Goal: Task Accomplishment & Management: Complete application form

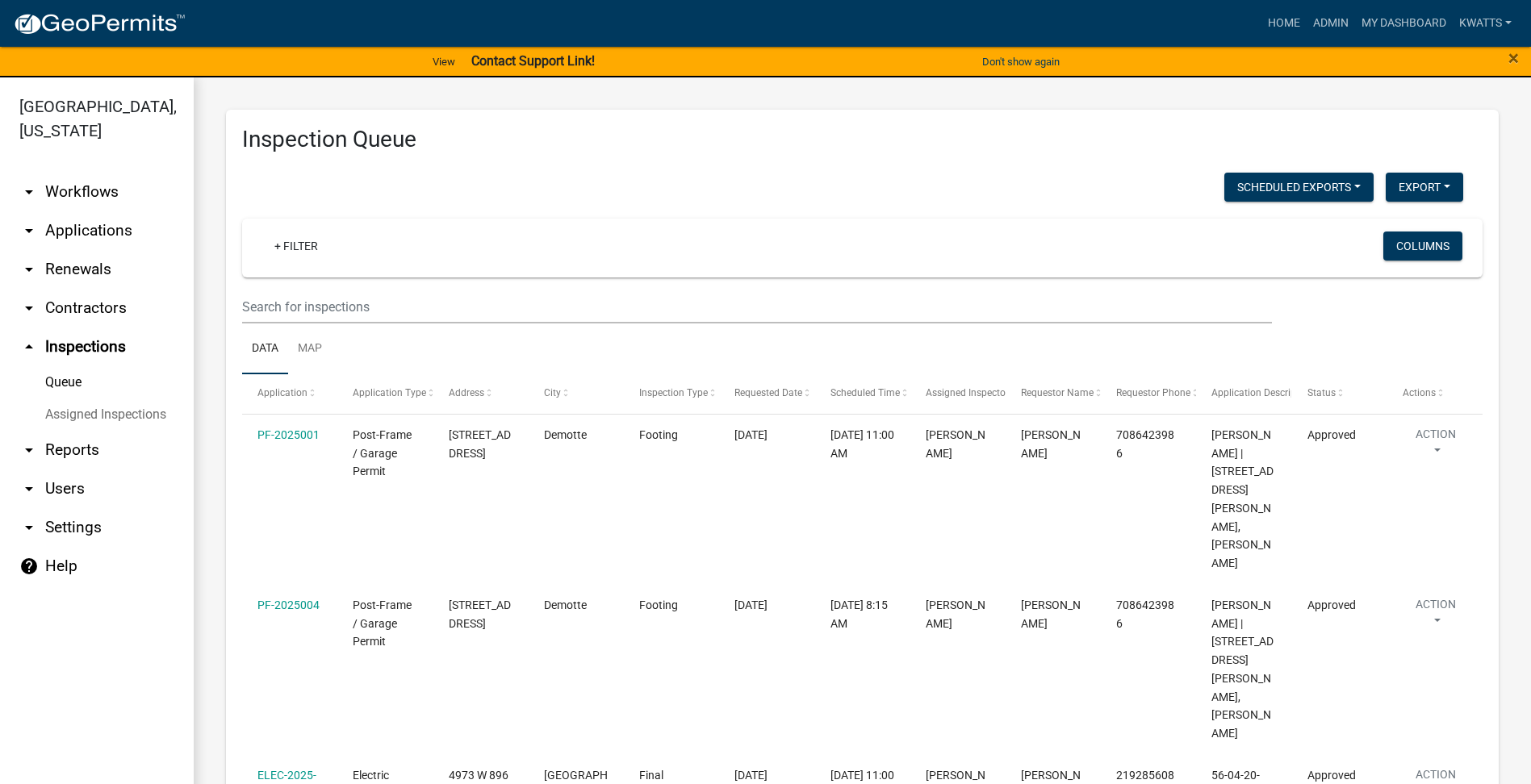
click at [100, 261] on link "arrow_drop_down Renewals" at bounding box center [96, 269] width 193 height 38
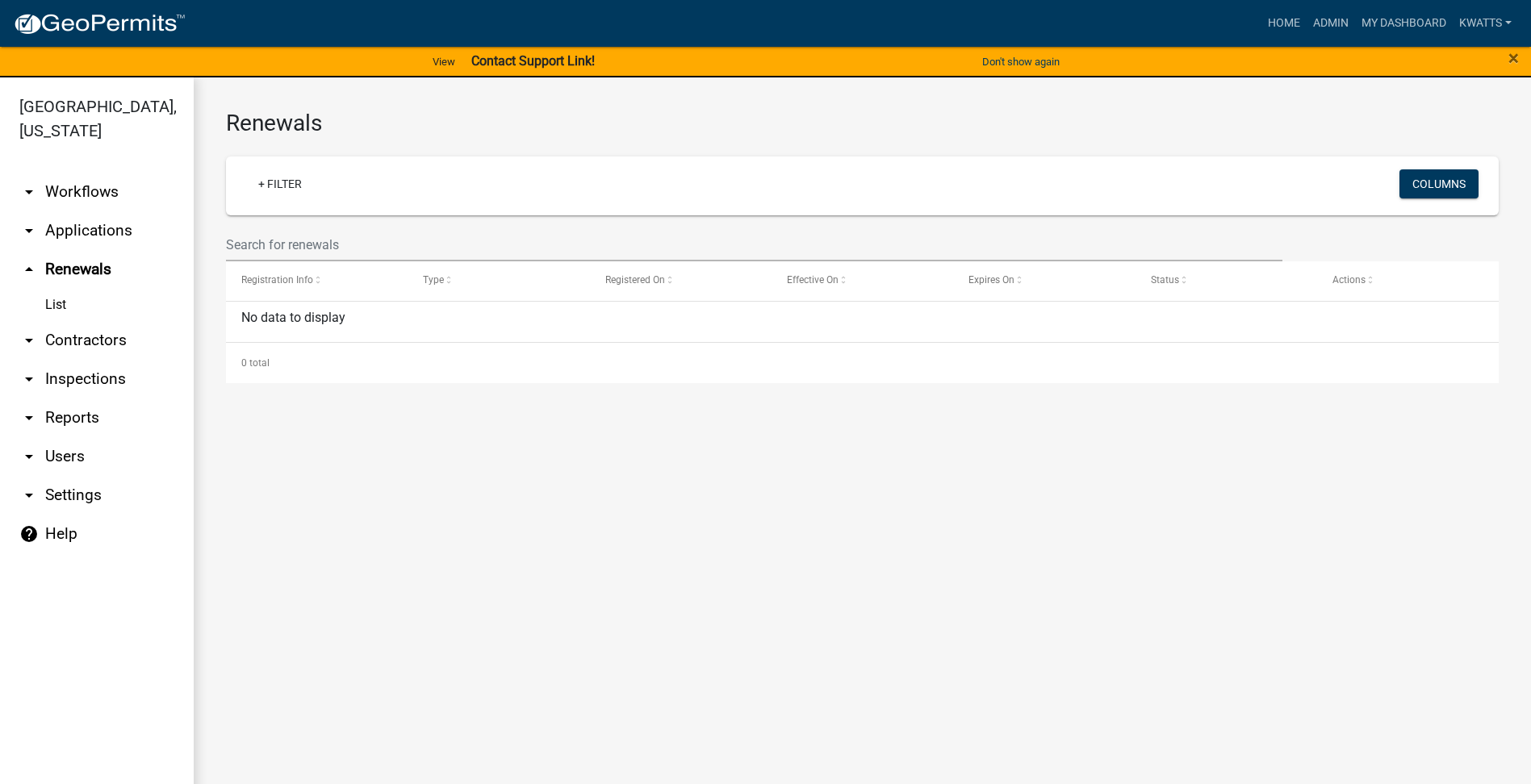
click at [99, 231] on link "arrow_drop_down Applications" at bounding box center [96, 230] width 193 height 38
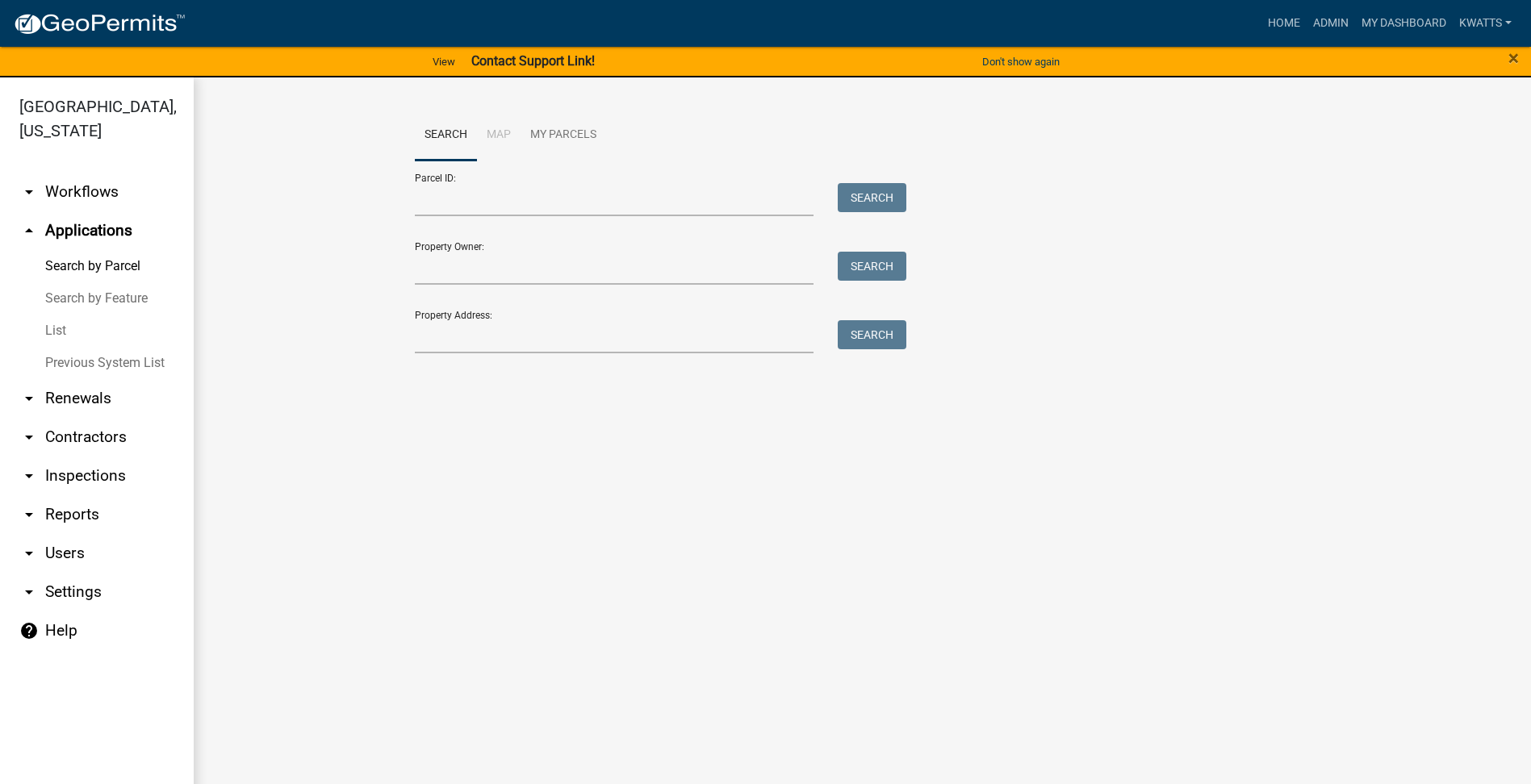
click at [65, 331] on link "List" at bounding box center [96, 330] width 193 height 33
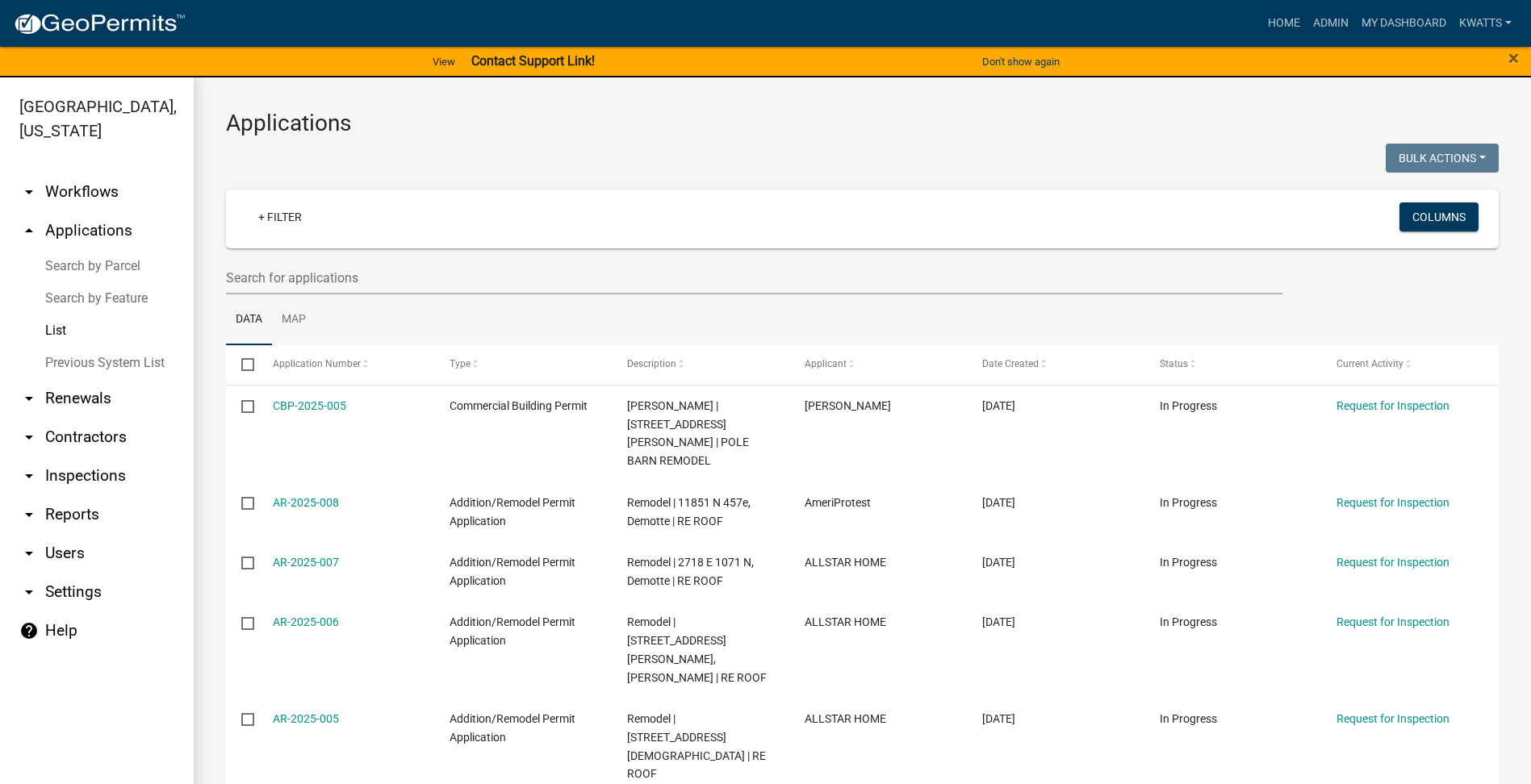
click at [77, 300] on link "Search by Feature" at bounding box center [96, 299] width 193 height 33
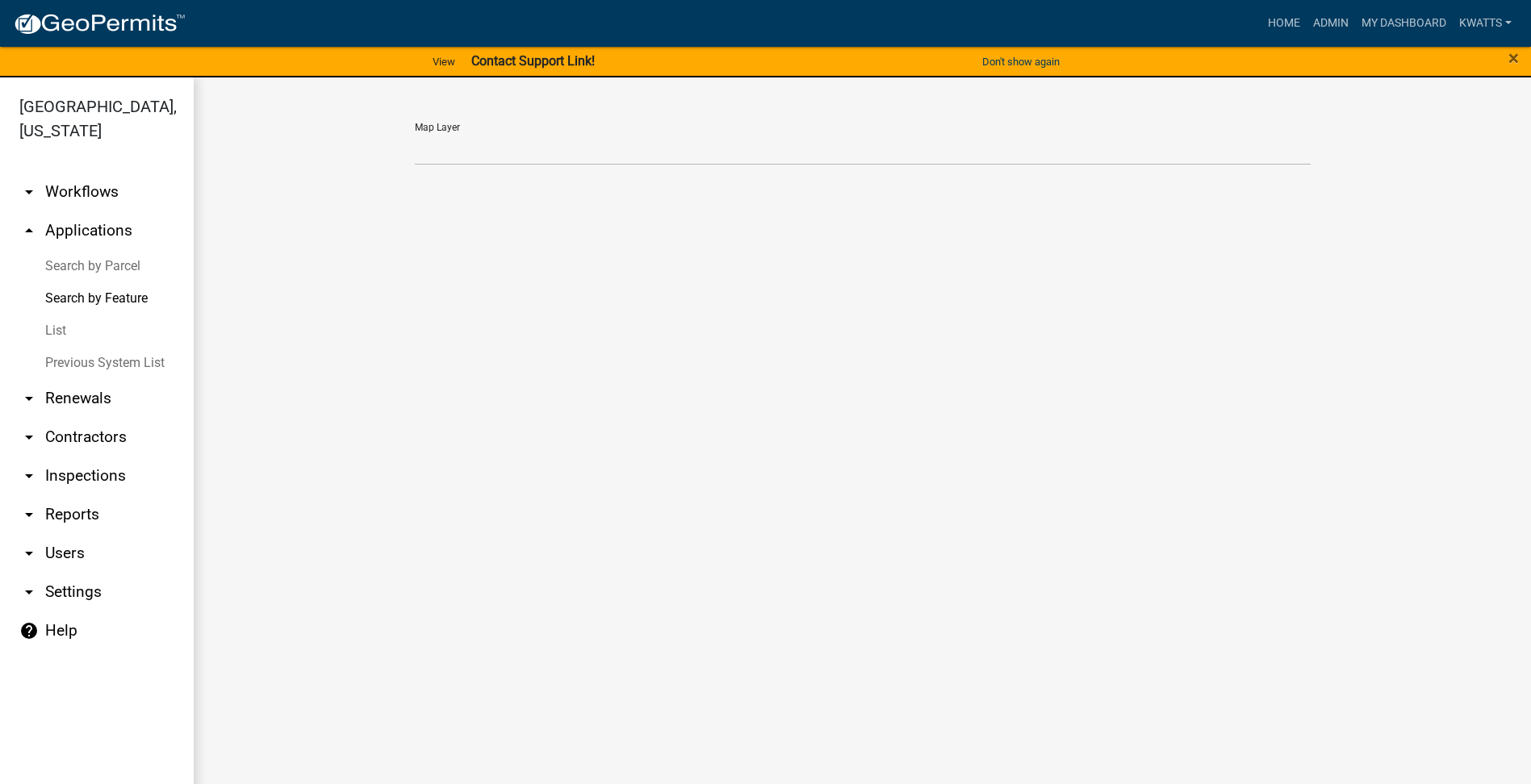
click at [90, 259] on link "Search by Parcel" at bounding box center [96, 266] width 193 height 33
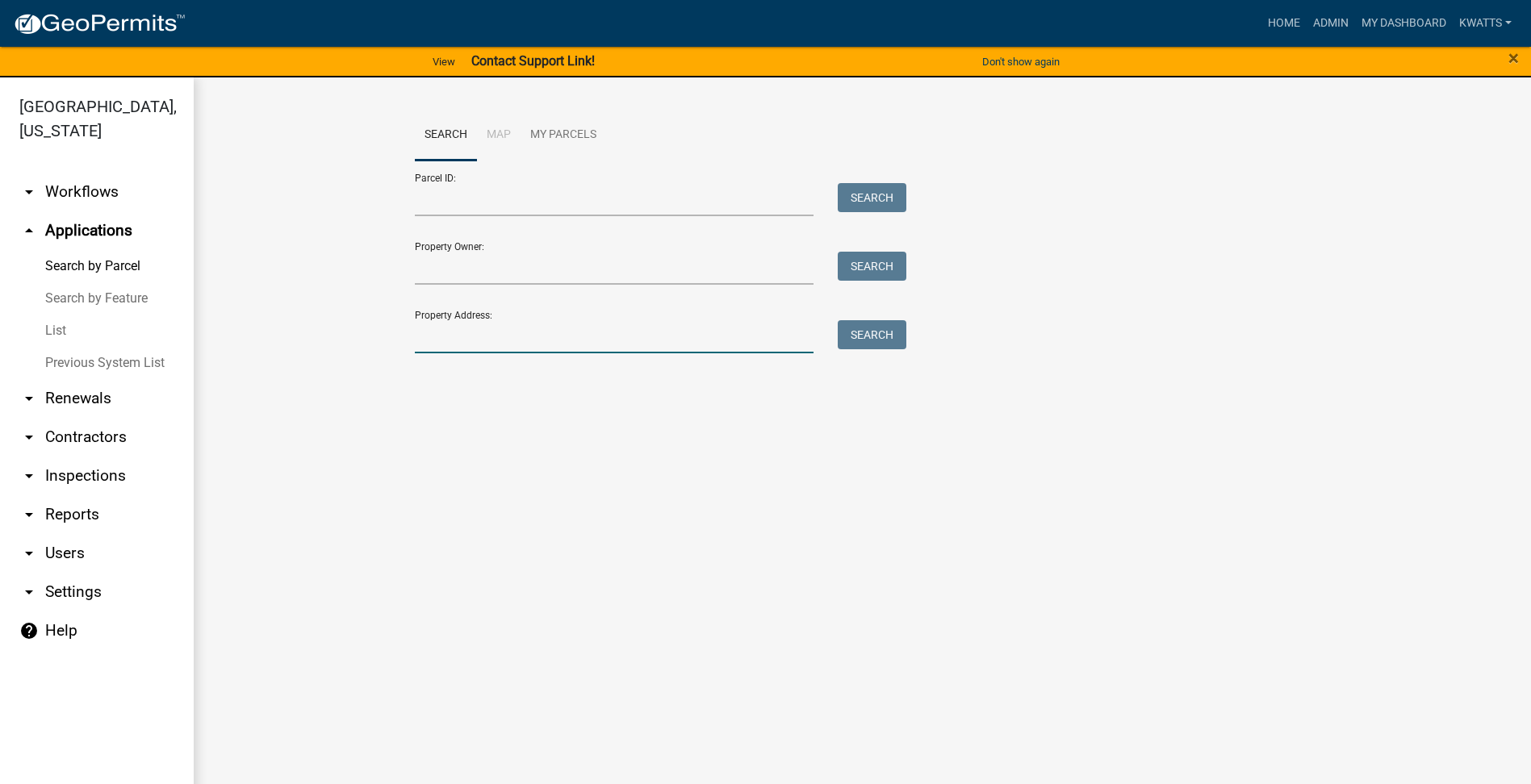
click at [466, 322] on input "Property Address:" at bounding box center [614, 336] width 400 height 33
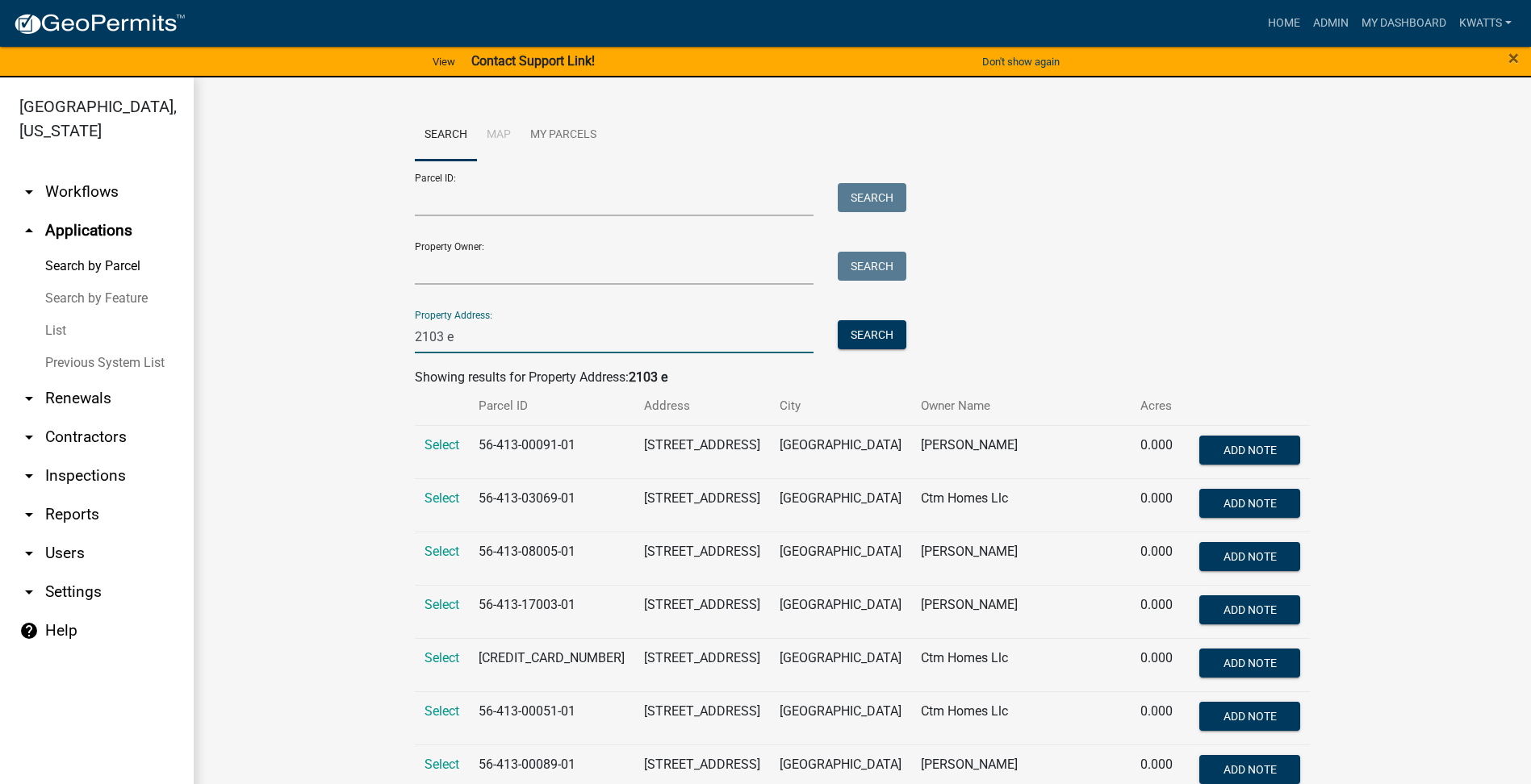
type input "2103 e"
drag, startPoint x: 470, startPoint y: 355, endPoint x: 262, endPoint y: 297, distance: 215.9
drag, startPoint x: 262, startPoint y: 297, endPoint x: 418, endPoint y: 336, distance: 160.8
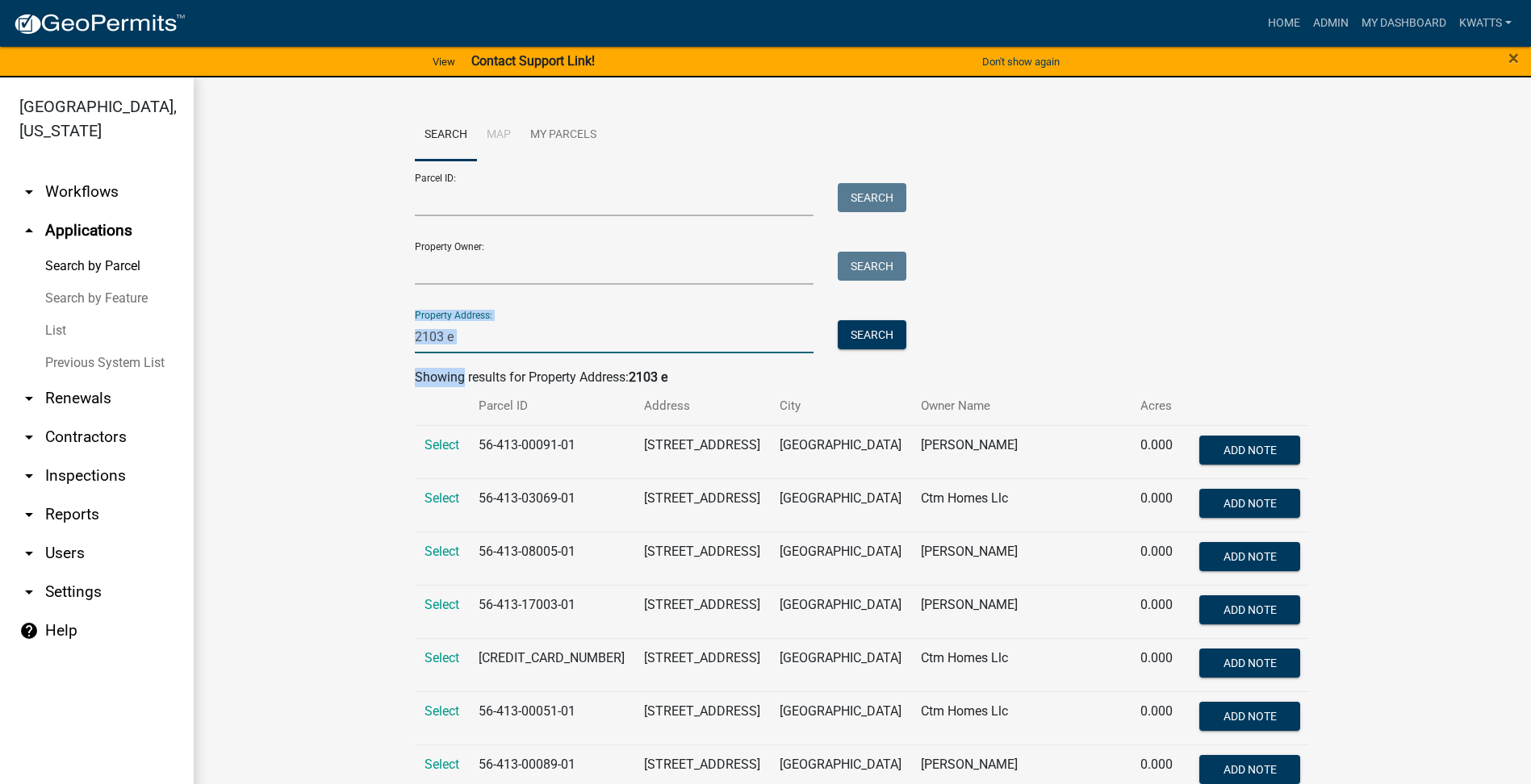
click at [418, 336] on input "2103 e" at bounding box center [614, 336] width 400 height 33
drag, startPoint x: 478, startPoint y: 332, endPoint x: 214, endPoint y: 334, distance: 264.0
click at [182, 340] on div "[GEOGRAPHIC_DATA], [US_STATE] arrow_drop_down Workflows List arrow_drop_up Appl…" at bounding box center [766, 441] width 1531 height 726
click at [505, 207] on input "Parcel ID:" at bounding box center [614, 199] width 400 height 33
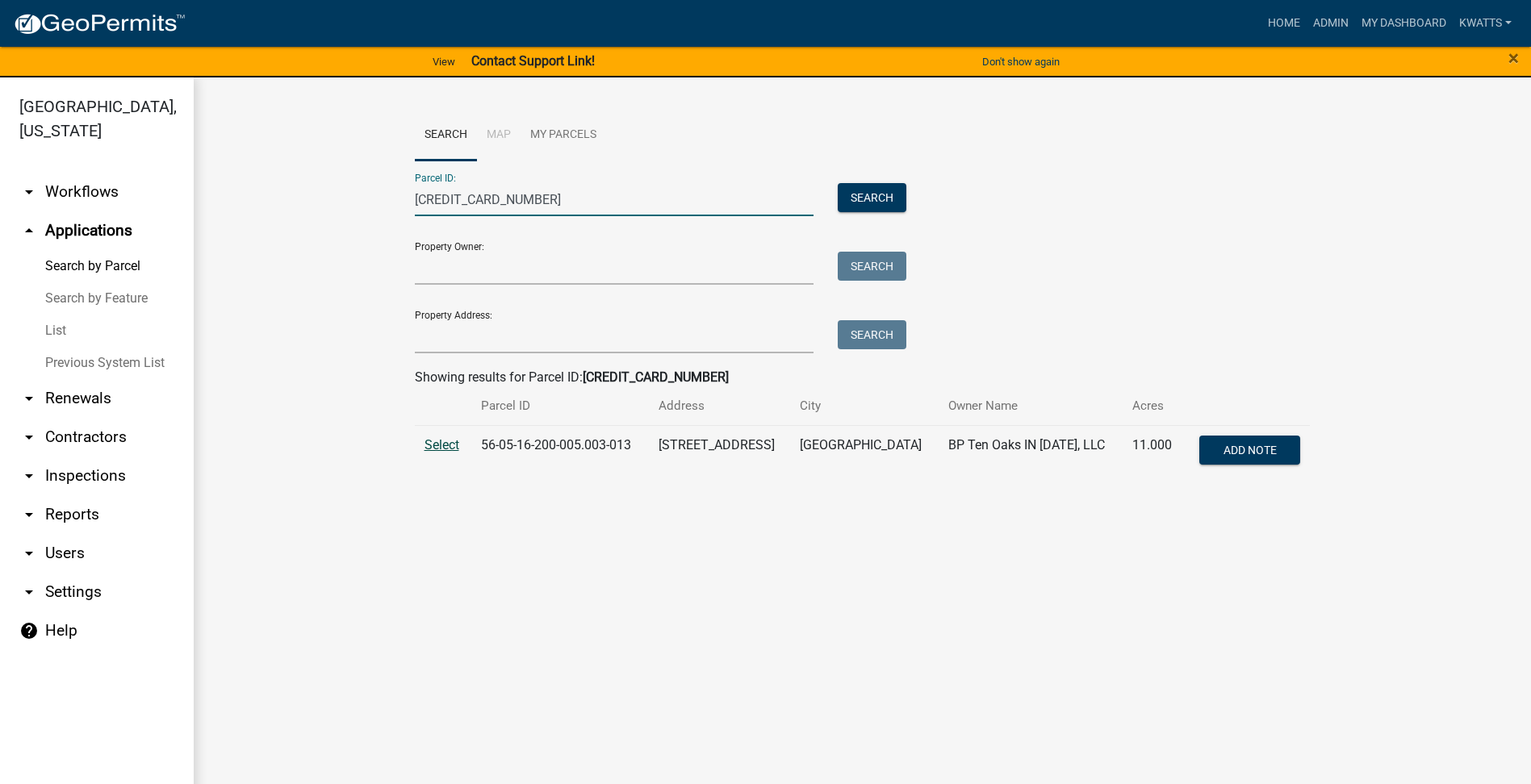
type input "[CREDIT_CARD_NUMBER]"
click at [431, 451] on span "Select" at bounding box center [442, 445] width 35 height 15
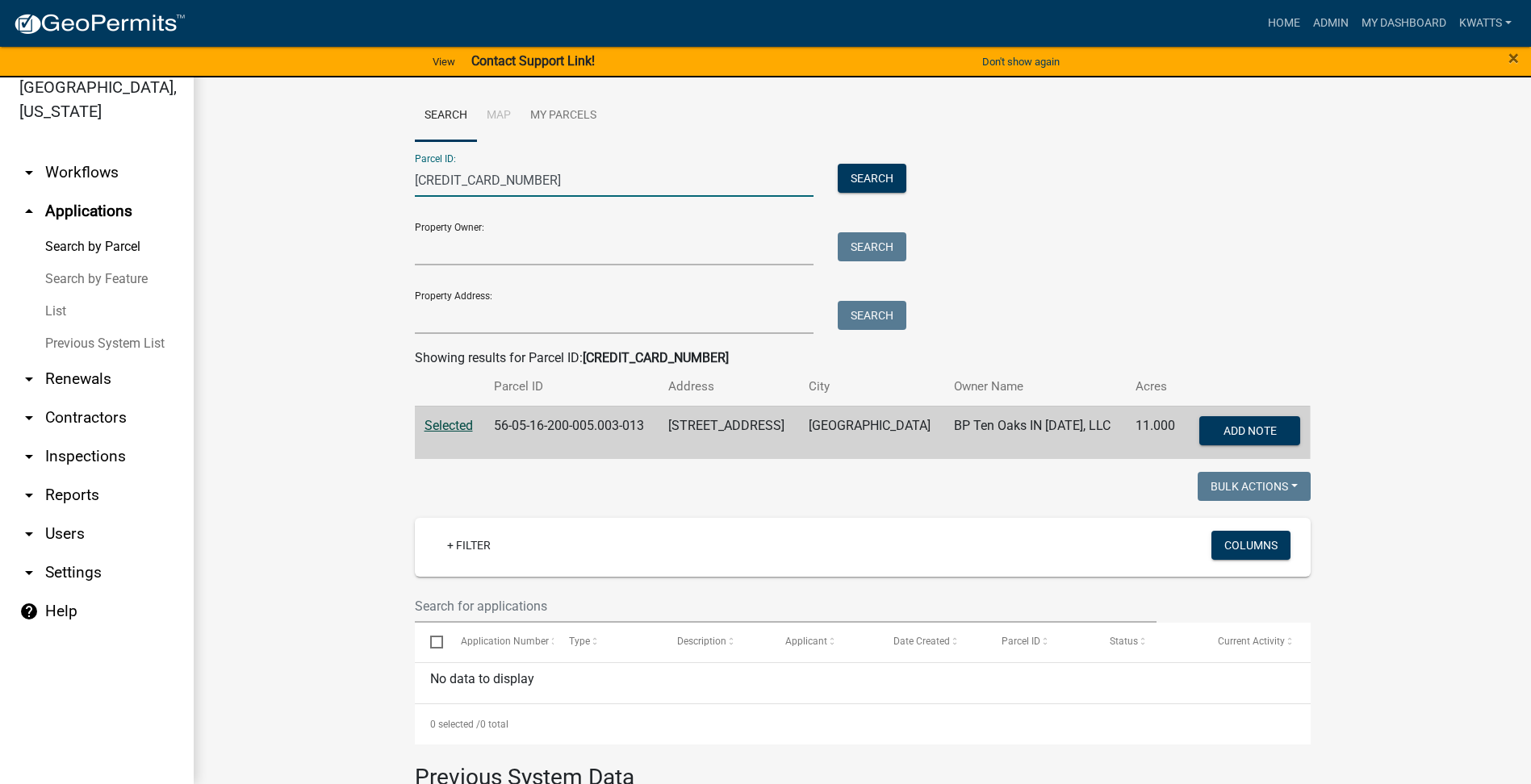
drag, startPoint x: 400, startPoint y: 165, endPoint x: 0, endPoint y: 128, distance: 401.7
click at [0, 131] on html "Internet Explorer does NOT work with GeoPermits. Get a new browser for more sec…" at bounding box center [766, 372] width 1531 height 784
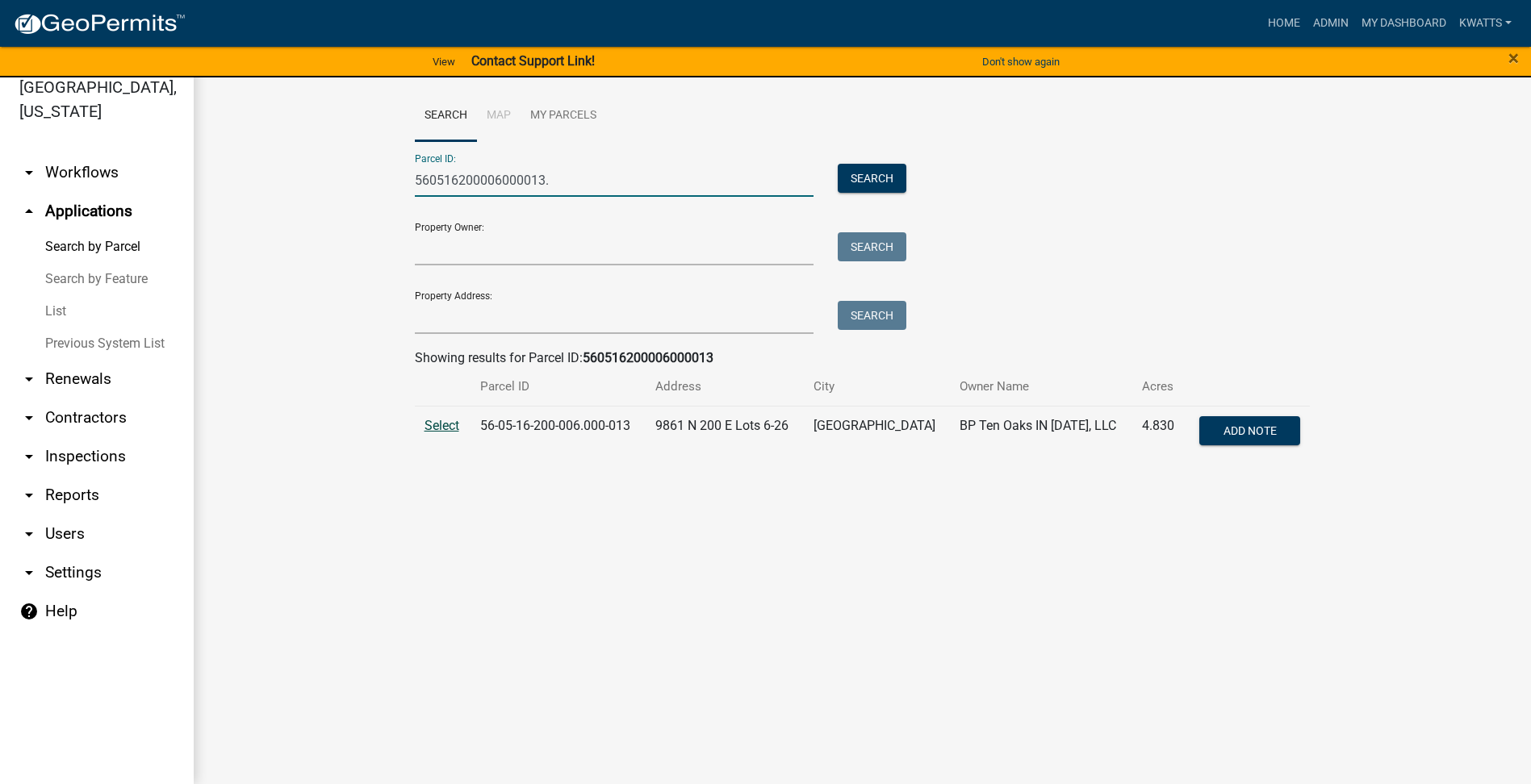
type input "560516200006000013."
click at [440, 421] on span "Select" at bounding box center [442, 426] width 35 height 15
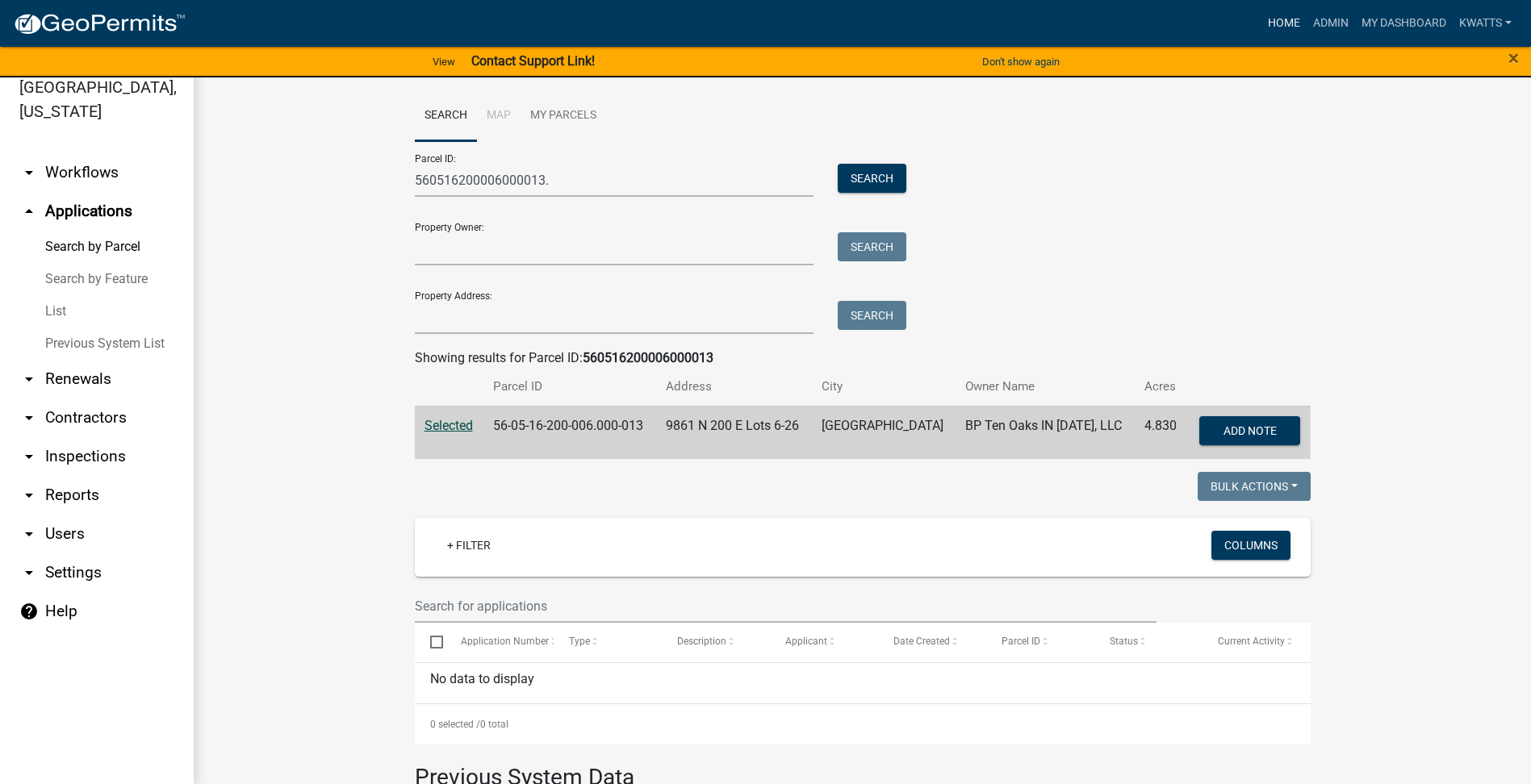
click at [1261, 13] on link "Home" at bounding box center [1284, 23] width 45 height 31
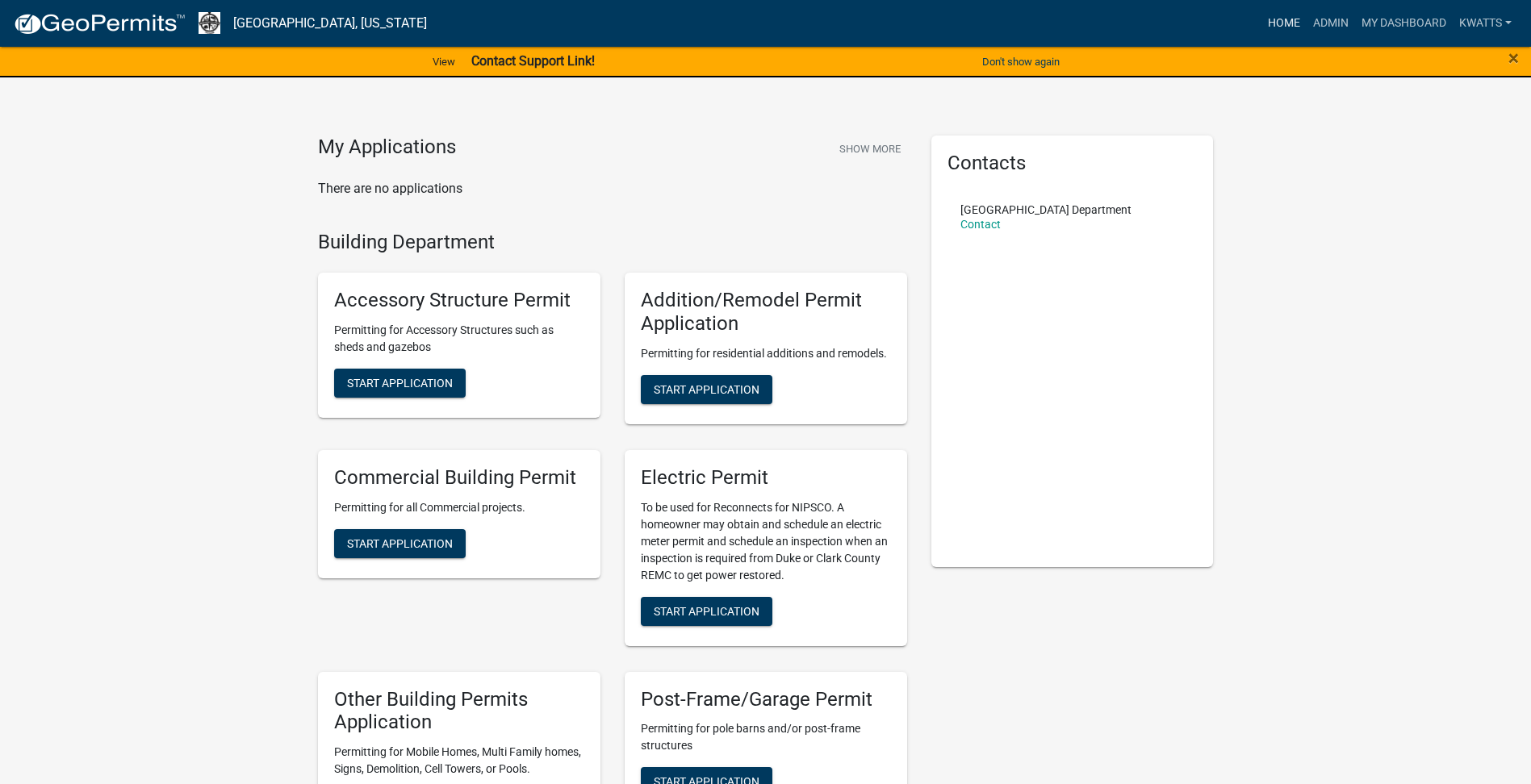
click at [1266, 27] on link "Home" at bounding box center [1284, 23] width 45 height 31
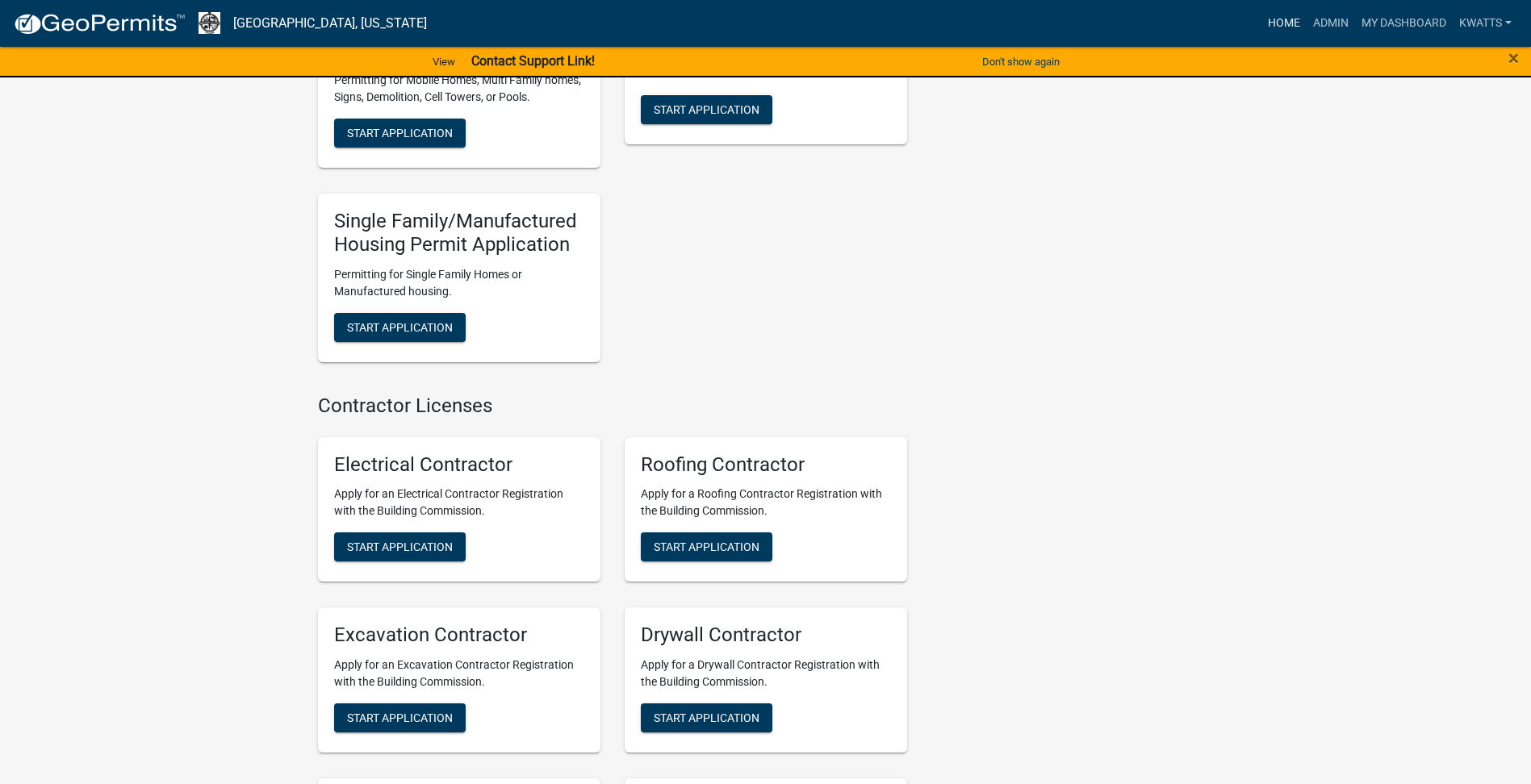
scroll to position [134, 0]
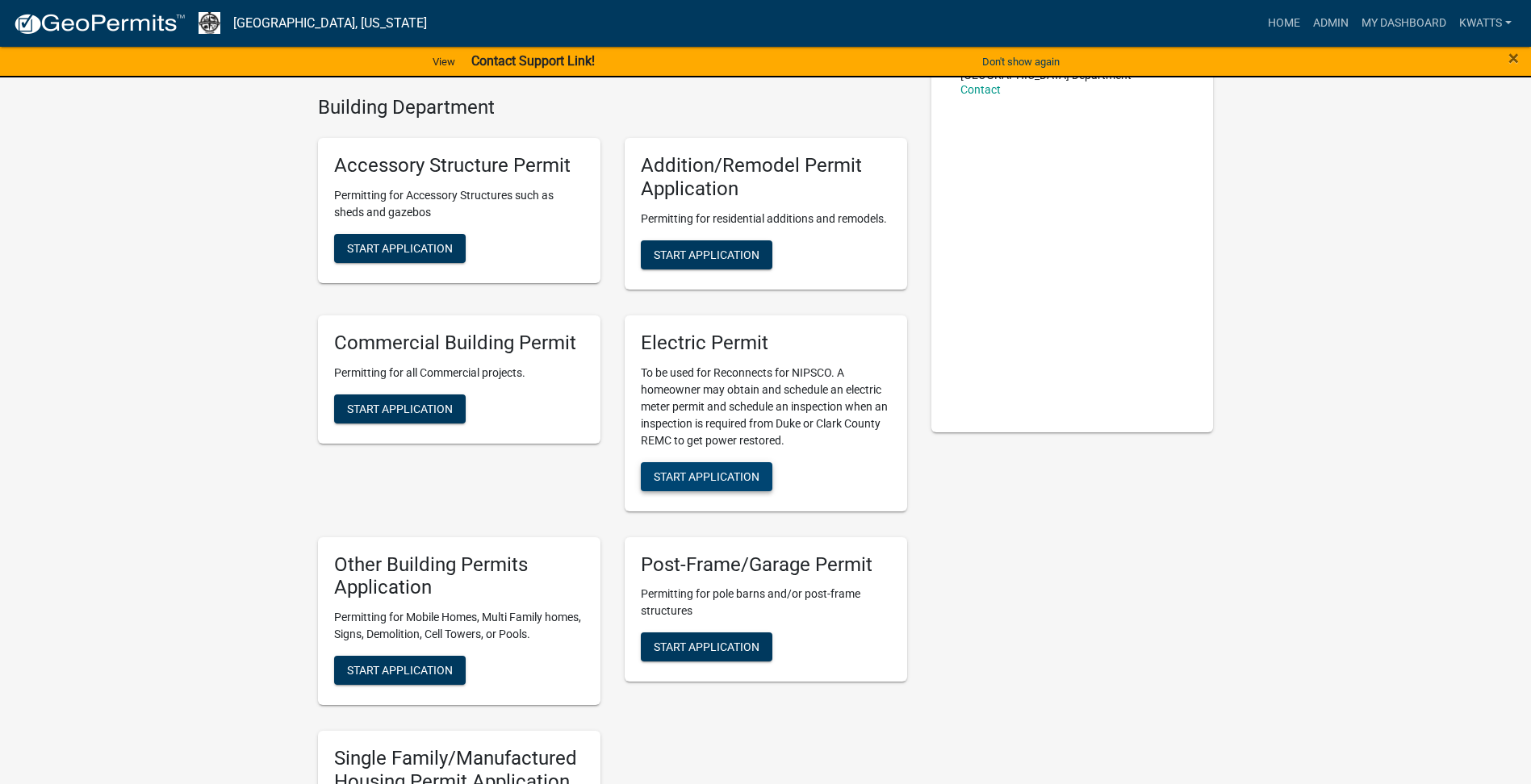
click at [674, 477] on span "Start Application" at bounding box center [706, 476] width 105 height 13
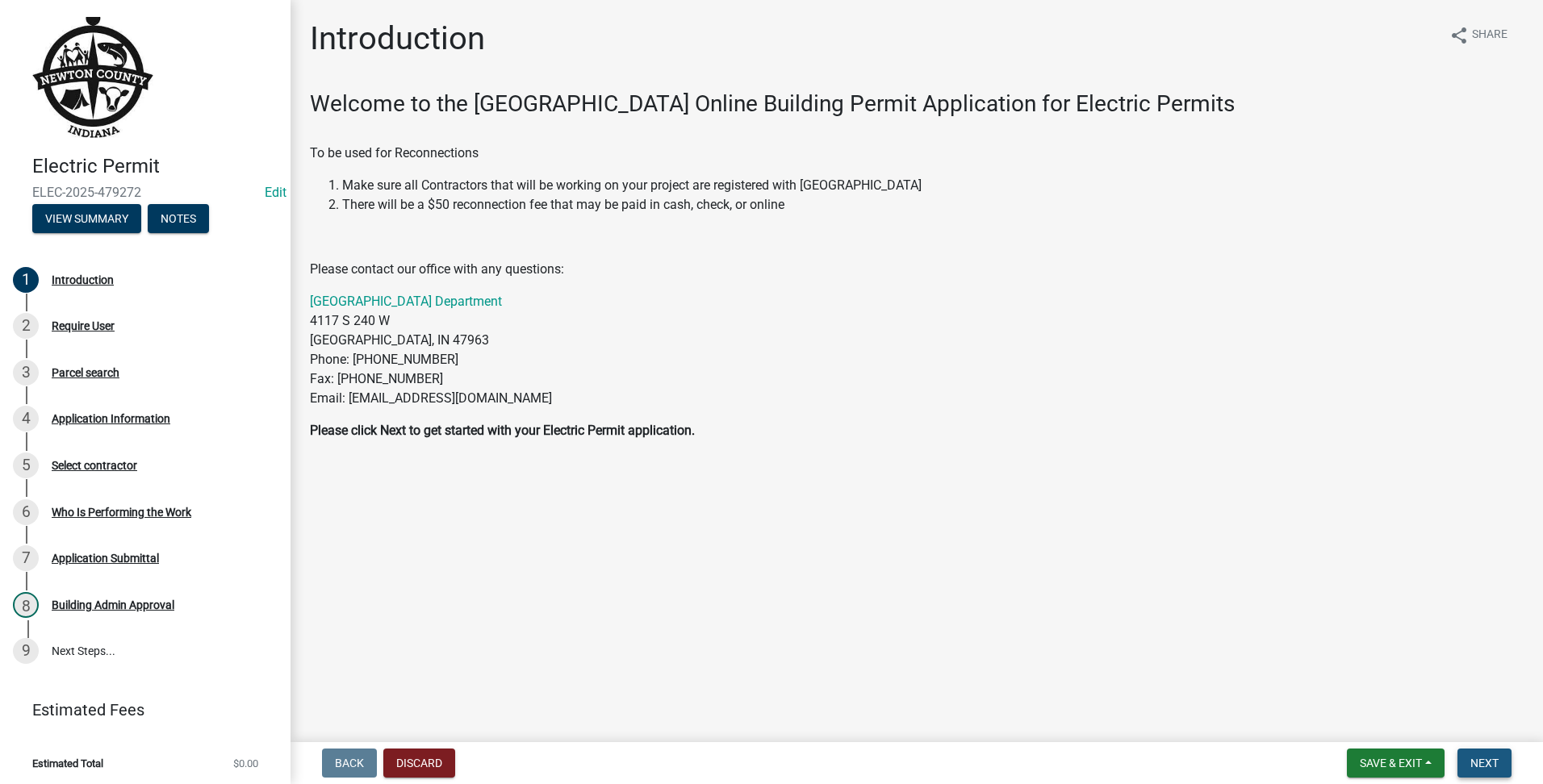
click at [1474, 759] on span "Next" at bounding box center [1484, 763] width 28 height 13
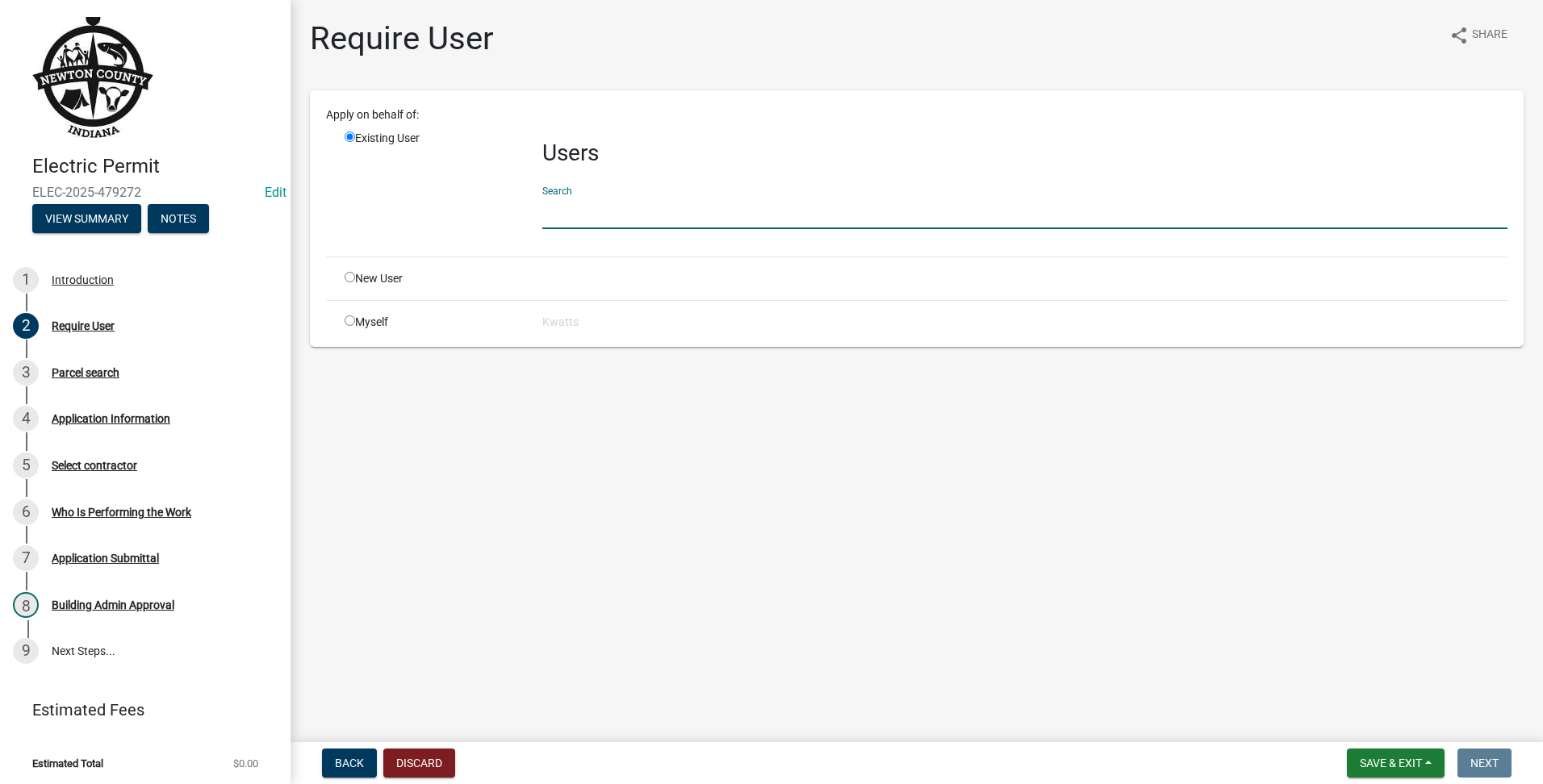
click at [609, 219] on input "text" at bounding box center [1025, 212] width 965 height 33
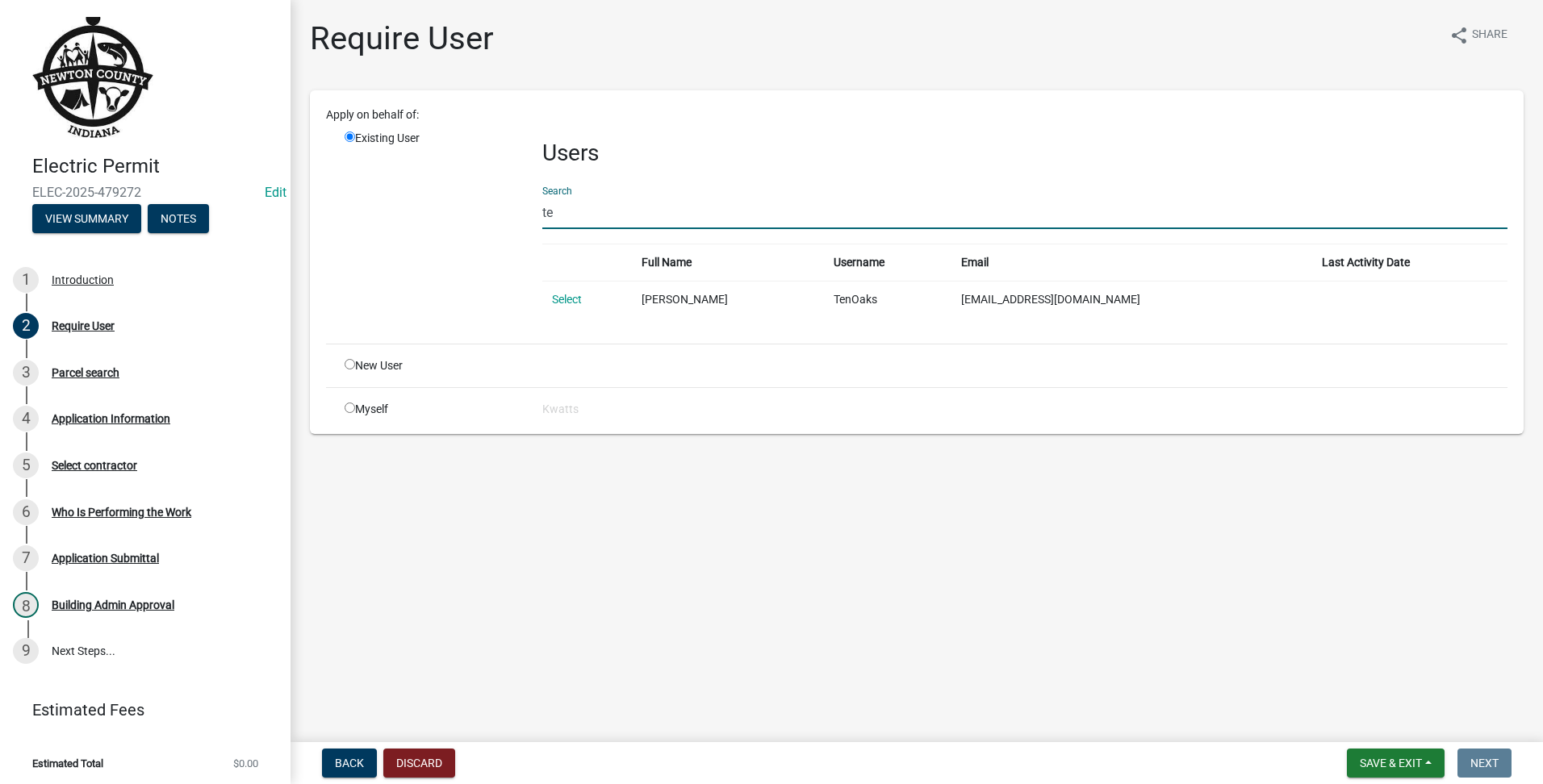
type input "t"
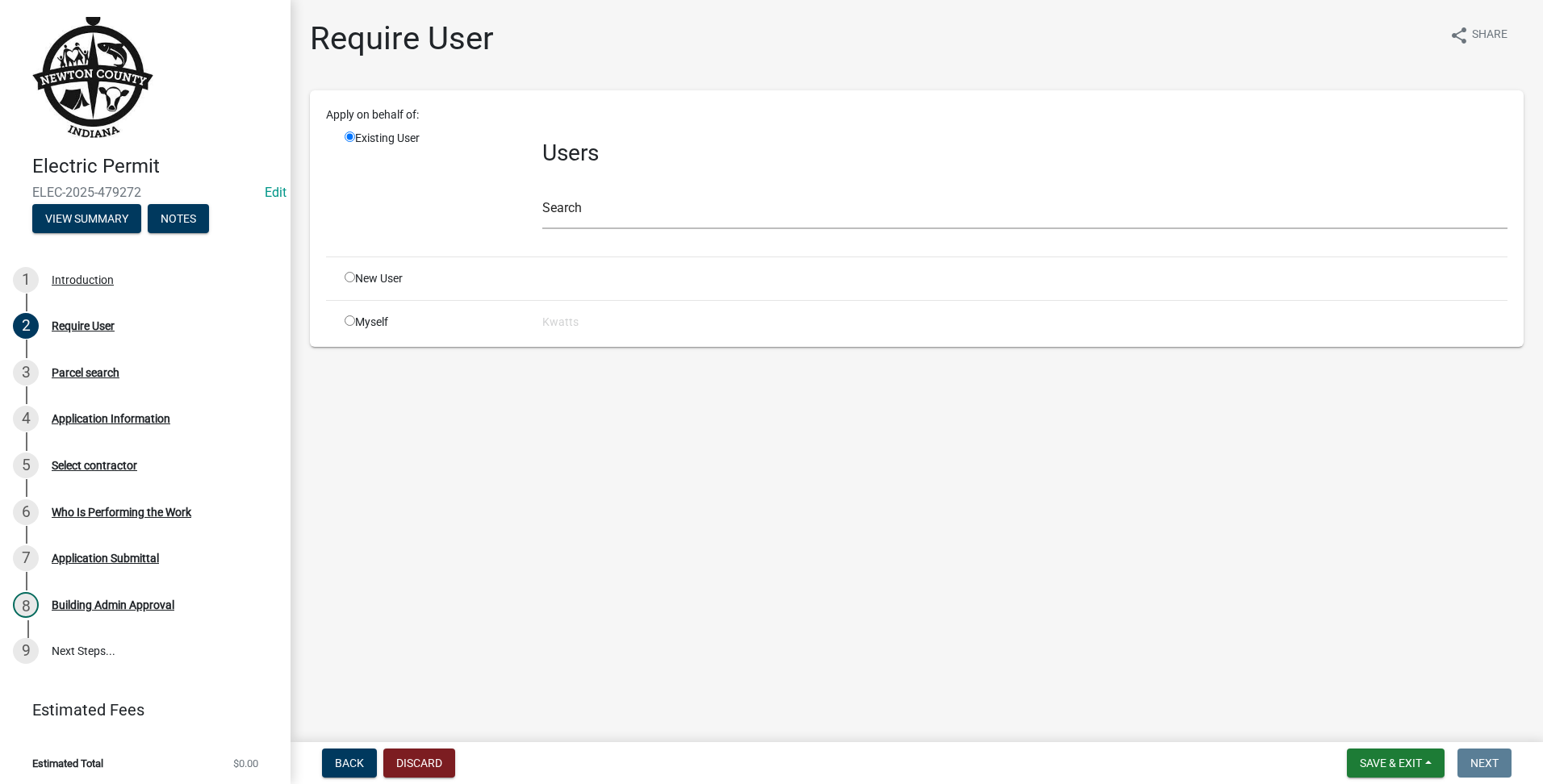
click at [346, 272] on input "radio" at bounding box center [349, 276] width 10 height 10
radio input "true"
radio input "false"
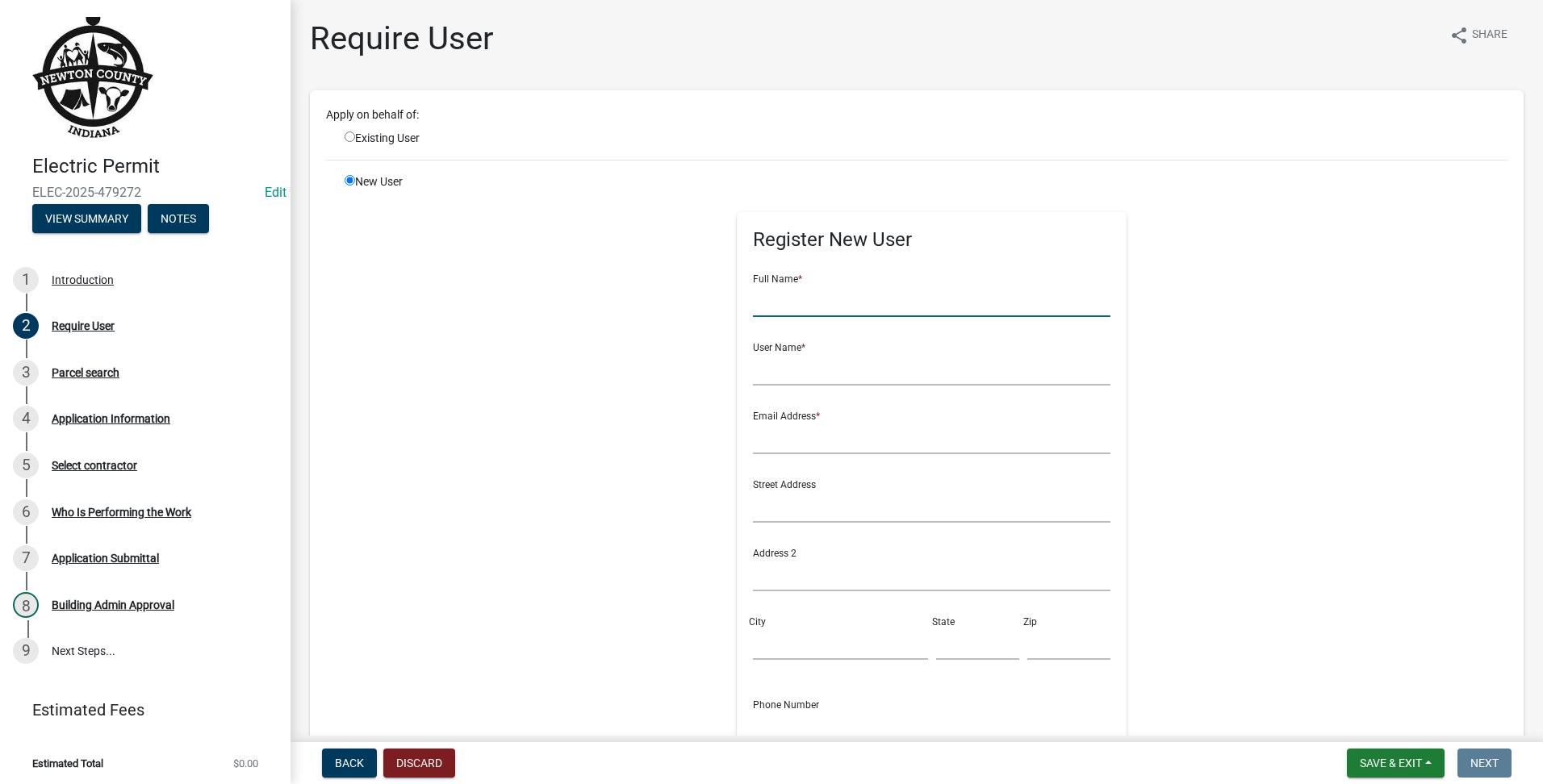
click at [938, 301] on input "text" at bounding box center [932, 300] width 358 height 33
type input "Ten Oaks"
type input "tenoaks"
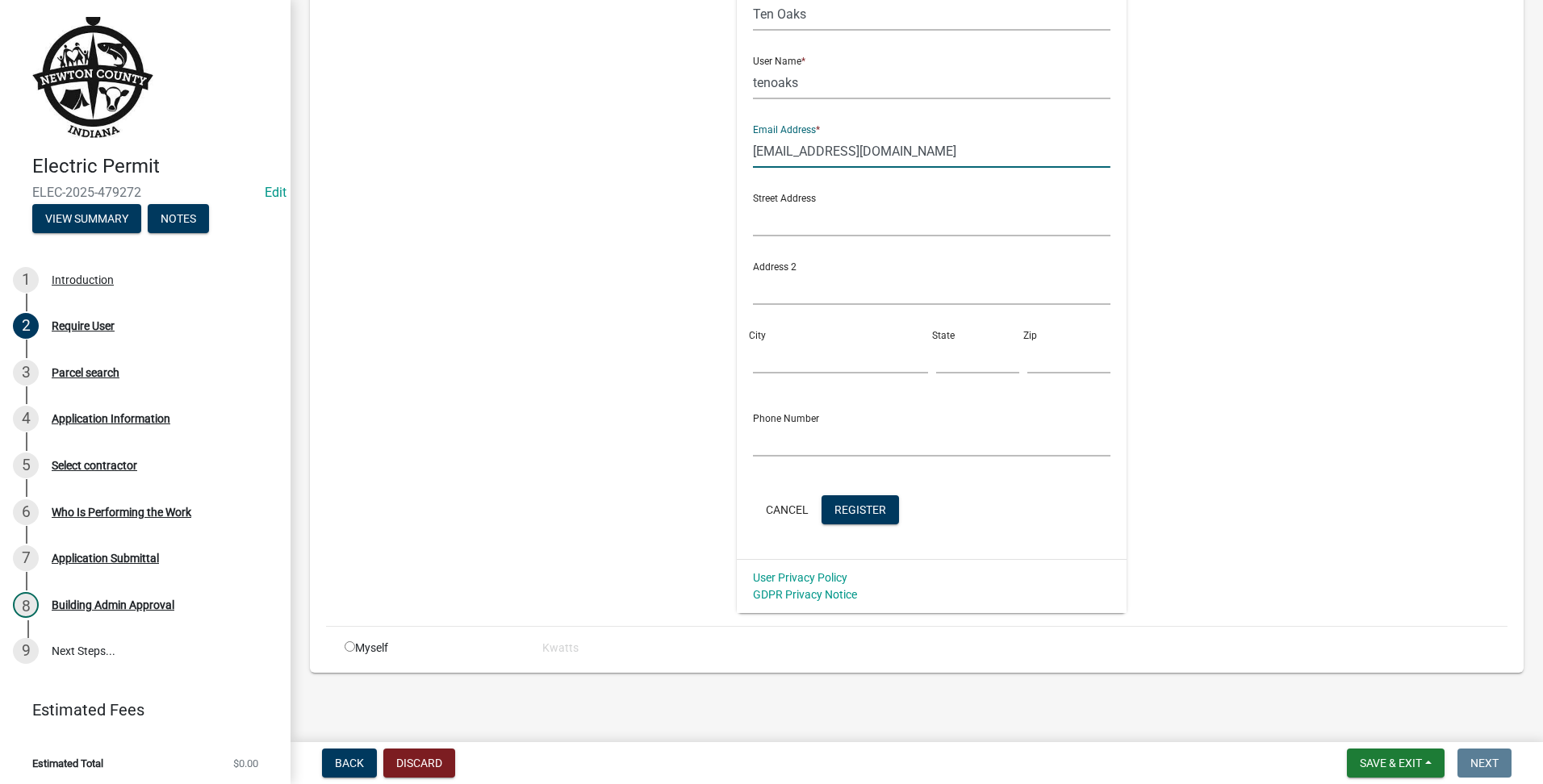
type input "[EMAIL_ADDRESS][DOMAIN_NAME]"
drag, startPoint x: 909, startPoint y: 497, endPoint x: 881, endPoint y: 509, distance: 30.5
click at [908, 497] on div "Cancel Register" at bounding box center [932, 511] width 358 height 33
click at [854, 515] on span "Register" at bounding box center [860, 510] width 51 height 13
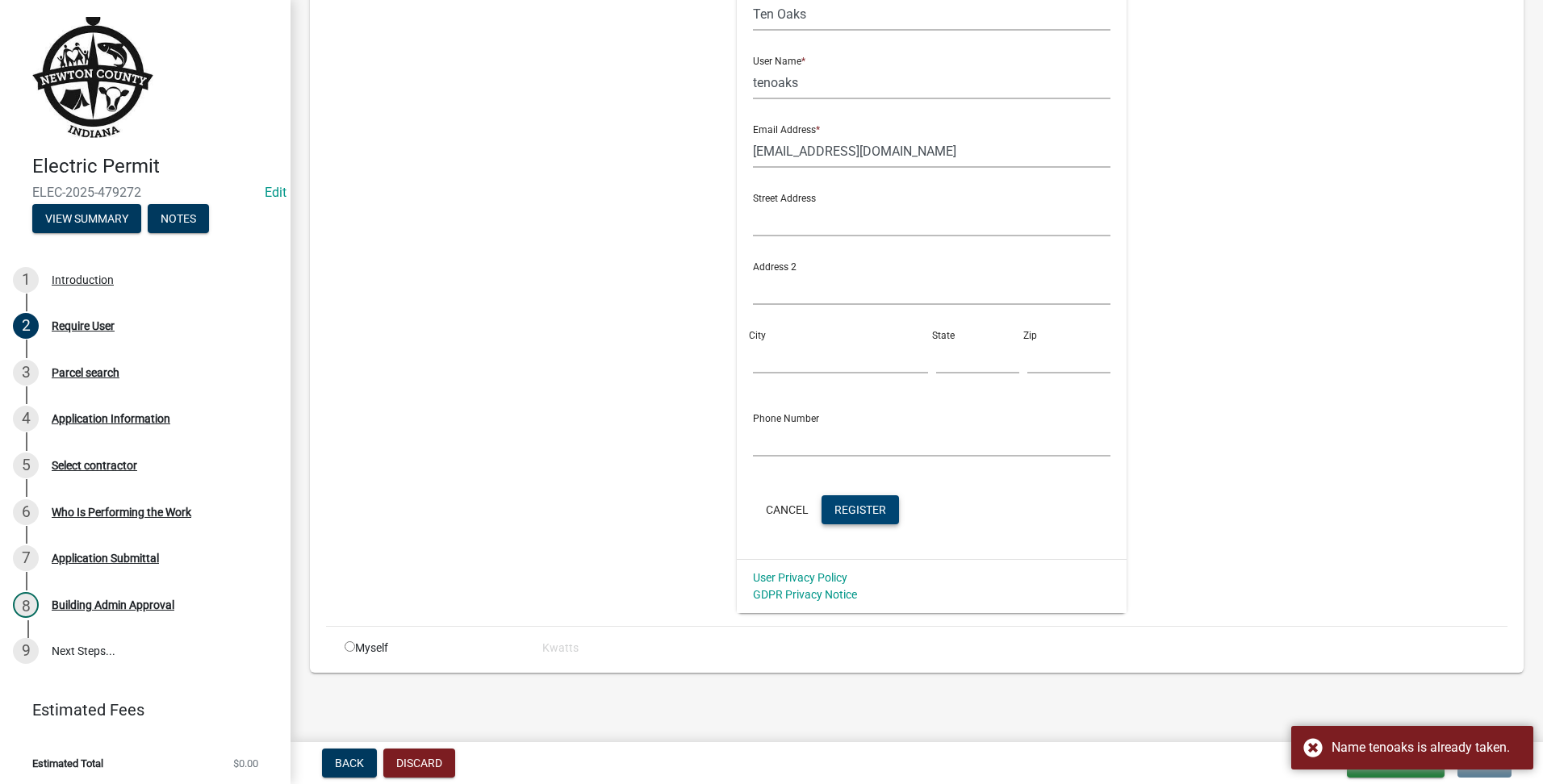
scroll to position [0, 0]
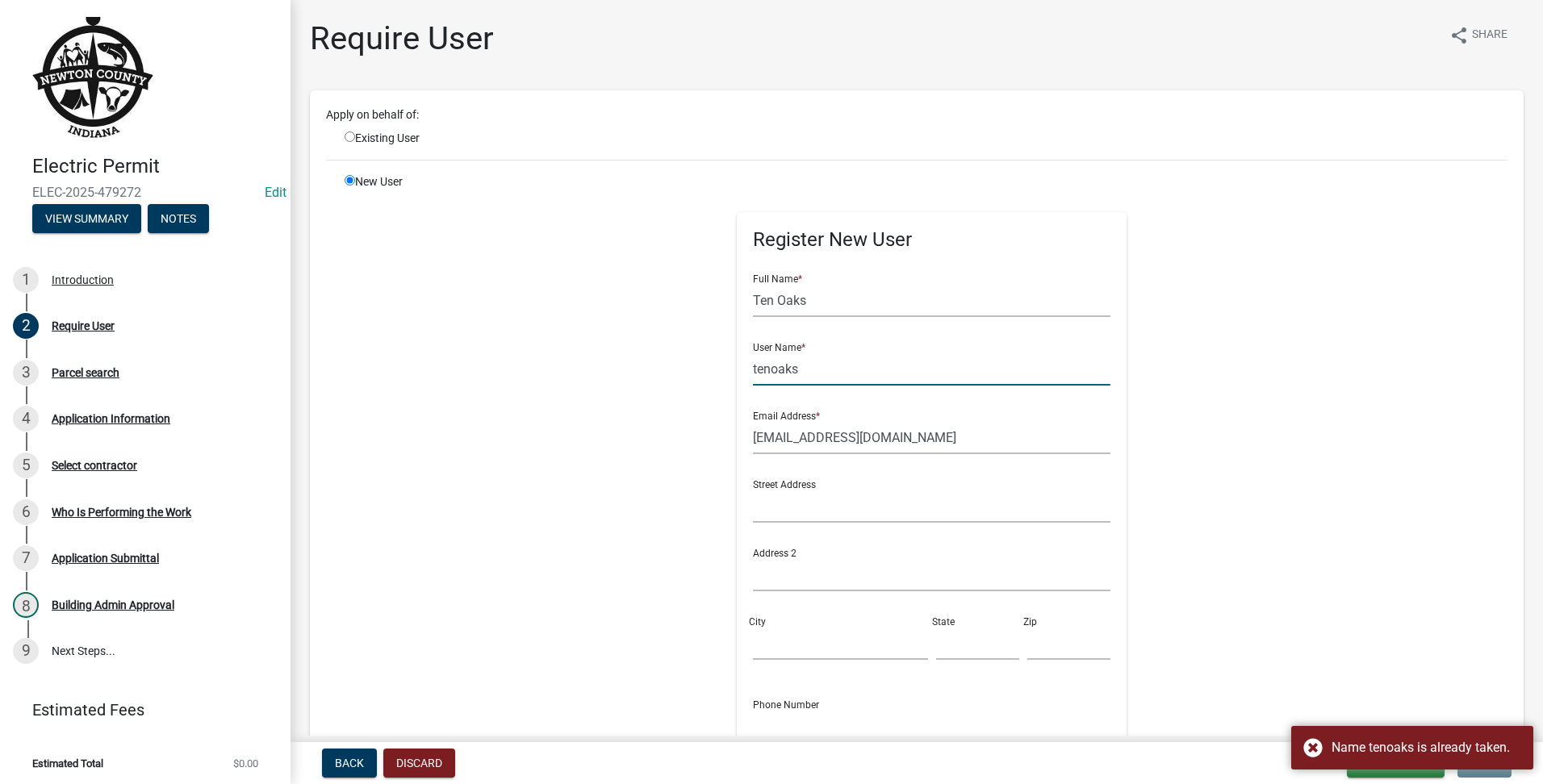
click at [813, 360] on input "tenoaks" at bounding box center [932, 369] width 358 height 33
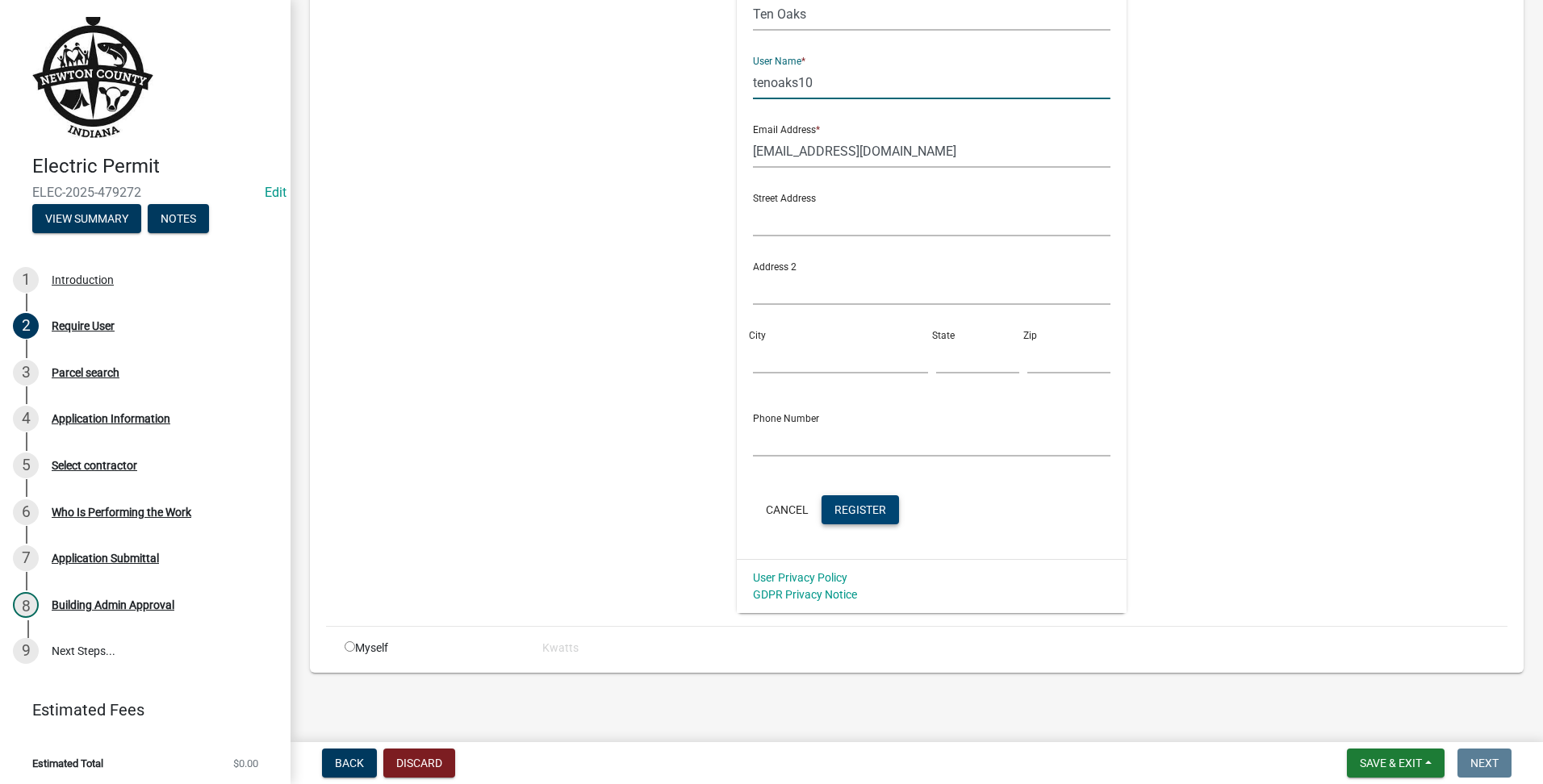
type input "tenoaks10"
click at [835, 509] on span "Register" at bounding box center [860, 510] width 51 height 13
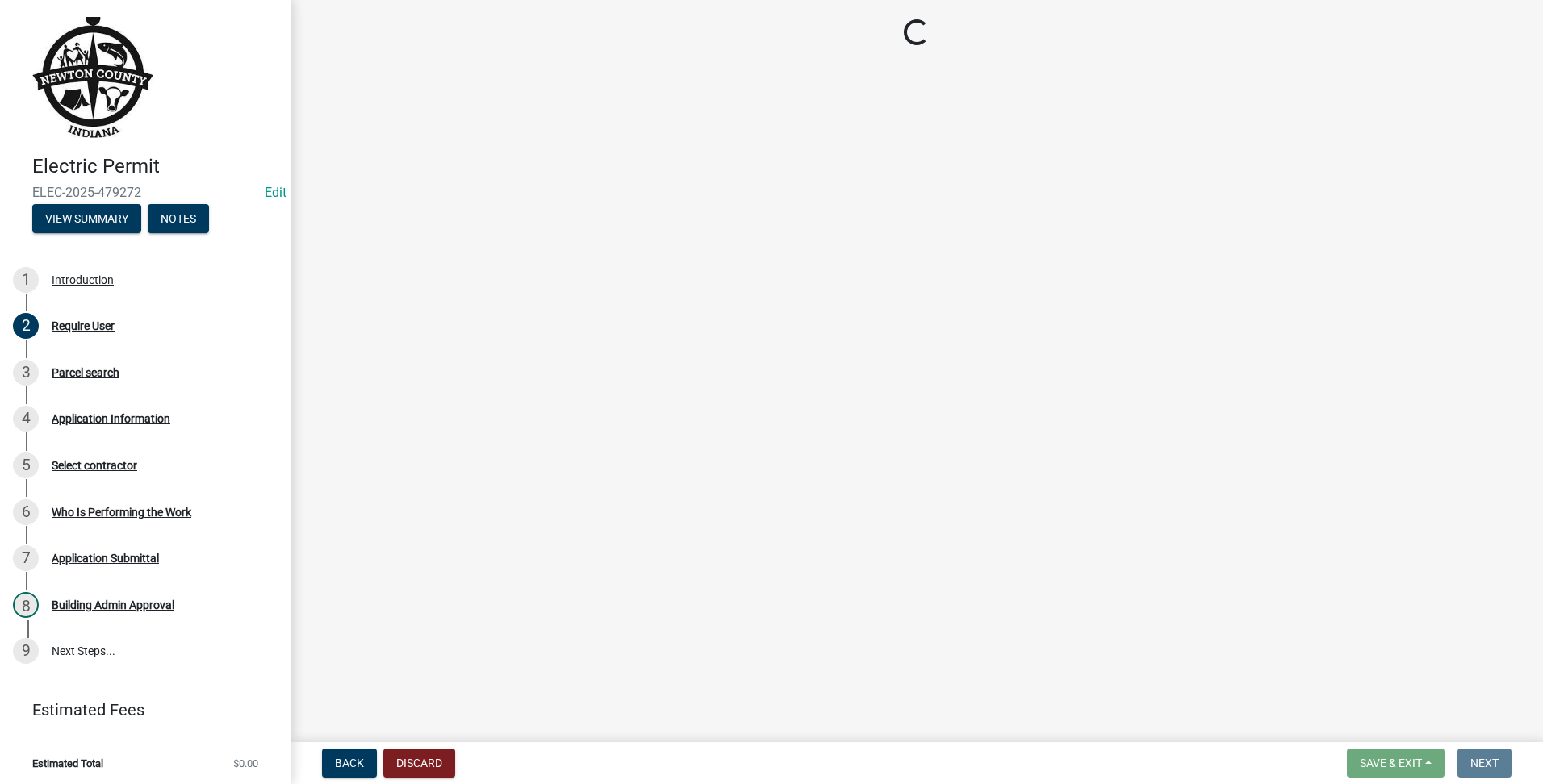
scroll to position [0, 0]
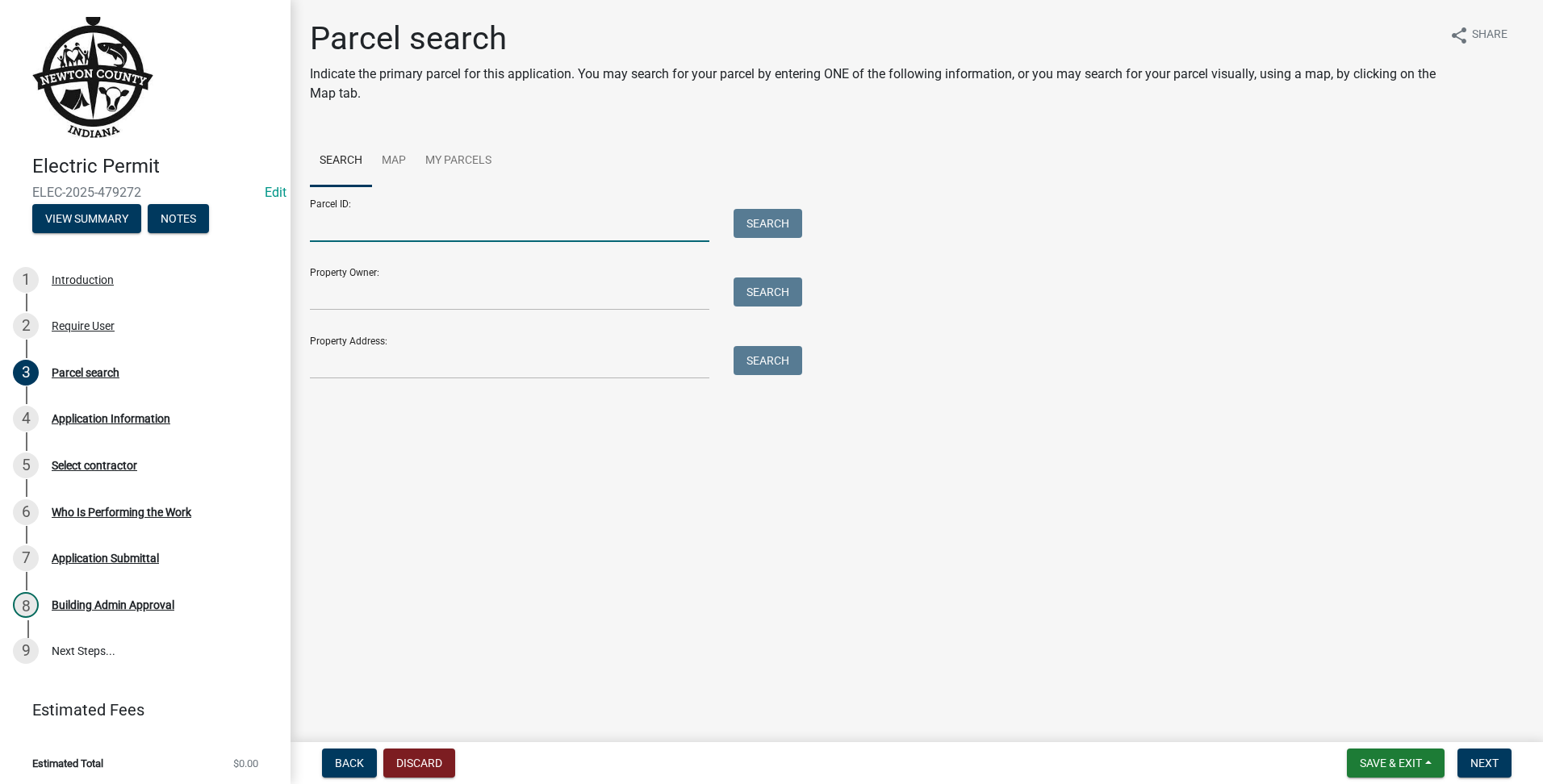
drag, startPoint x: 449, startPoint y: 221, endPoint x: 463, endPoint y: 221, distance: 14.0
click at [452, 221] on input "Parcel ID:" at bounding box center [510, 225] width 400 height 33
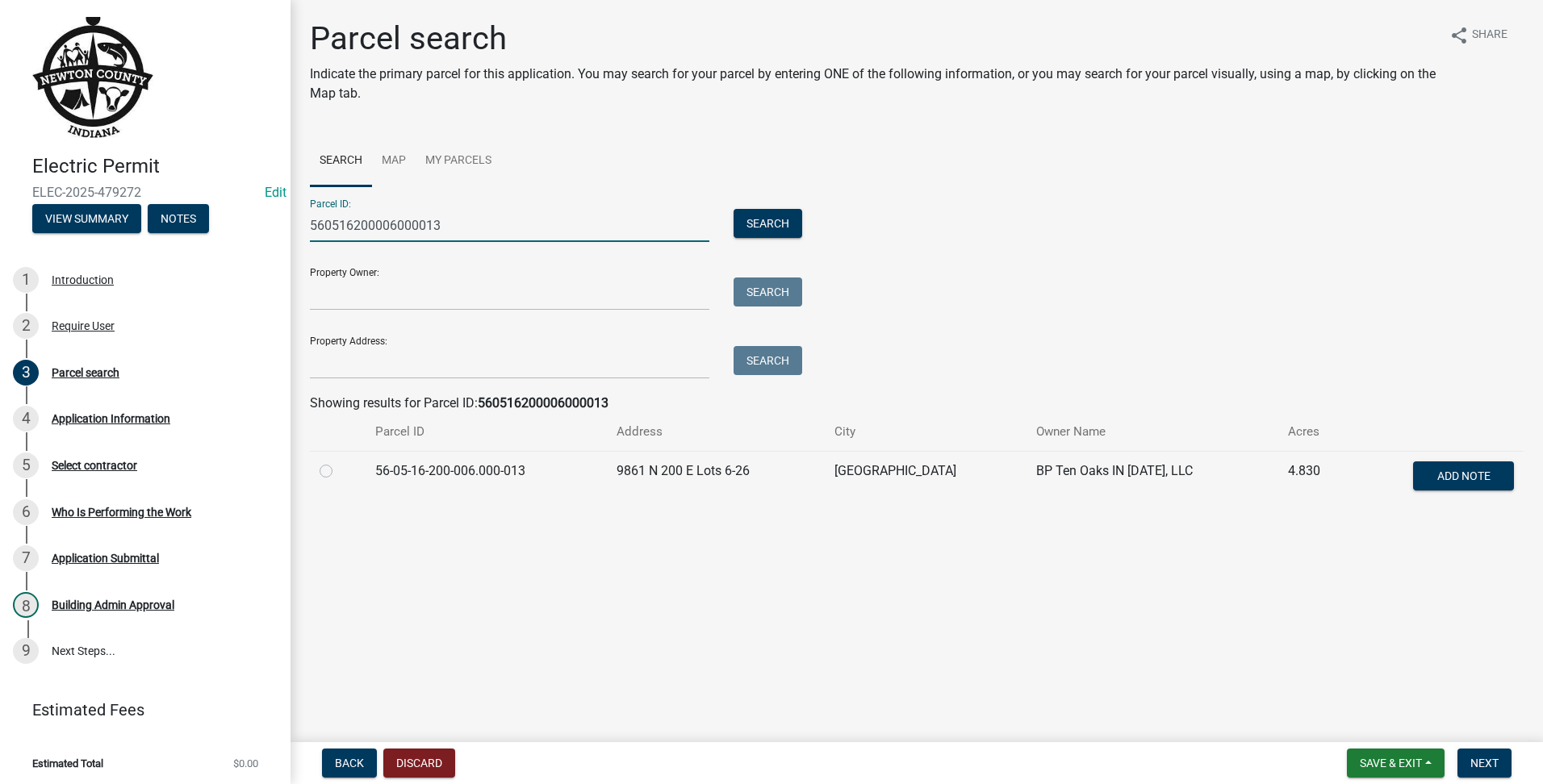
type input "560516200006000013"
click at [346, 461] on div at bounding box center [337, 470] width 36 height 20
click at [316, 473] on td at bounding box center [338, 477] width 56 height 53
click at [339, 461] on label at bounding box center [339, 461] width 0 height 0
click at [339, 472] on input "radio" at bounding box center [344, 466] width 10 height 10
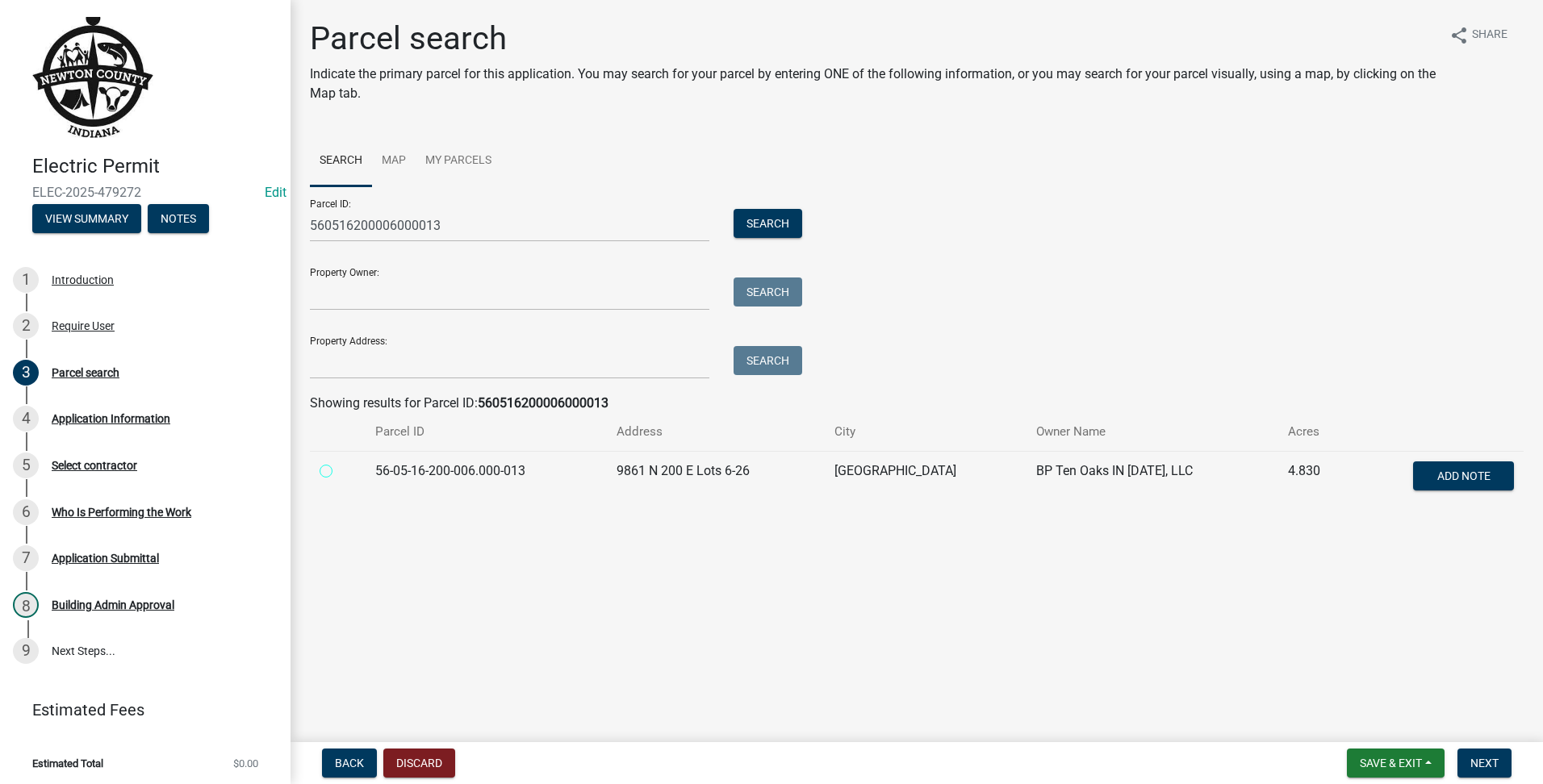
radio input "true"
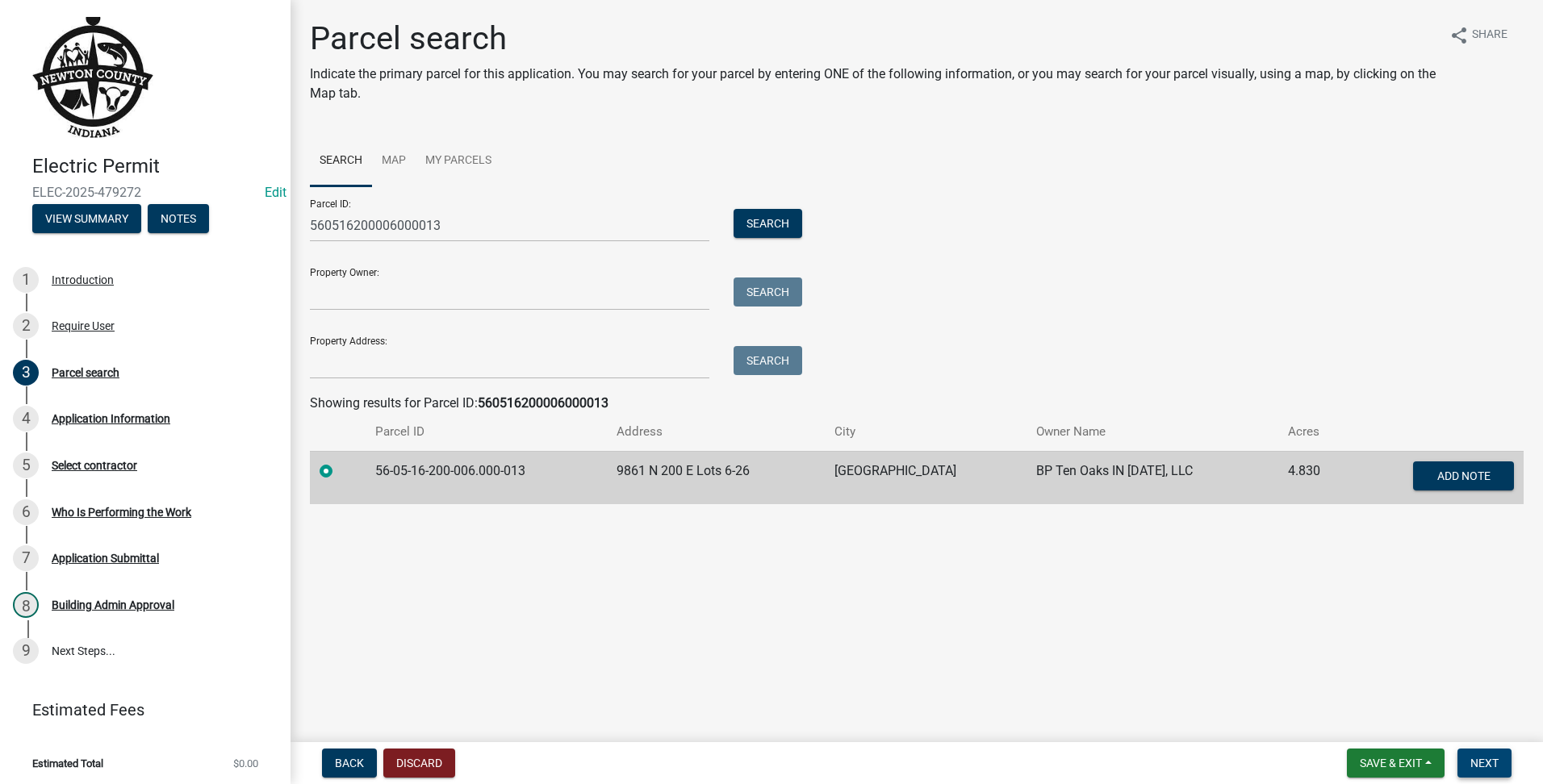
click at [1477, 774] on button "Next" at bounding box center [1484, 763] width 54 height 29
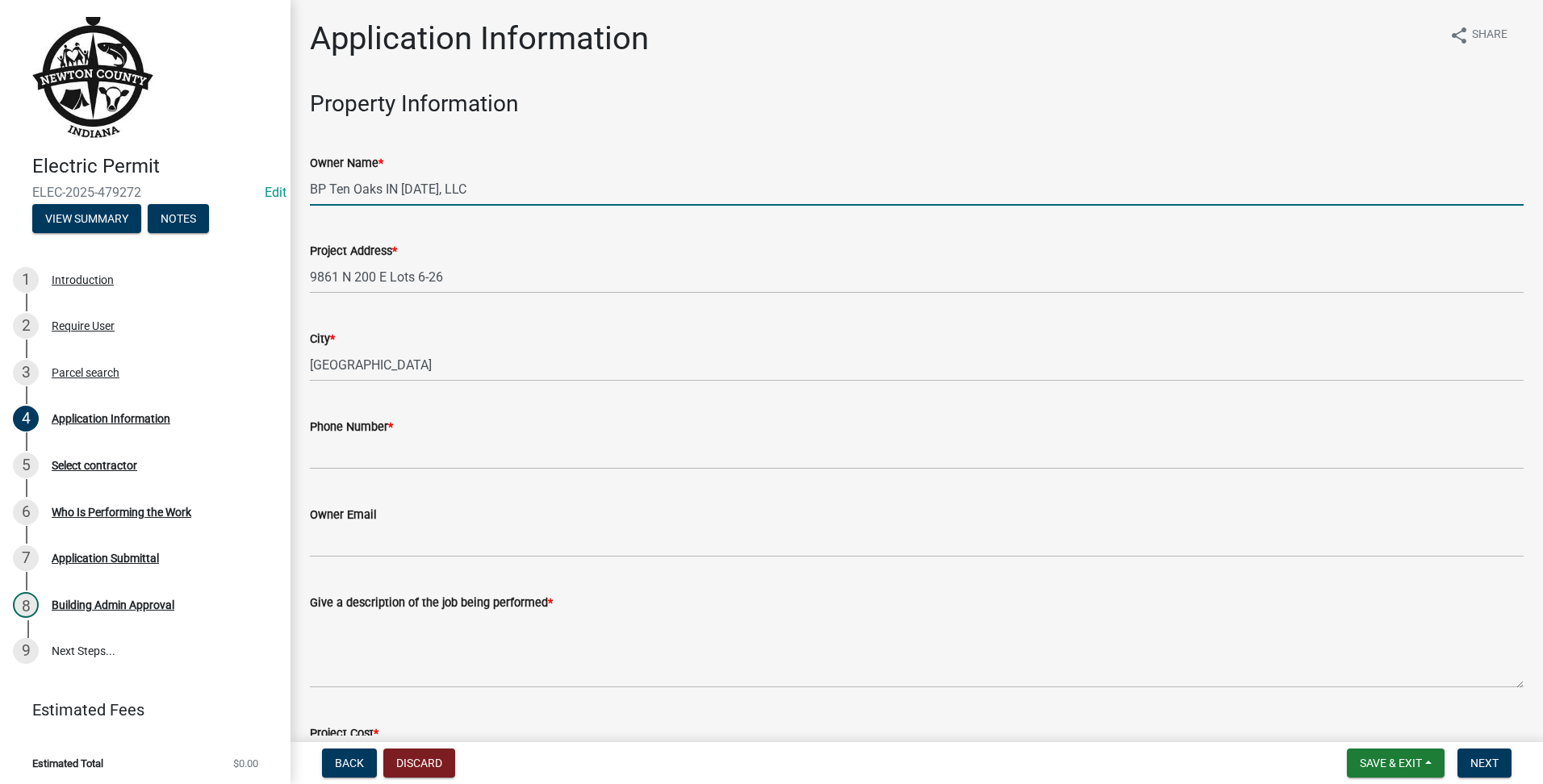
drag, startPoint x: 10, startPoint y: 123, endPoint x: 39, endPoint y: 80, distance: 51.9
click at [3, 84] on div "Electric Permit ELEC-2025-479272 Edit View Summary Notes 1 Introduction 2 Requi…" at bounding box center [771, 392] width 1543 height 784
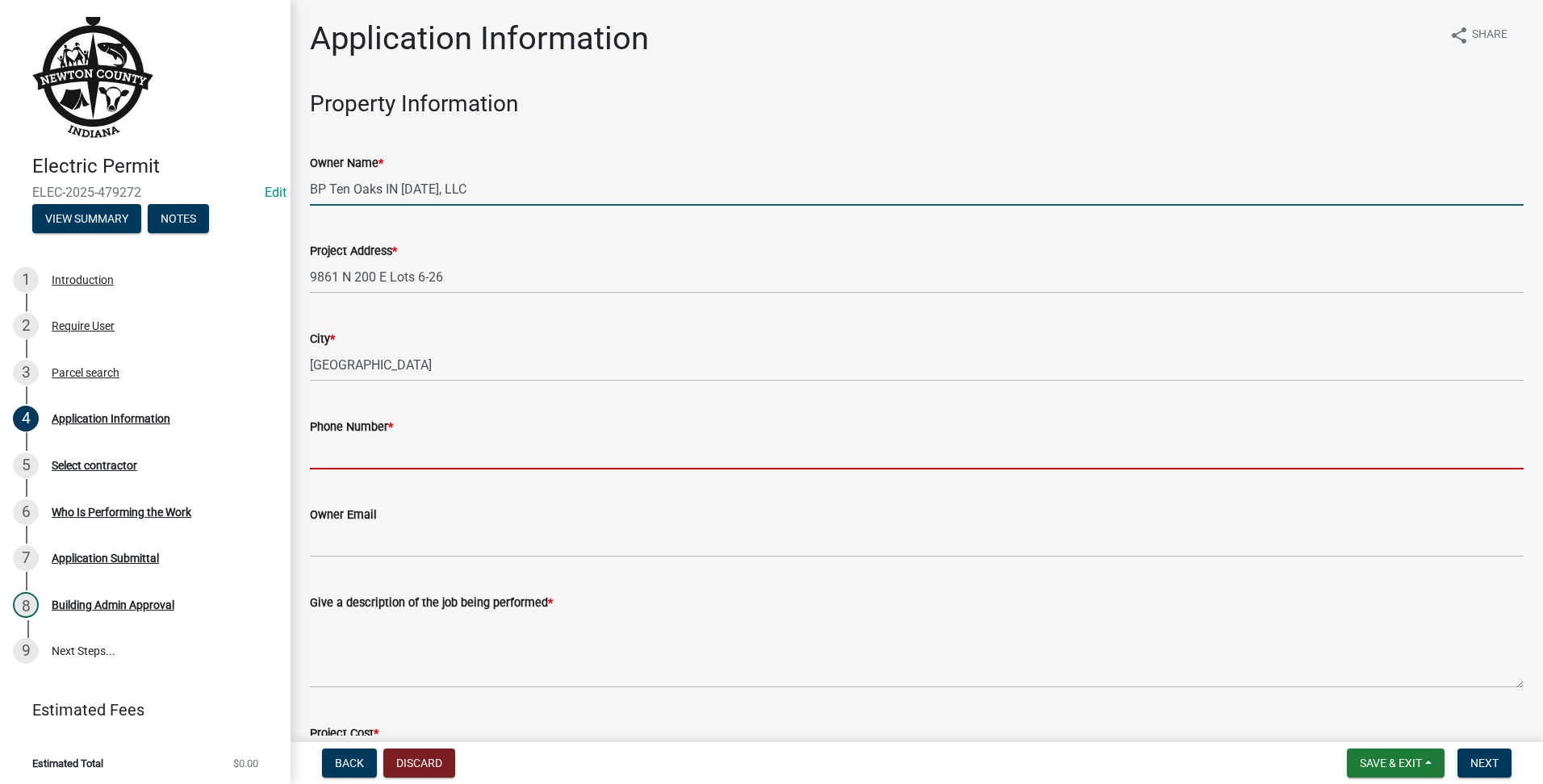
click at [425, 449] on input "Phone Number *" at bounding box center [917, 453] width 1213 height 33
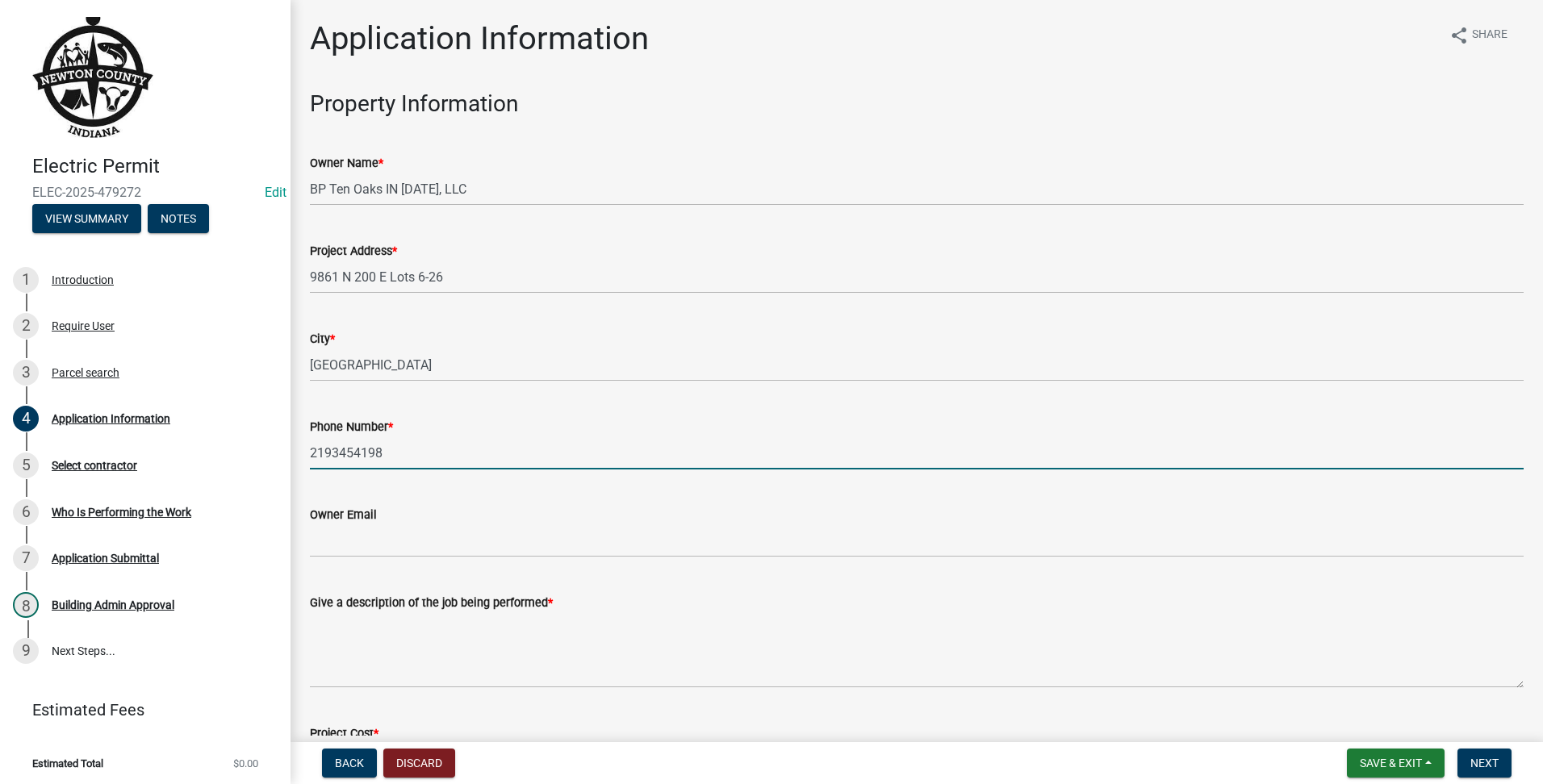
scroll to position [269, 0]
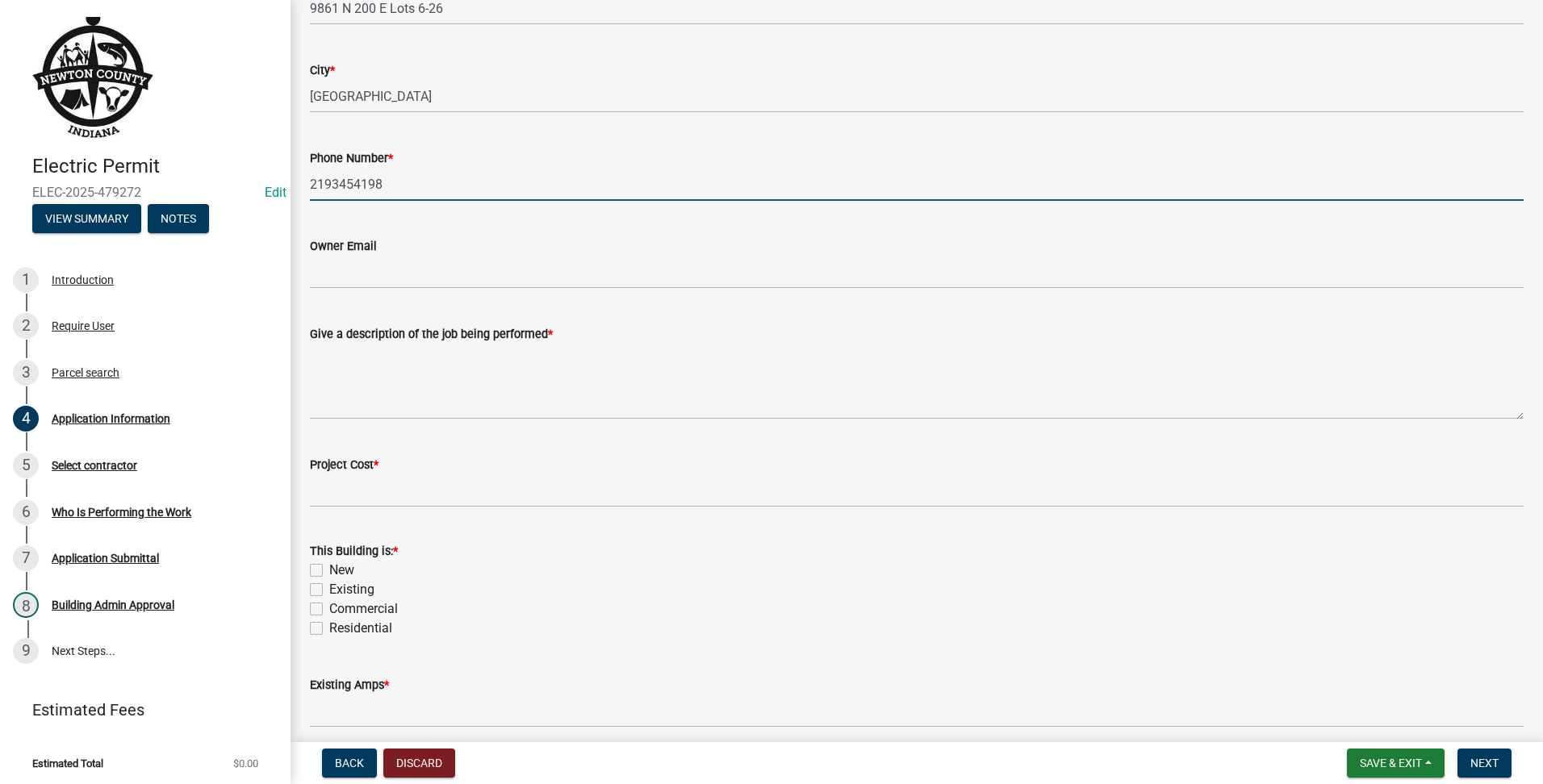
type input "2193454198"
click at [722, 424] on wm-data-entity-input "Give a description of the job being performed *" at bounding box center [917, 367] width 1213 height 131
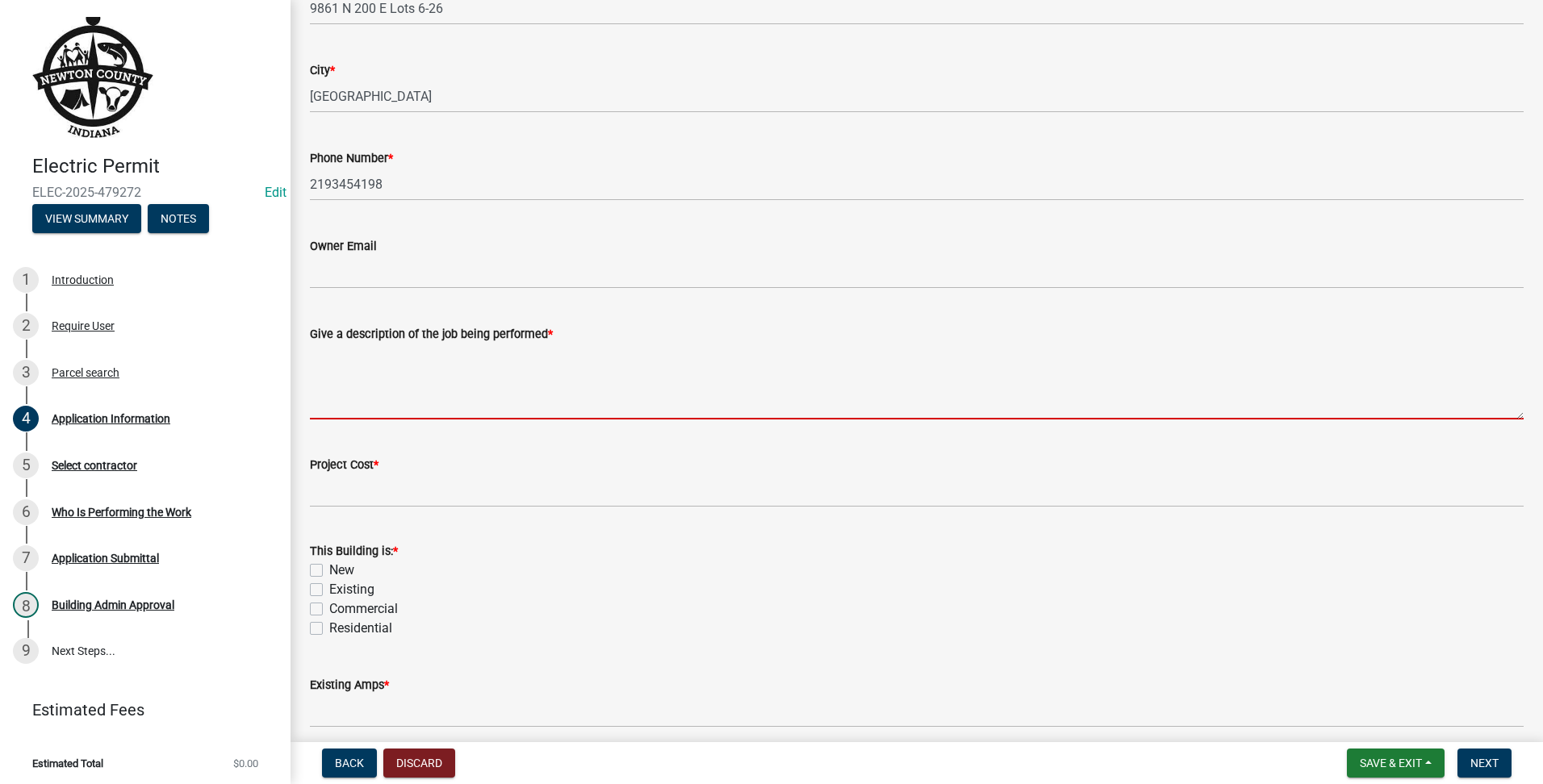
click at [722, 387] on textarea "Give a description of the job being performed *" at bounding box center [917, 381] width 1213 height 76
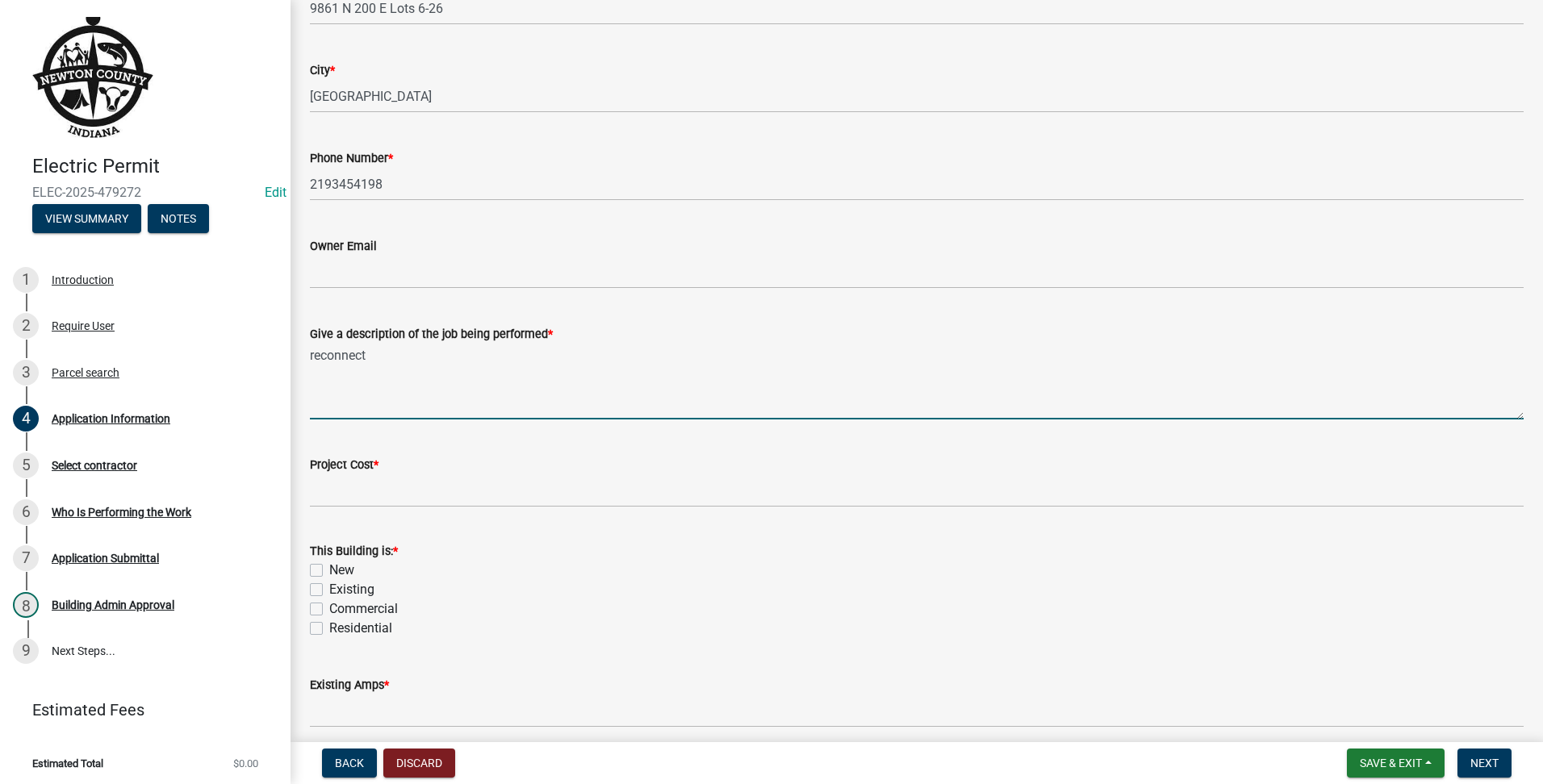
type textarea "reconnect"
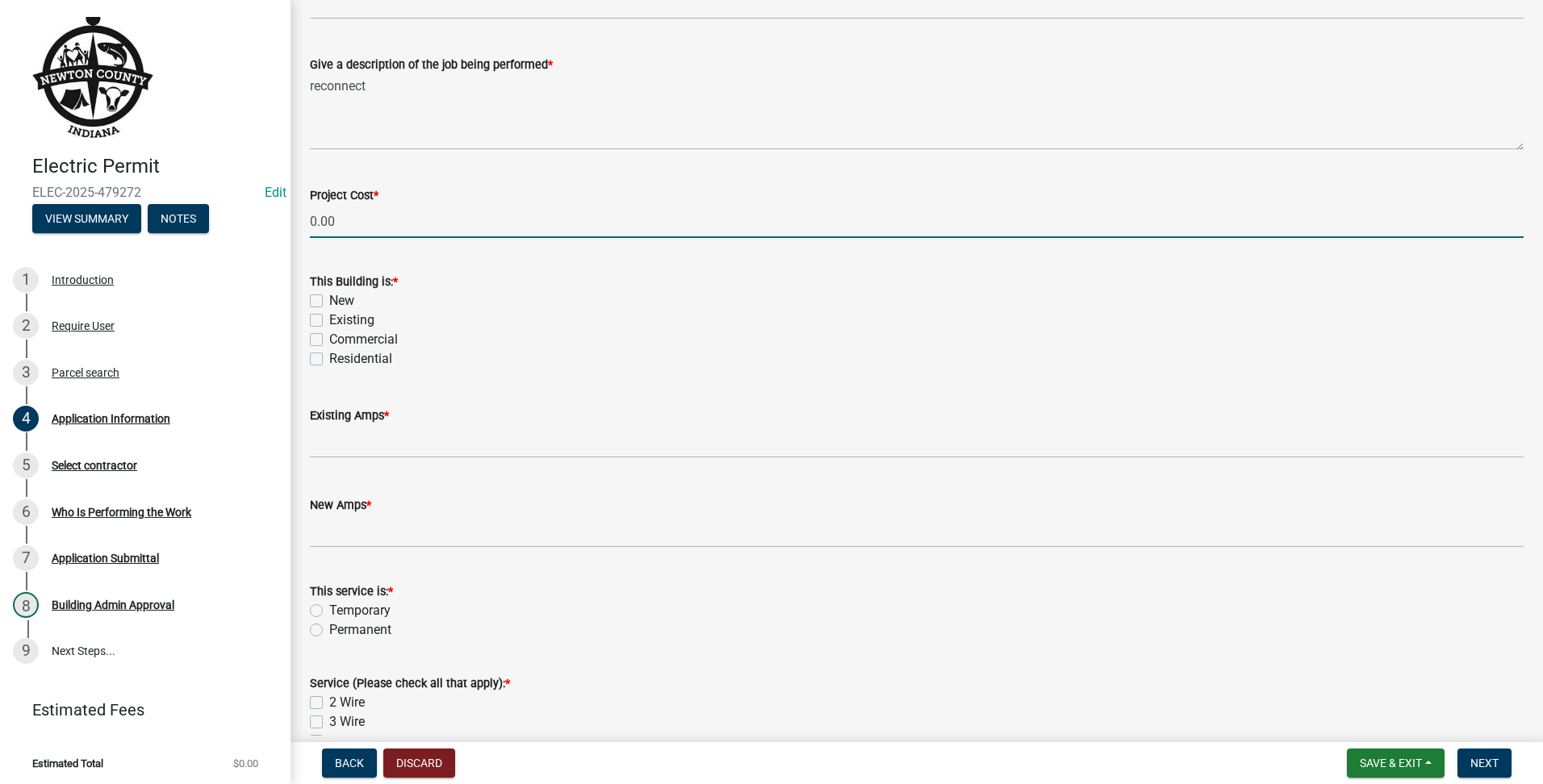
scroll to position [672, 0]
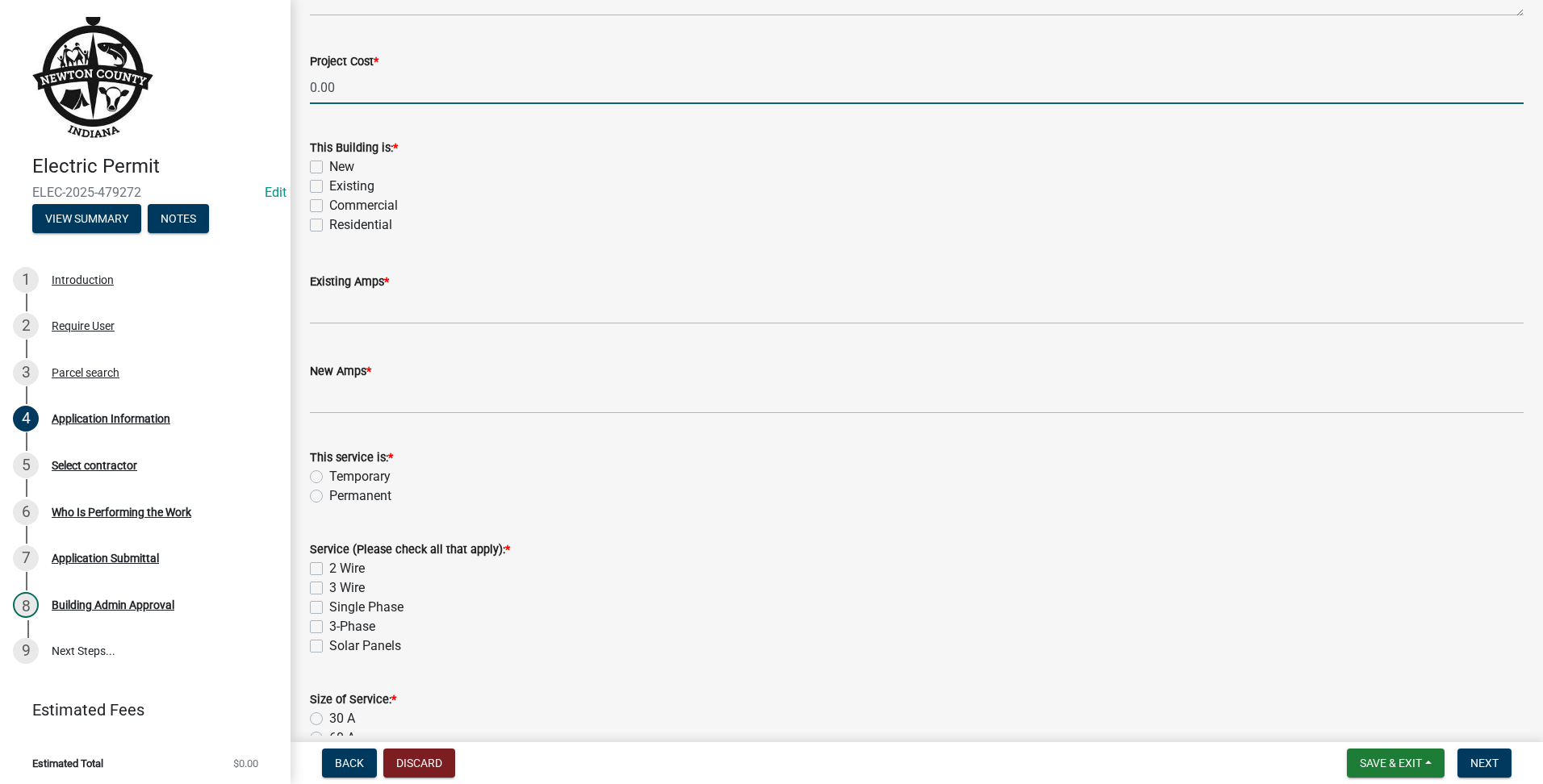
type input "0"
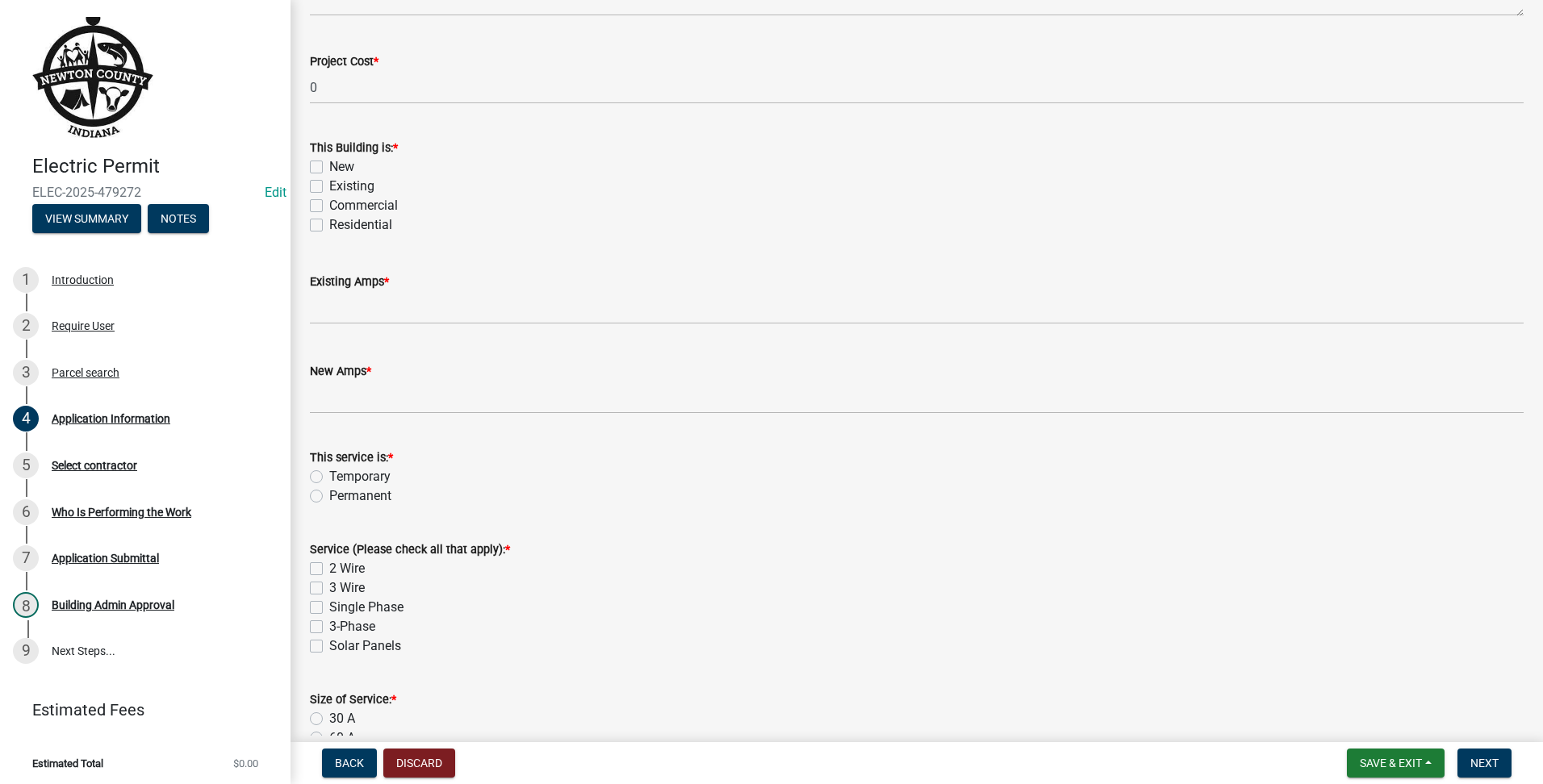
click at [330, 187] on label "Existing" at bounding box center [352, 186] width 45 height 20
click at [330, 187] on input "Existing" at bounding box center [334, 181] width 10 height 10
checkbox input "true"
checkbox input "false"
checkbox input "true"
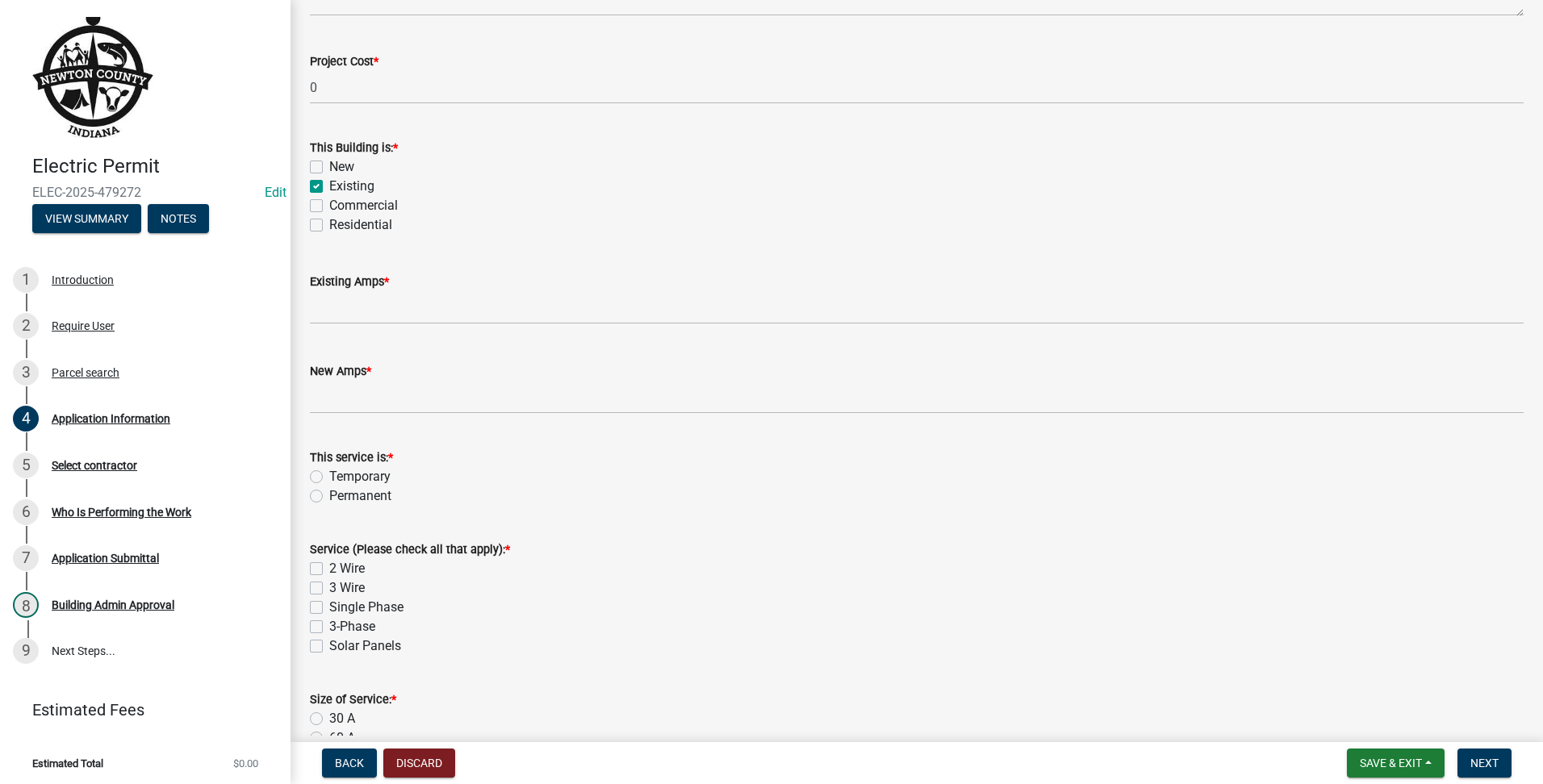
checkbox input "false"
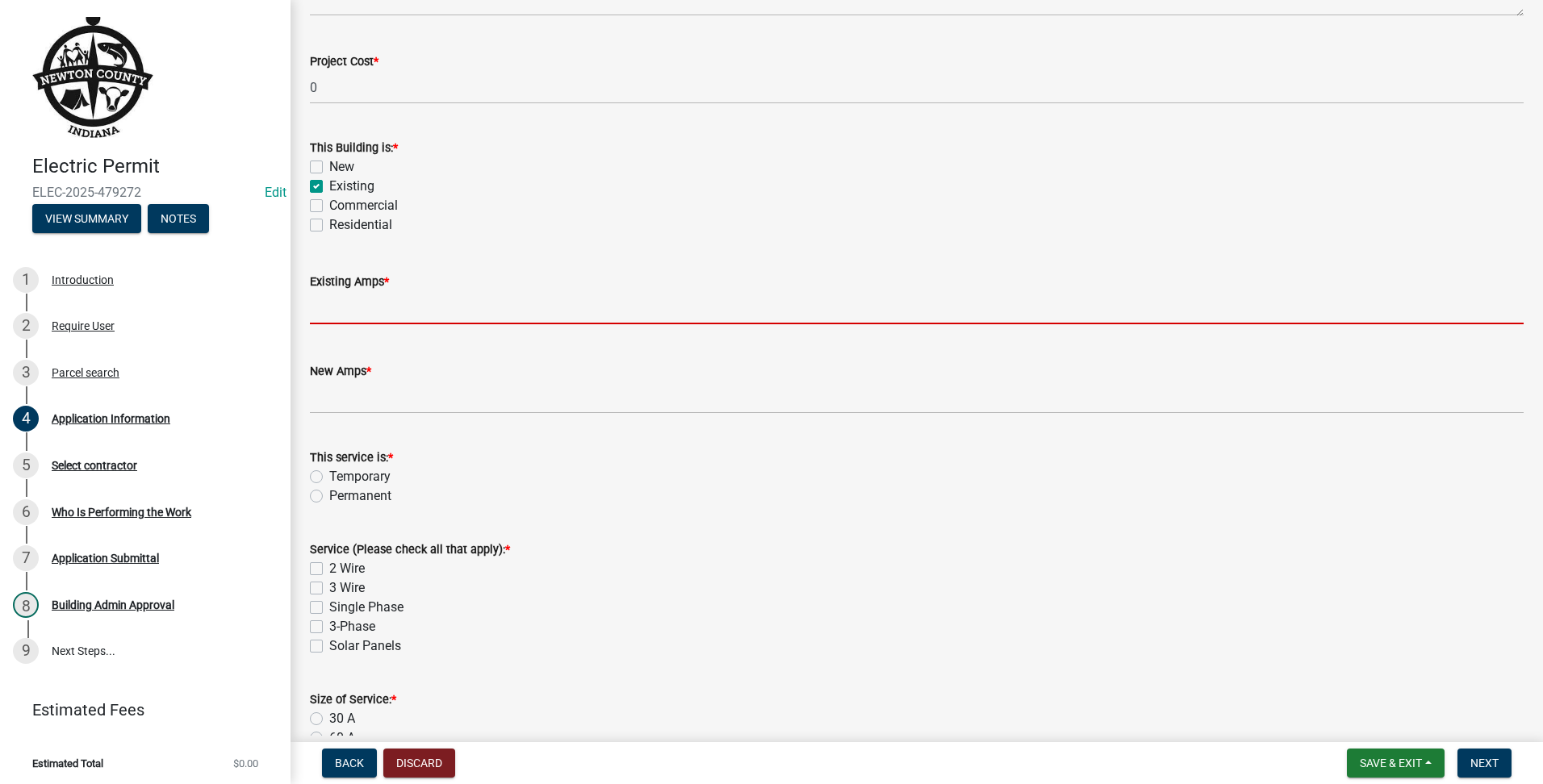
click at [444, 294] on input "text" at bounding box center [917, 307] width 1213 height 33
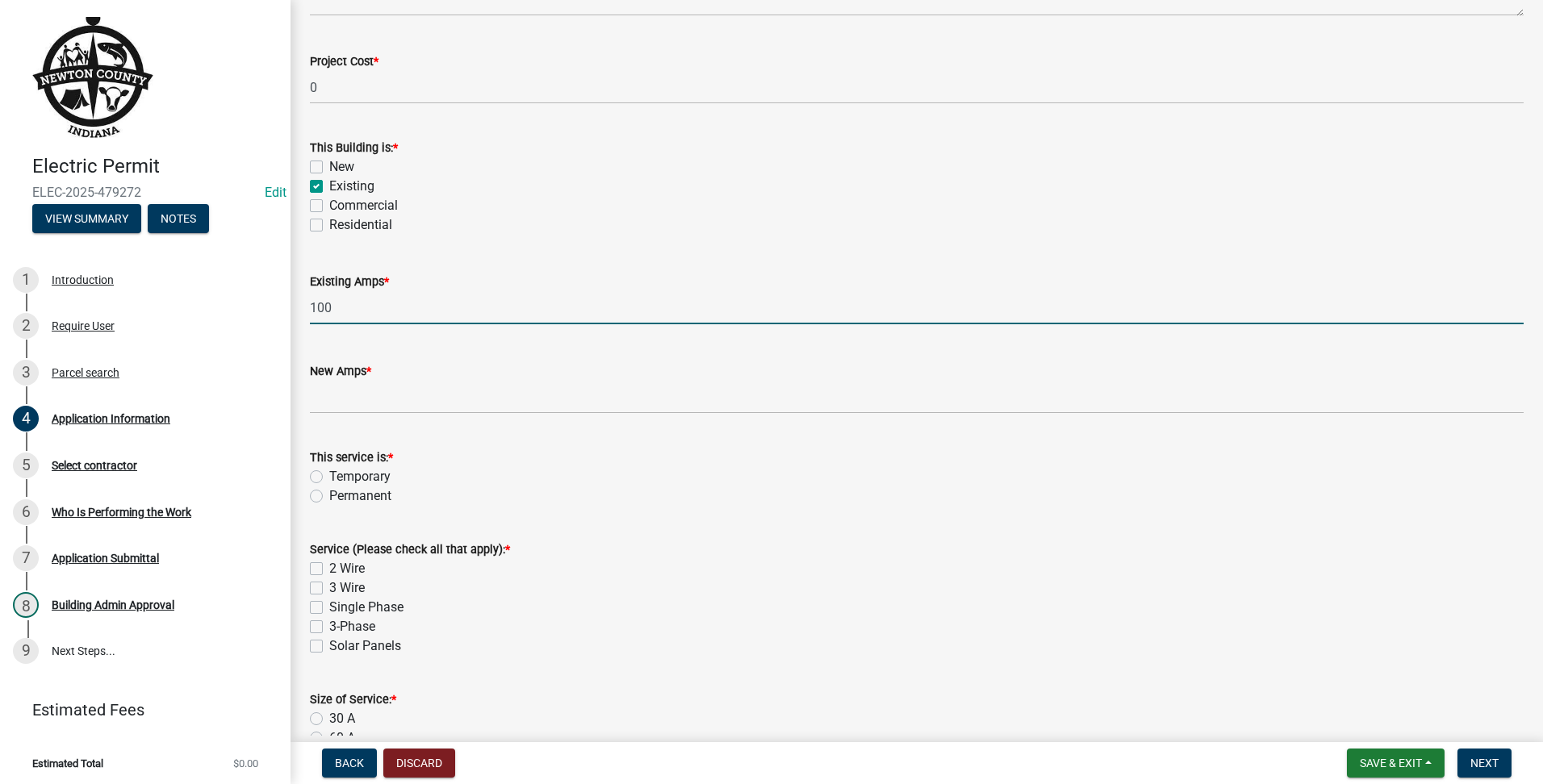
type input "100"
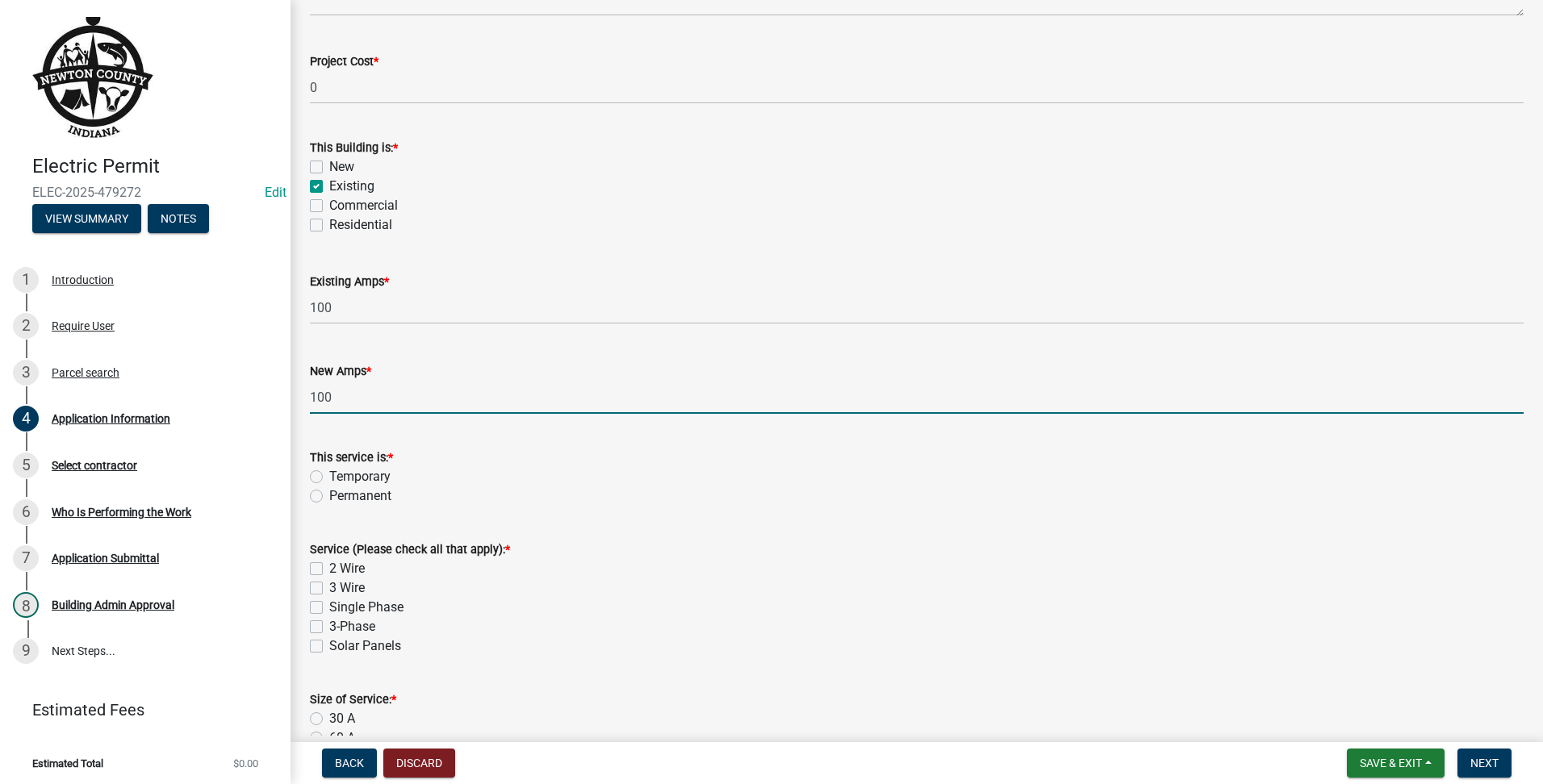
type input "100"
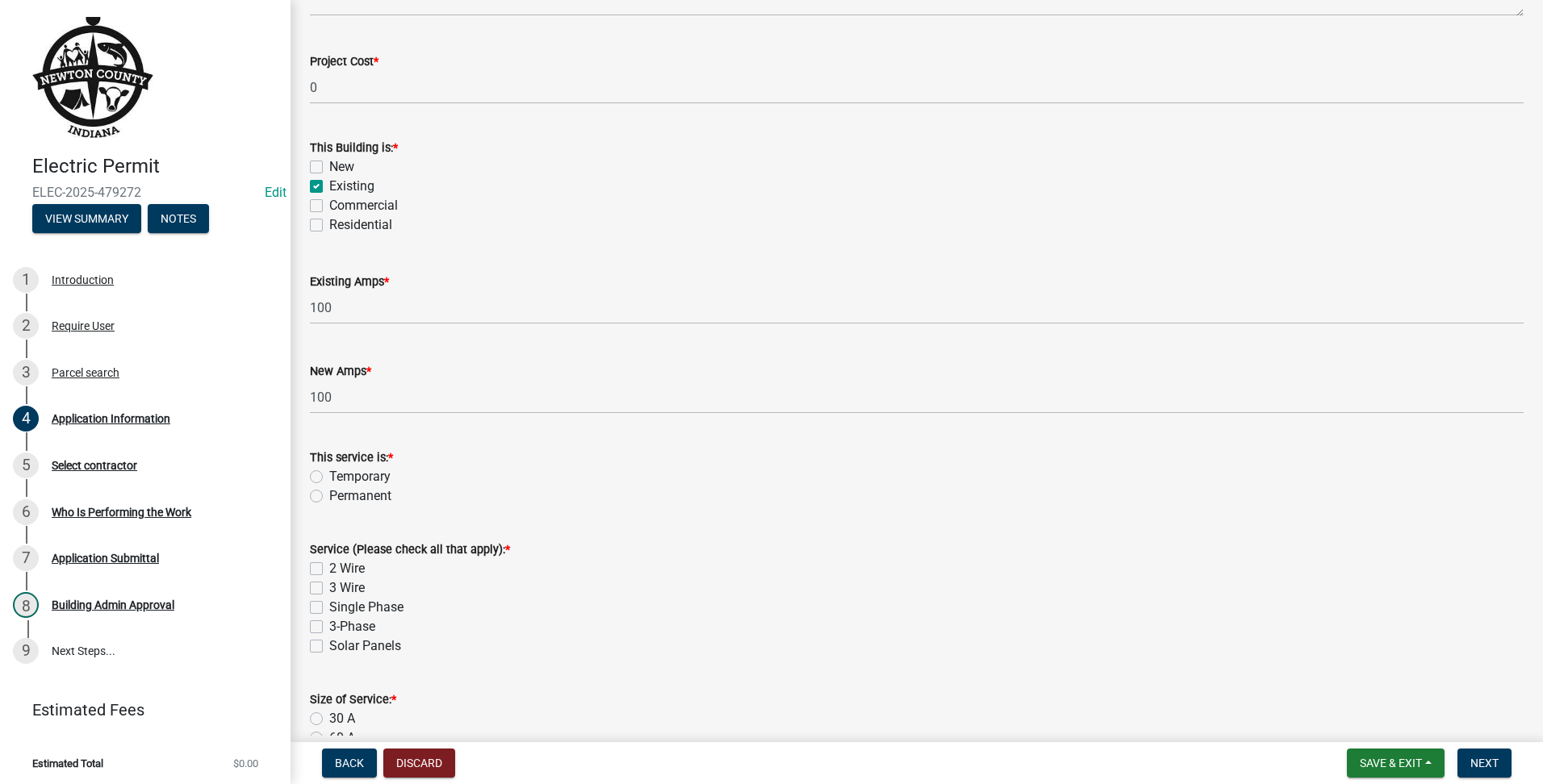
click at [330, 489] on label "Permanent" at bounding box center [360, 496] width 63 height 20
click at [330, 489] on input "Permanent" at bounding box center [334, 491] width 10 height 10
radio input "true"
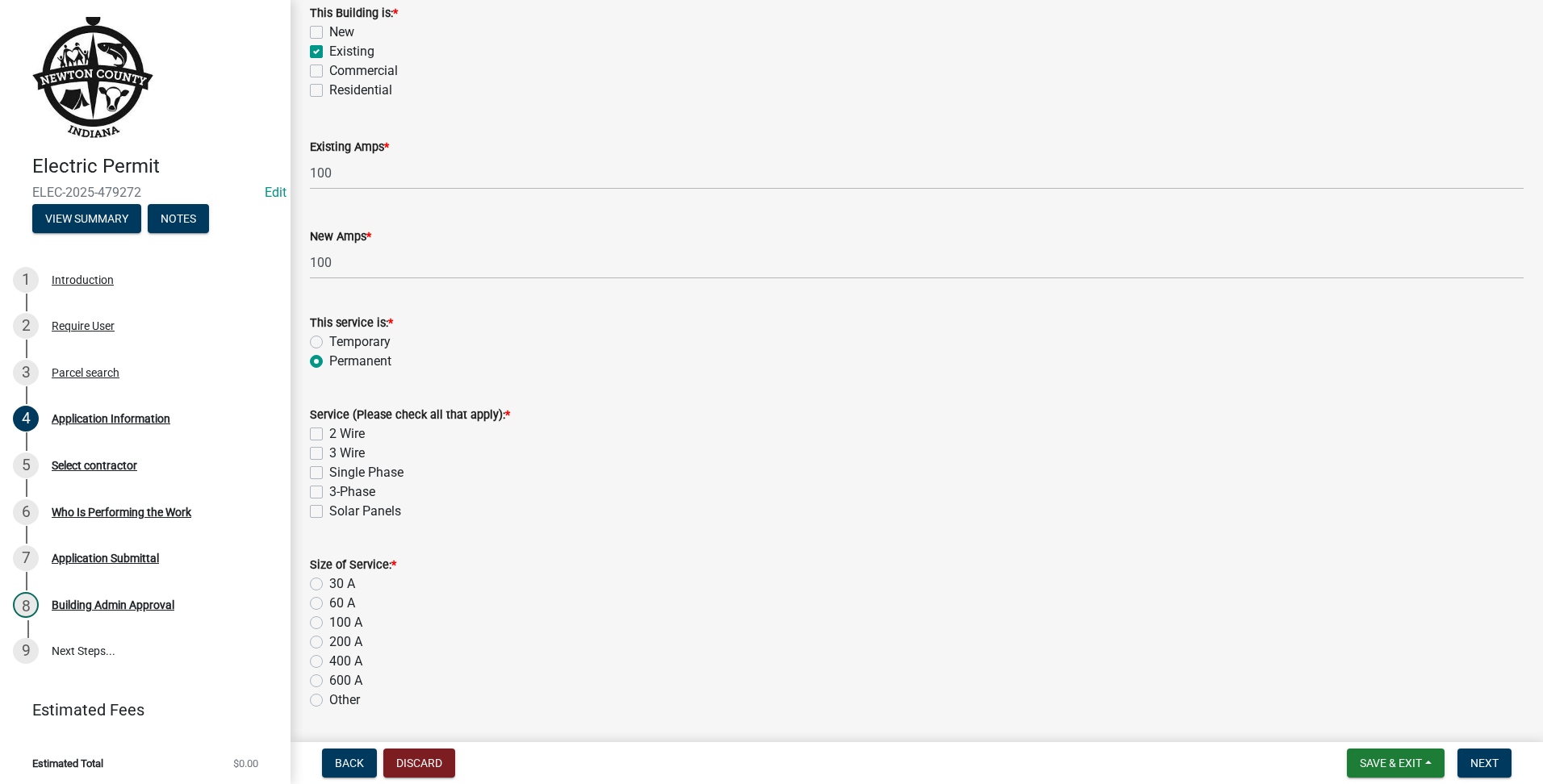
click at [330, 449] on label "3 Wire" at bounding box center [347, 453] width 35 height 20
click at [330, 449] on input "3 Wire" at bounding box center [334, 448] width 10 height 10
checkbox input "true"
checkbox input "false"
checkbox input "true"
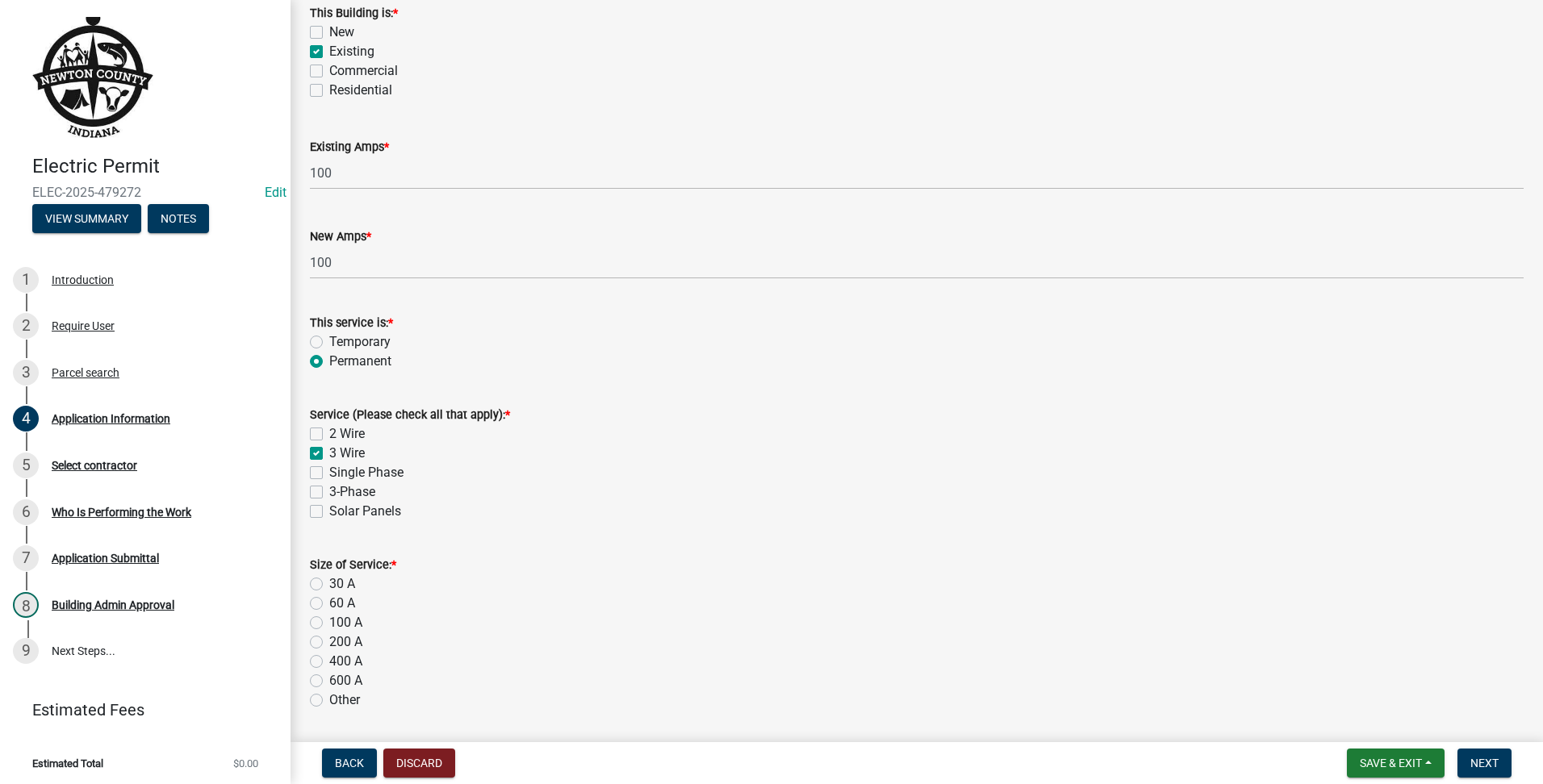
checkbox input "false"
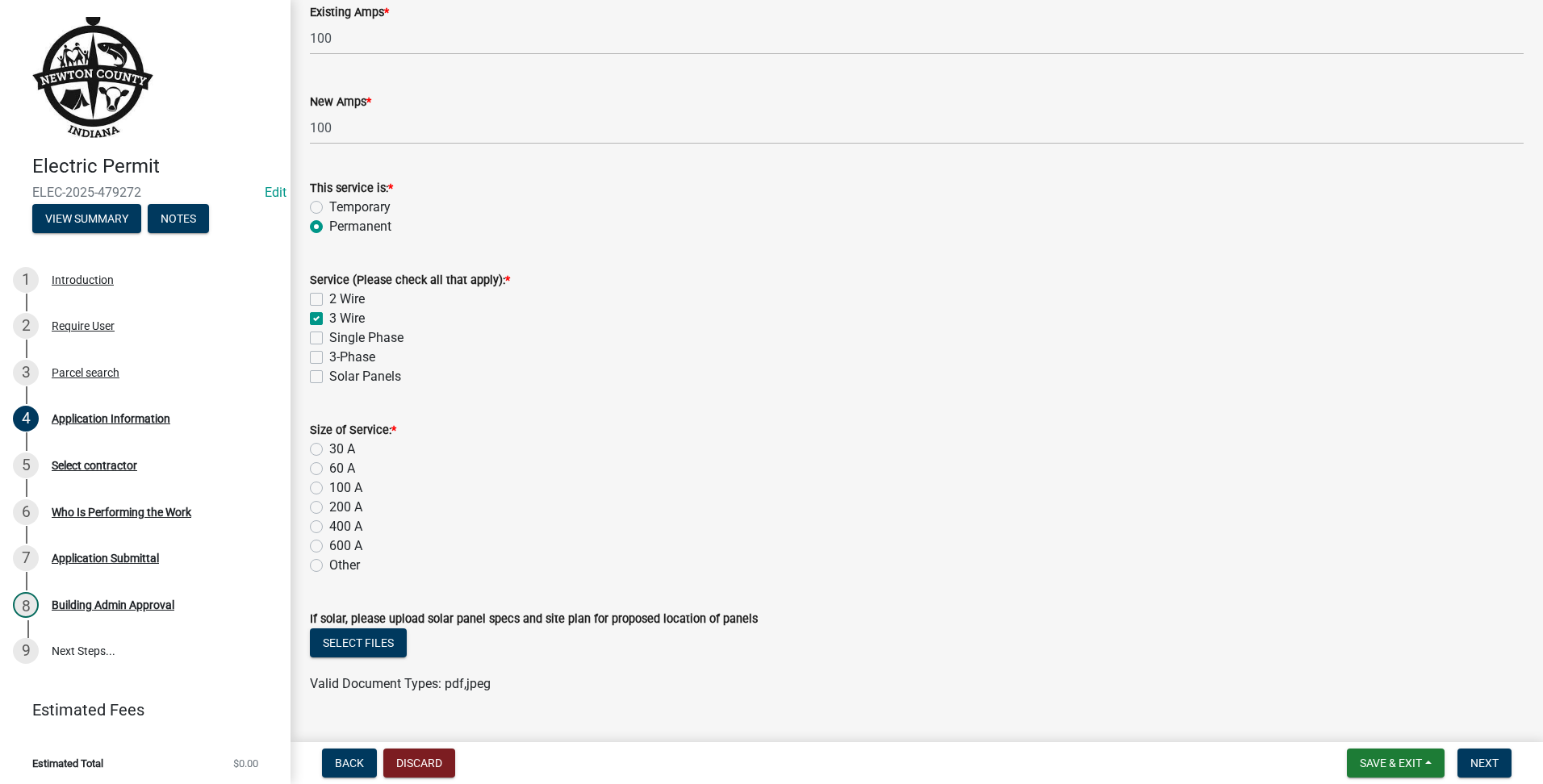
click at [330, 482] on label "100 A" at bounding box center [345, 488] width 33 height 20
click at [330, 482] on input "100 A" at bounding box center [334, 483] width 10 height 10
radio input "true"
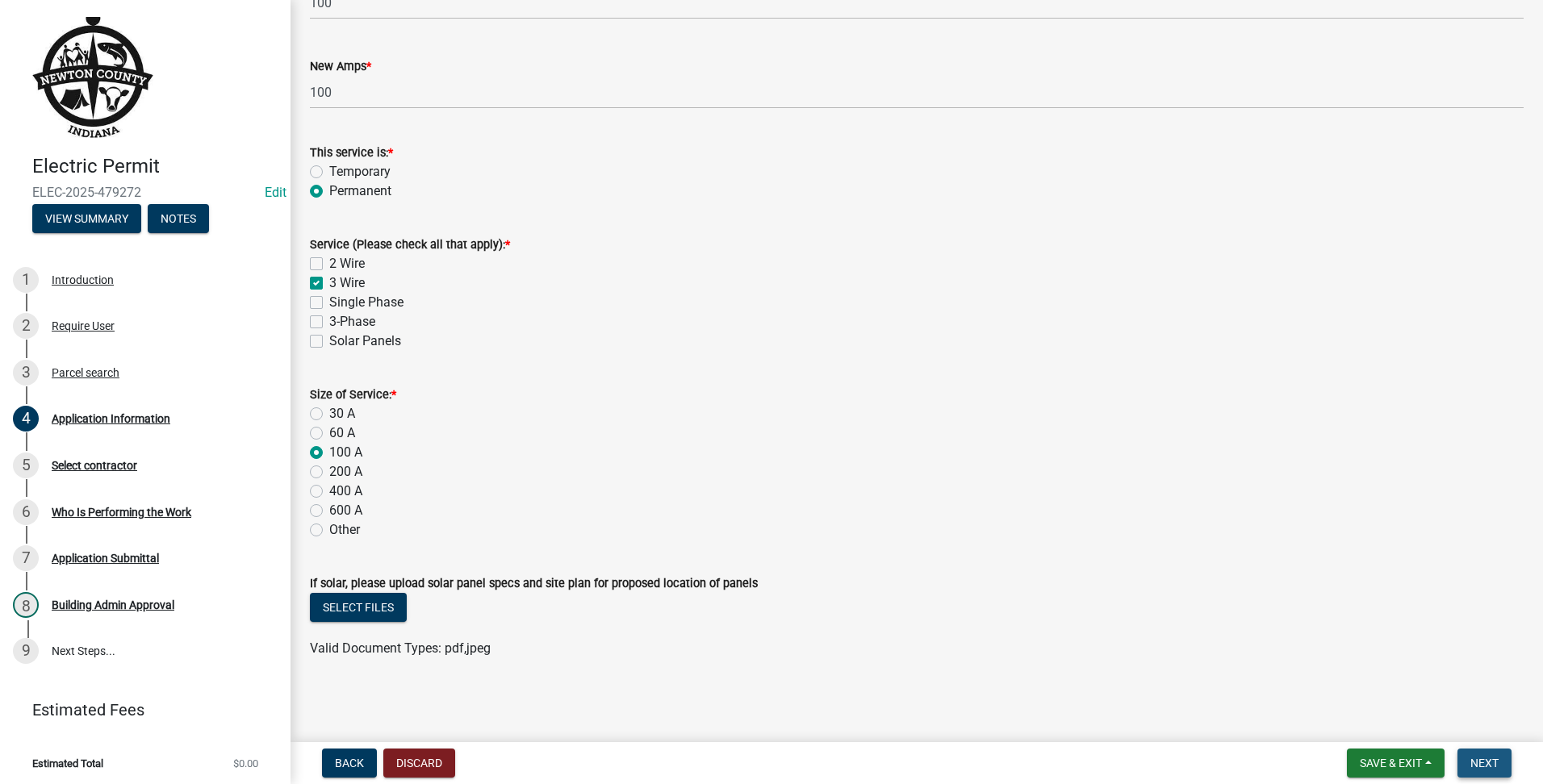
click at [1463, 755] on button "Next" at bounding box center [1484, 763] width 54 height 29
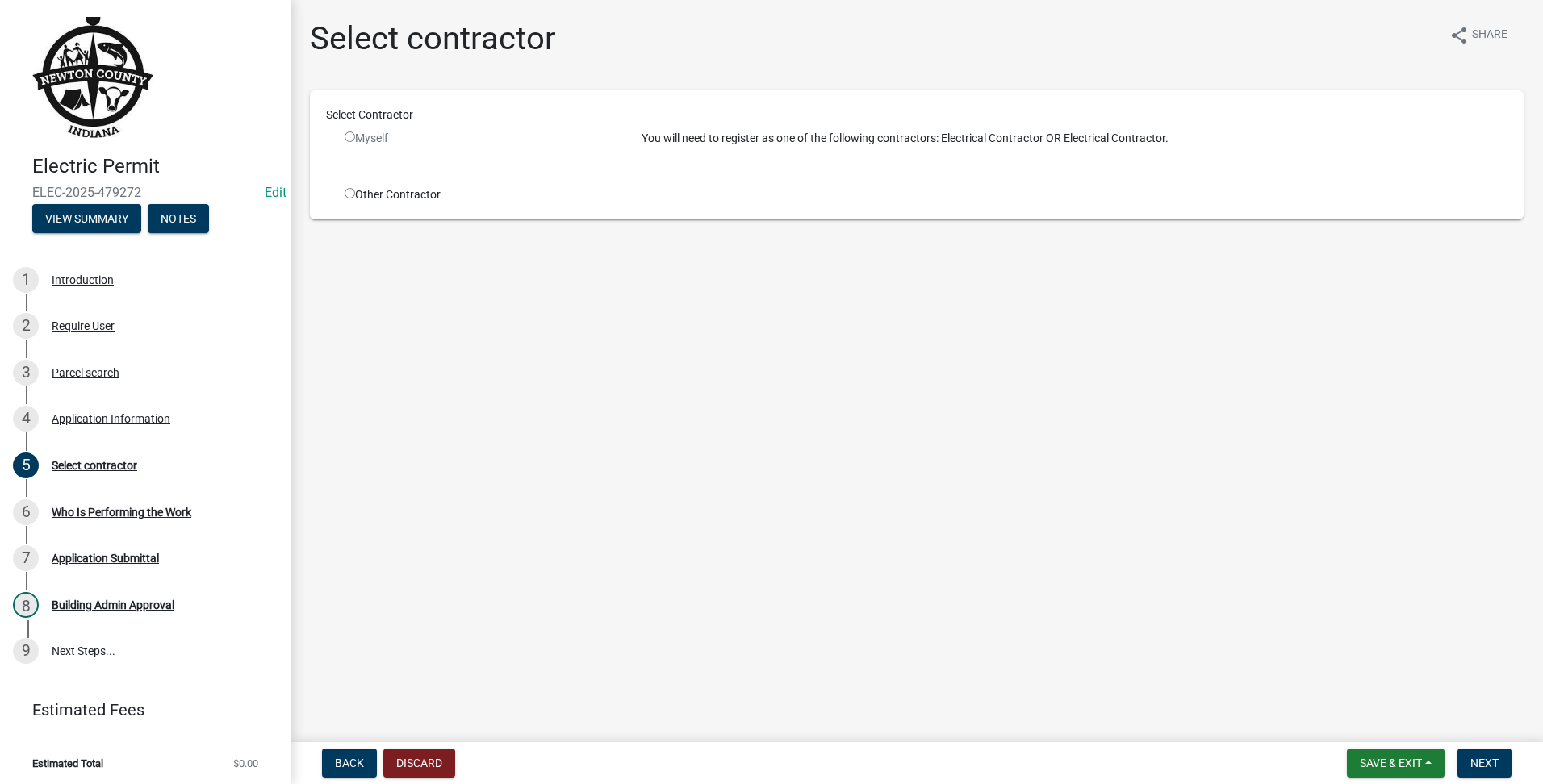
click at [346, 135] on input "radio" at bounding box center [349, 136] width 10 height 10
radio input "false"
click at [348, 200] on div "Other Contractor" at bounding box center [481, 195] width 297 height 17
click at [351, 189] on input "radio" at bounding box center [349, 192] width 10 height 10
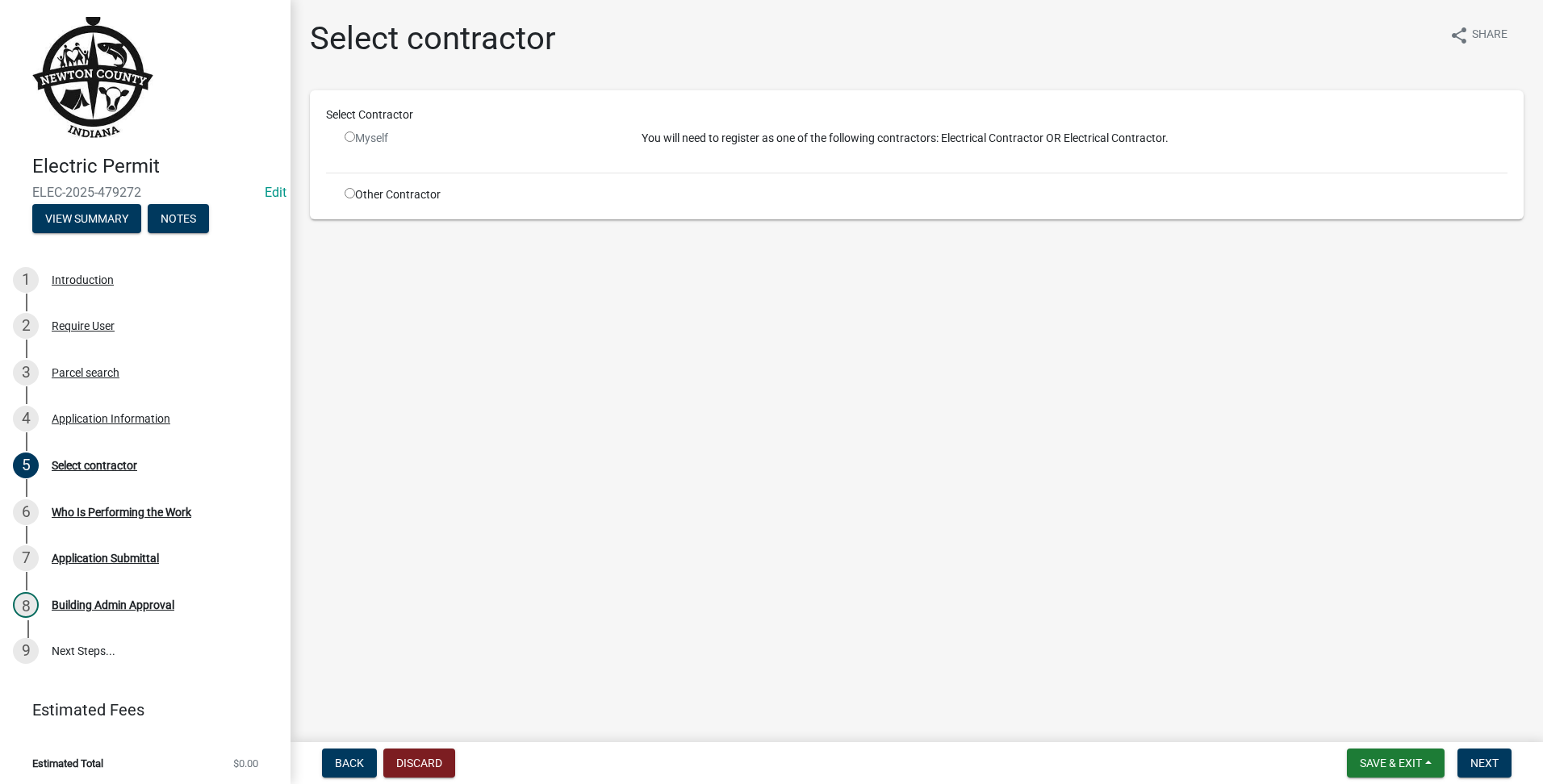
radio input "true"
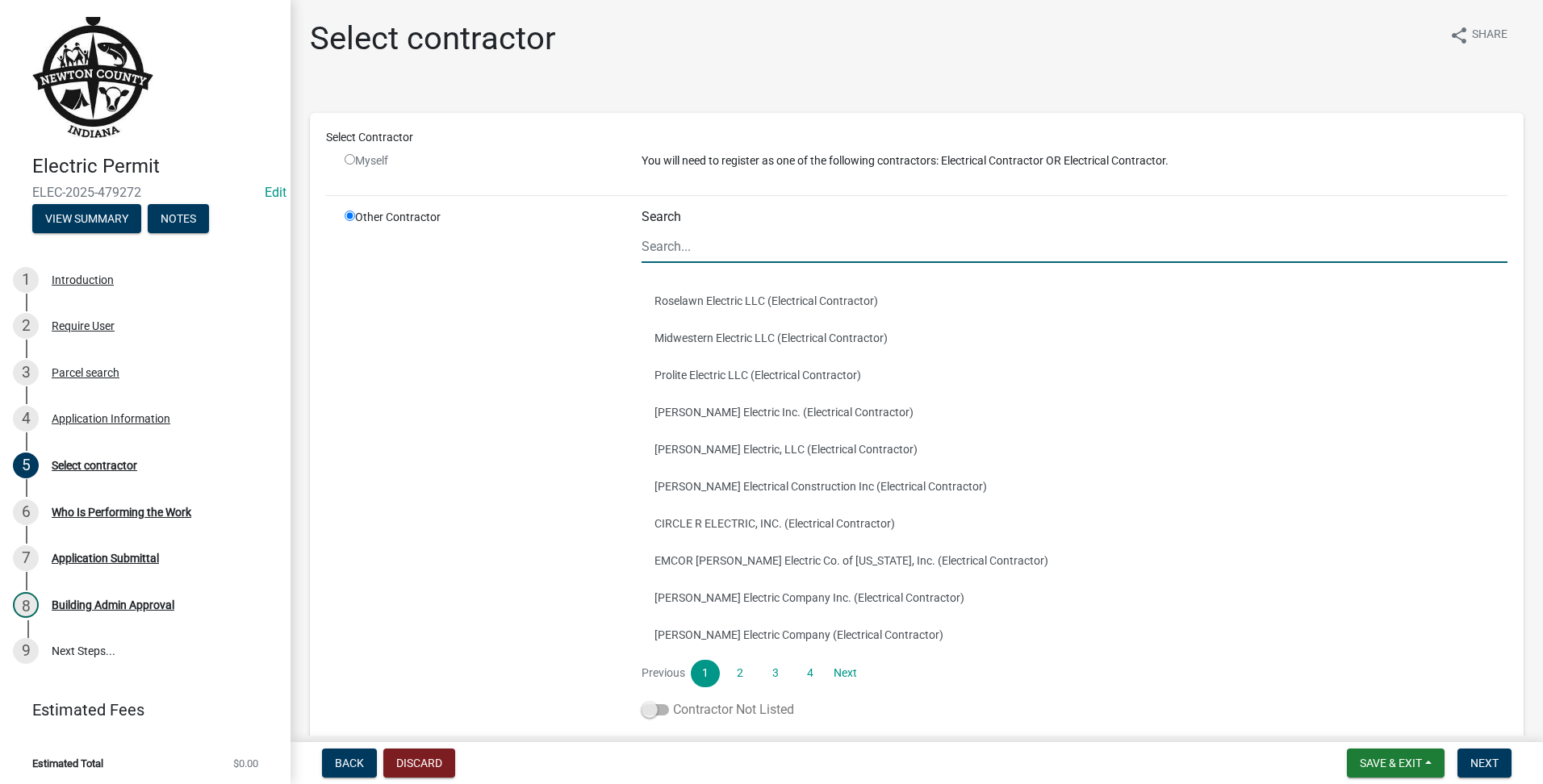
click at [652, 707] on span at bounding box center [654, 710] width 27 height 11
click at [673, 700] on input "Contractor Not Listed" at bounding box center [673, 700] width 0 height 0
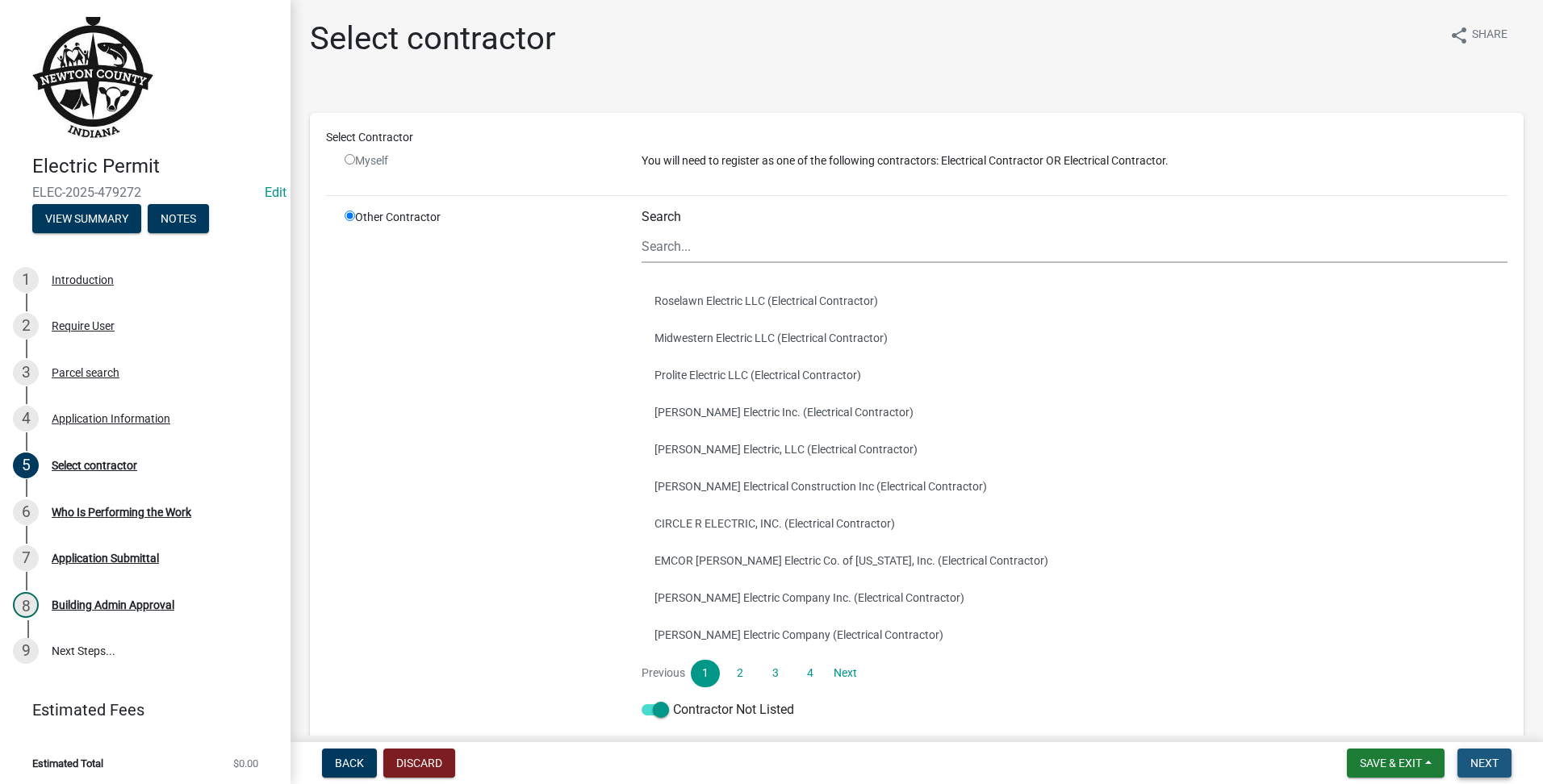
click at [1490, 760] on span "Next" at bounding box center [1484, 763] width 28 height 13
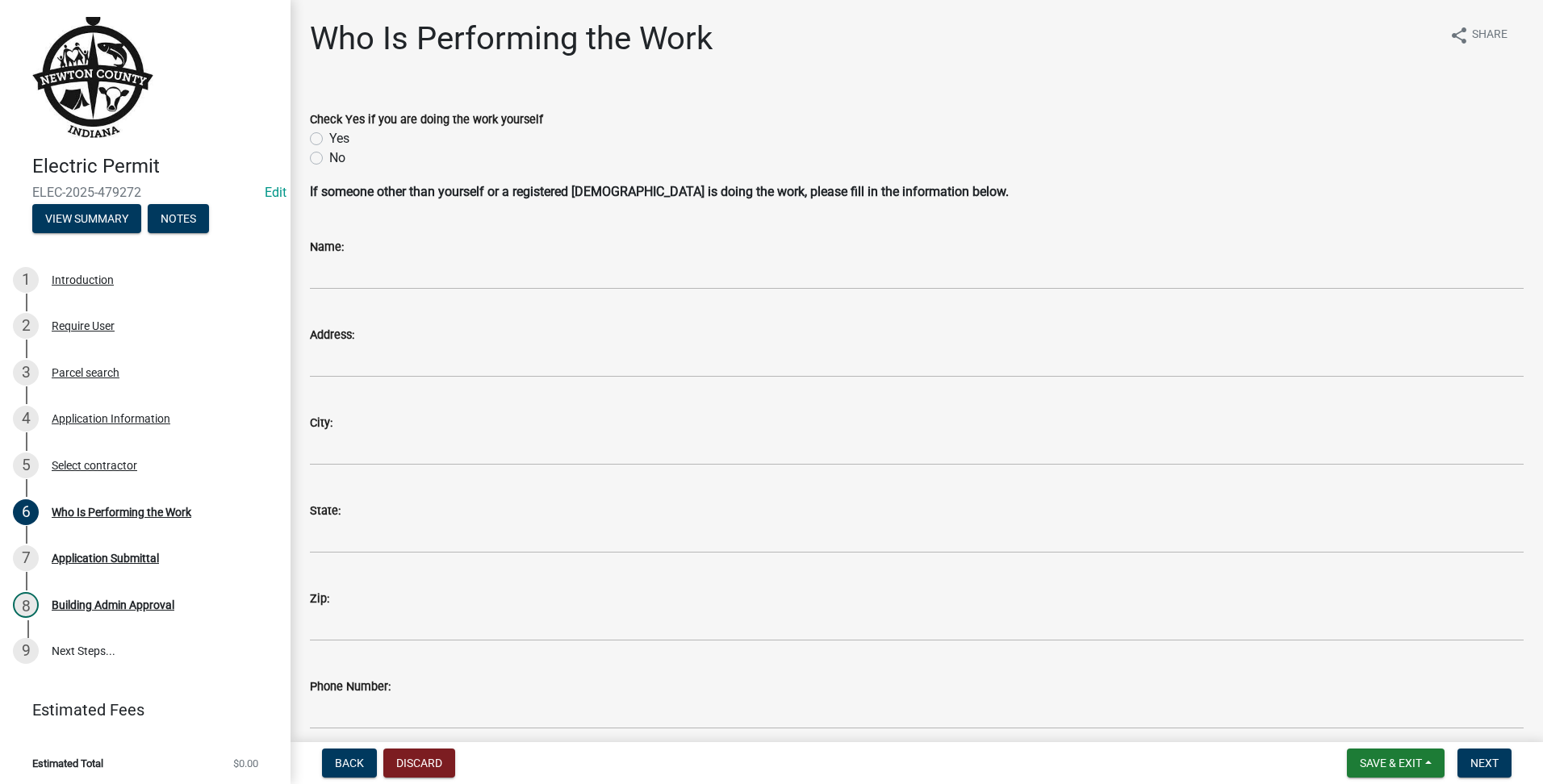
click at [330, 140] on label "Yes" at bounding box center [340, 138] width 21 height 20
click at [330, 140] on input "Yes" at bounding box center [334, 133] width 10 height 10
radio input "true"
click at [1501, 771] on button "Next" at bounding box center [1484, 763] width 54 height 29
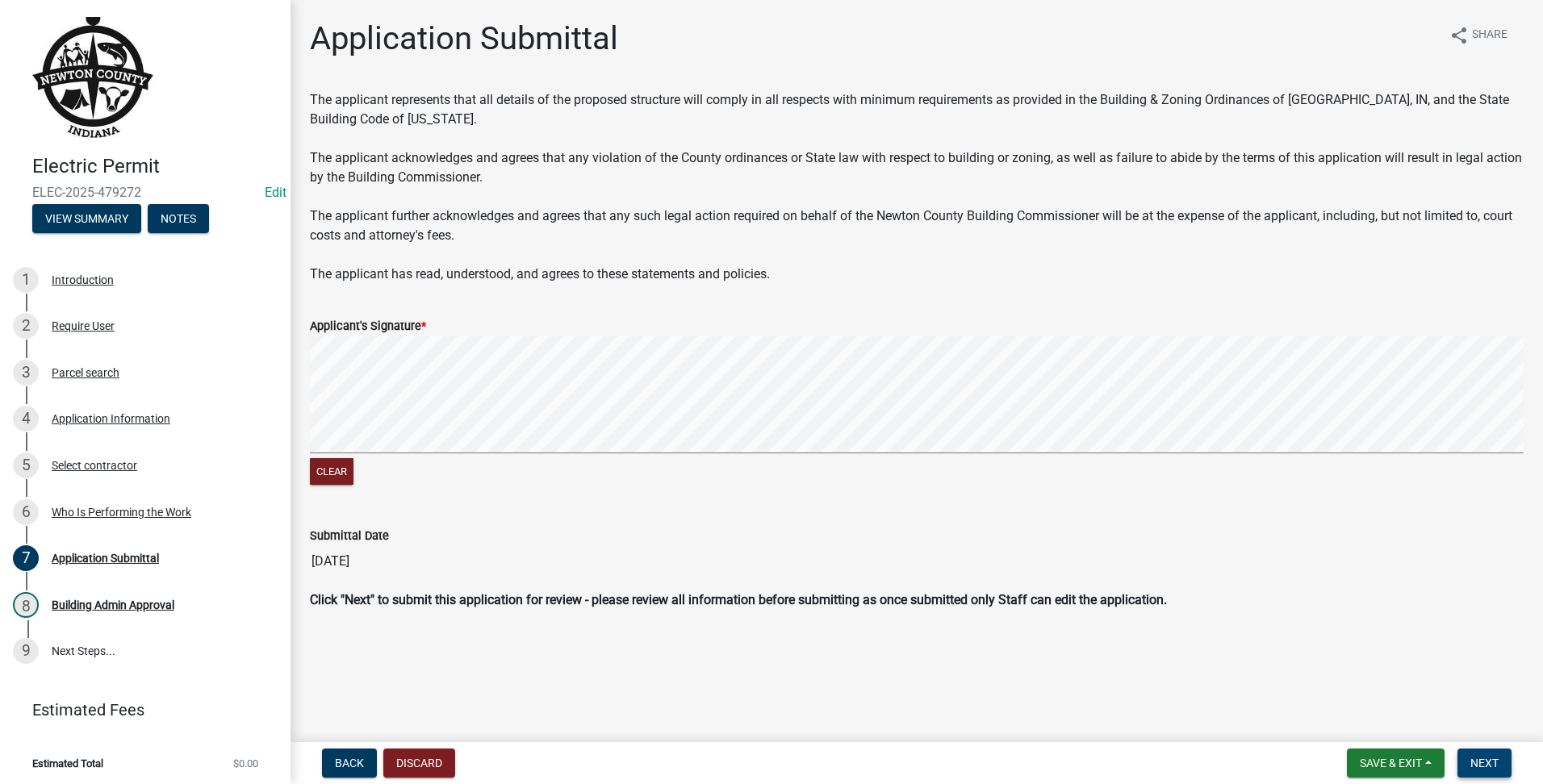
click at [1477, 760] on span "Next" at bounding box center [1484, 763] width 28 height 13
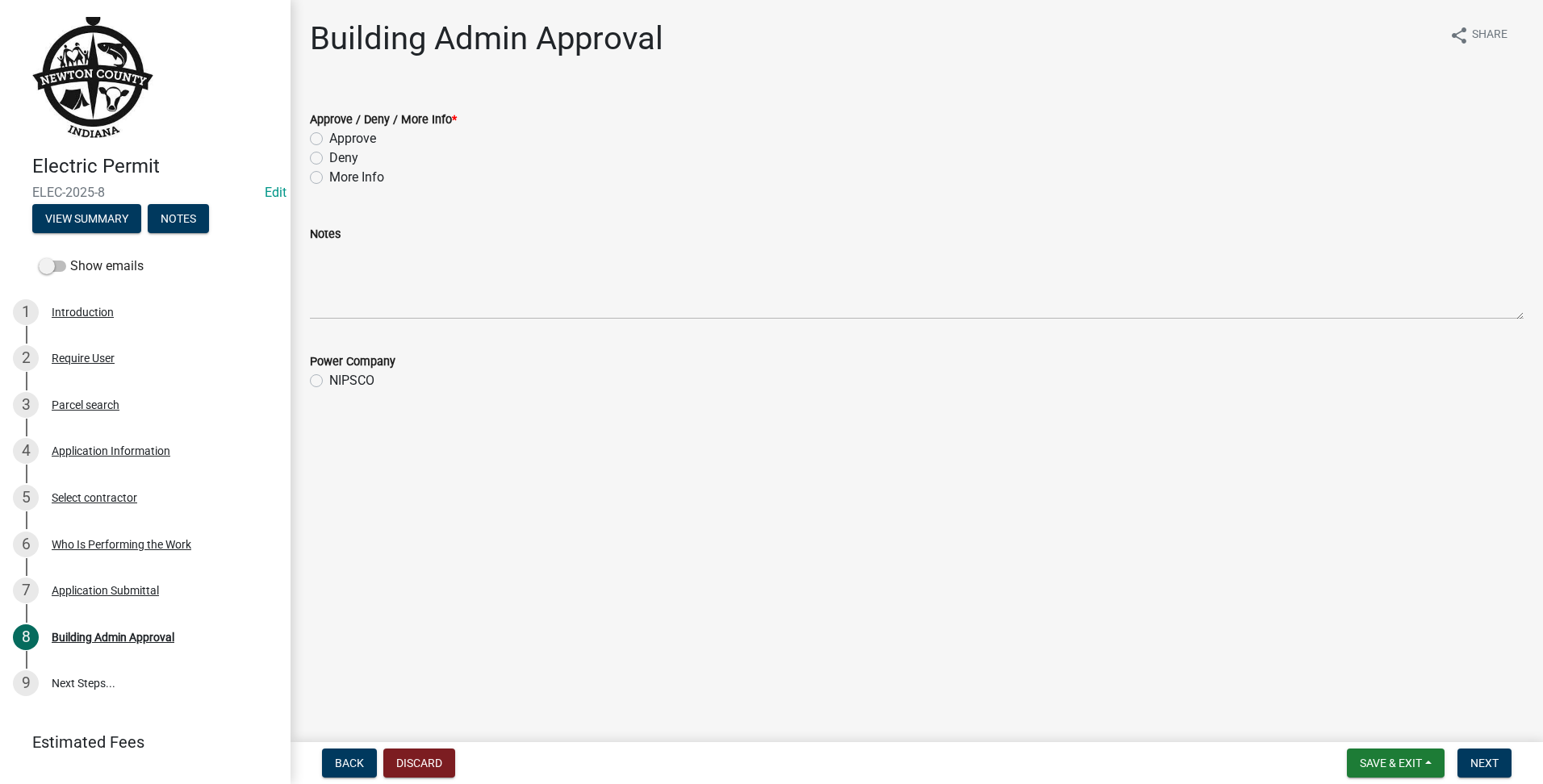
click at [330, 135] on label "Approve" at bounding box center [353, 138] width 47 height 20
click at [330, 135] on input "Approve" at bounding box center [334, 133] width 10 height 10
radio input "true"
click at [330, 377] on label "NIPSCO" at bounding box center [352, 381] width 45 height 20
click at [330, 377] on input "NIPSCO" at bounding box center [334, 376] width 10 height 10
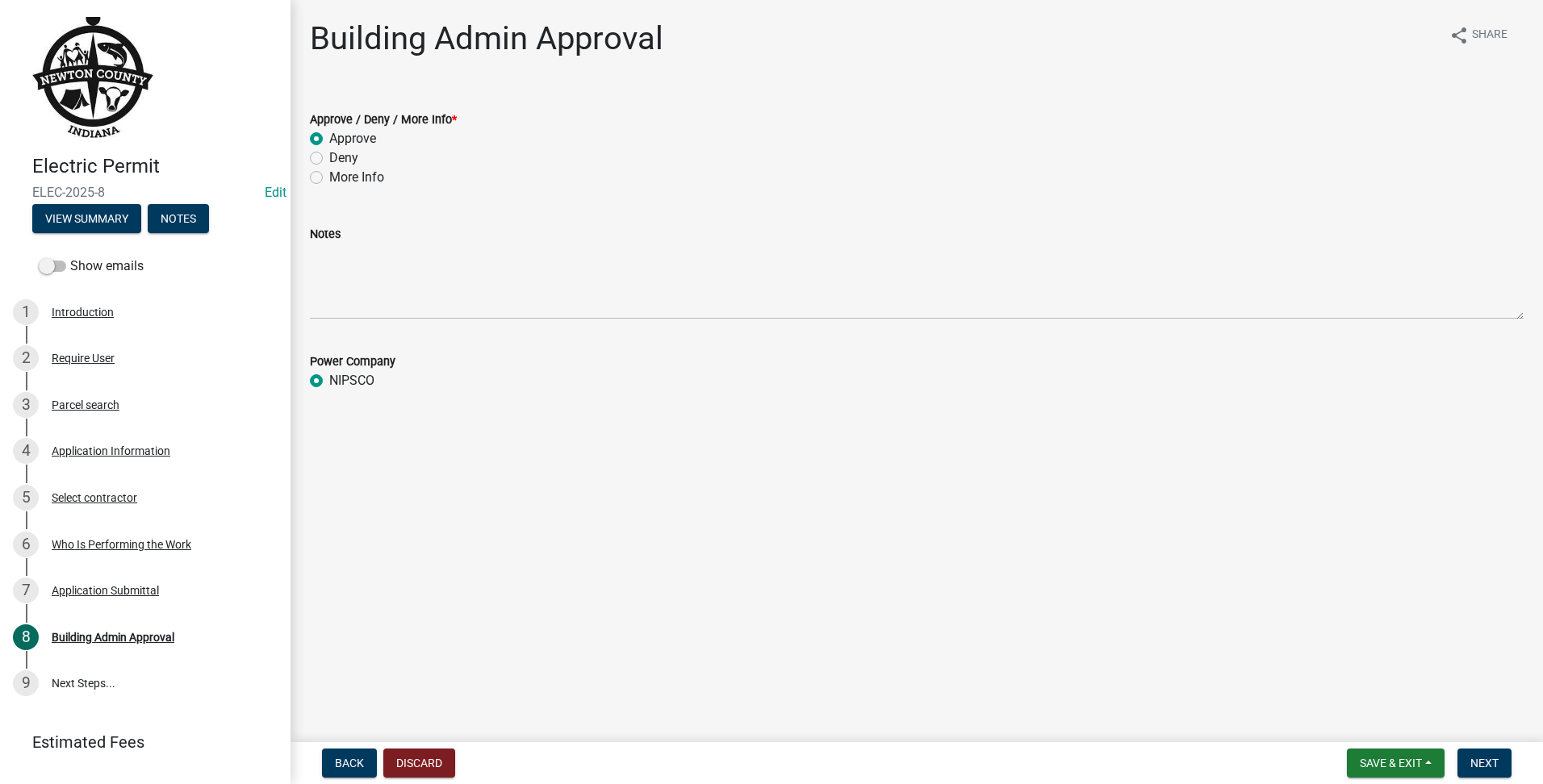
radio input "true"
click at [1506, 767] on button "Next" at bounding box center [1484, 763] width 54 height 29
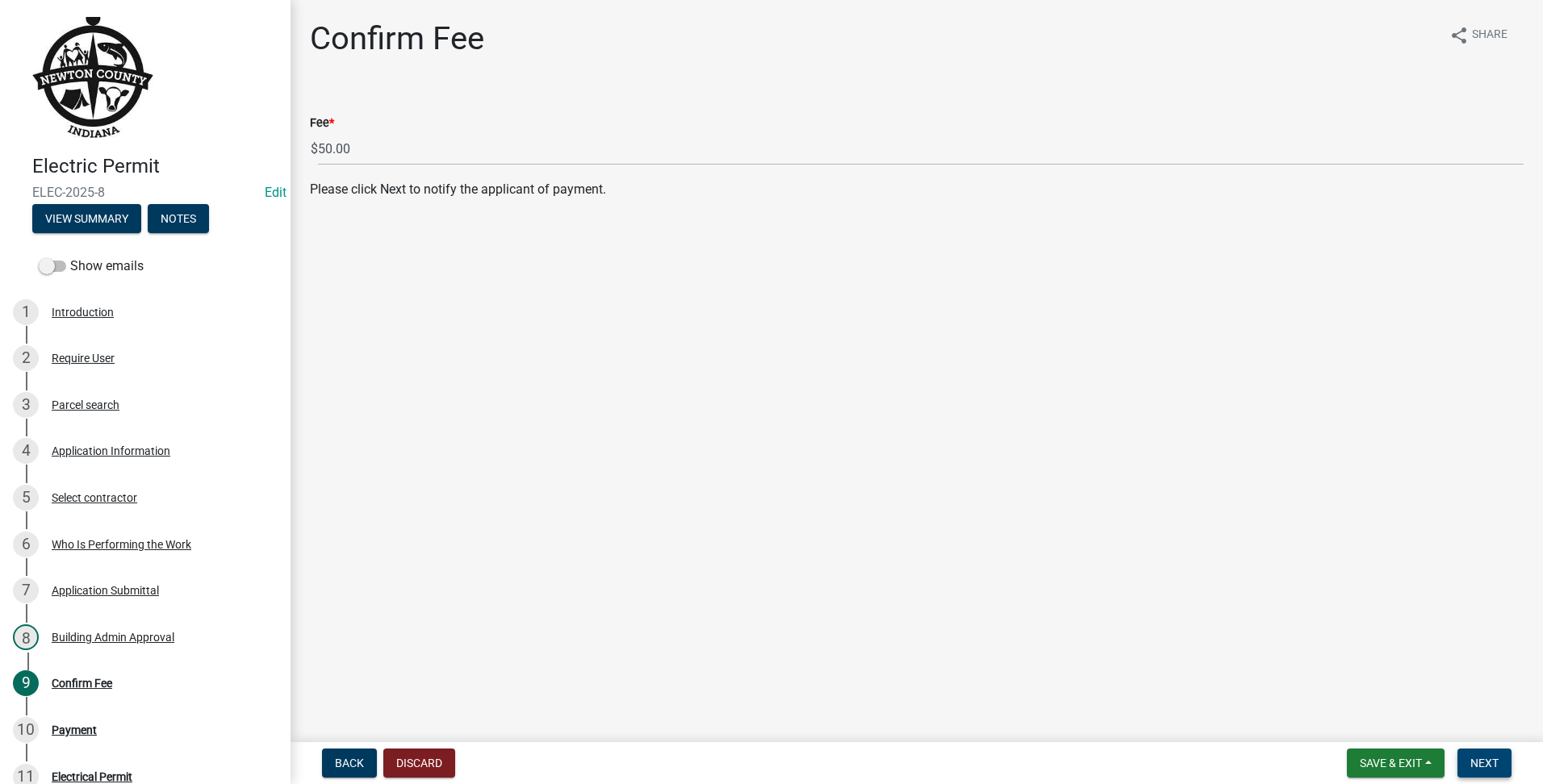
click at [1474, 765] on span "Next" at bounding box center [1484, 763] width 28 height 13
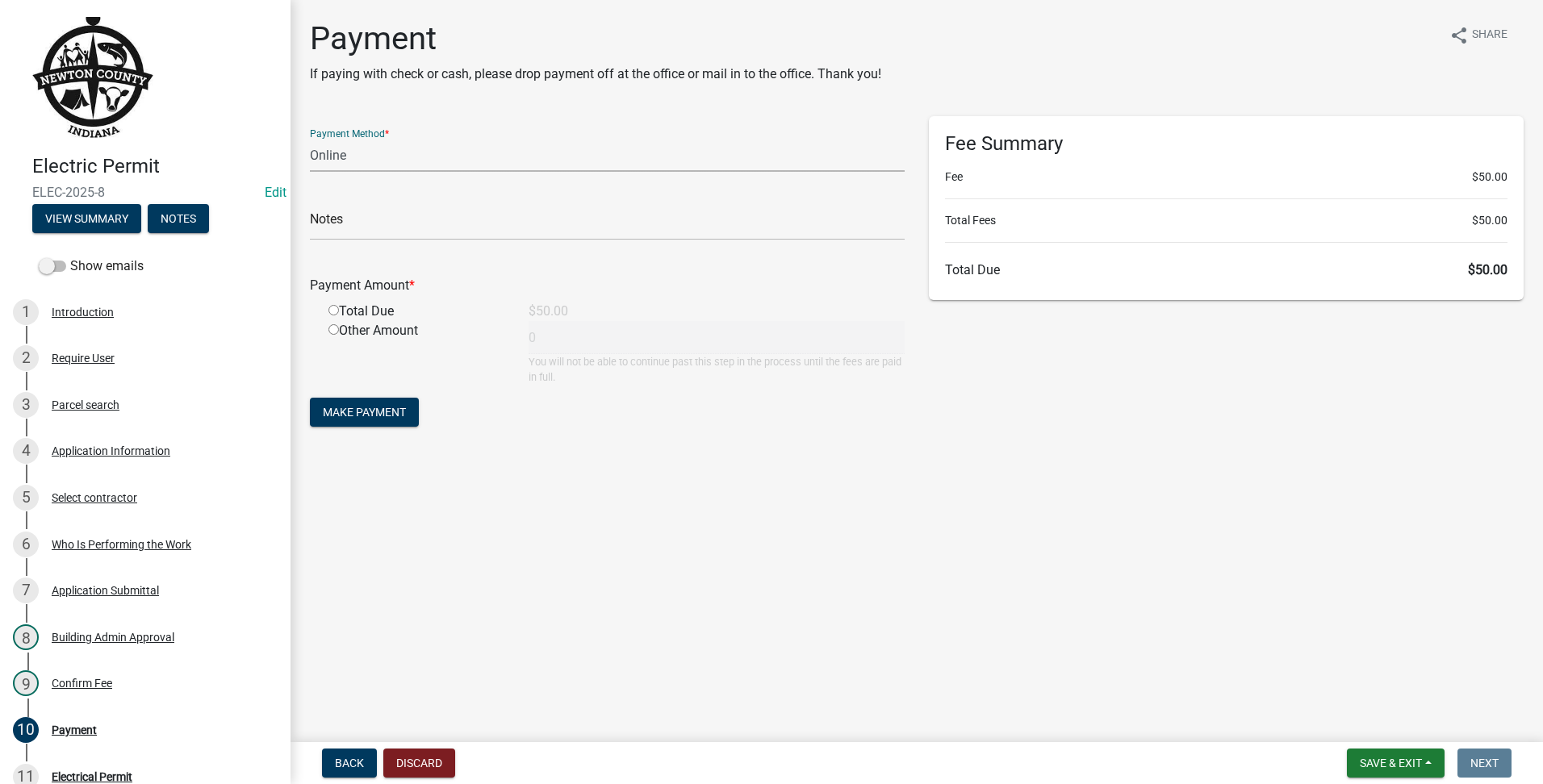
click at [355, 151] on select "Credit Card POS Check Cash Online" at bounding box center [607, 155] width 595 height 33
select select "2: 1"
click at [310, 139] on select "Credit Card POS Check Cash Online" at bounding box center [607, 155] width 595 height 33
click at [333, 304] on div "Total Due" at bounding box center [416, 311] width 200 height 20
click at [333, 306] on input "radio" at bounding box center [333, 310] width 10 height 10
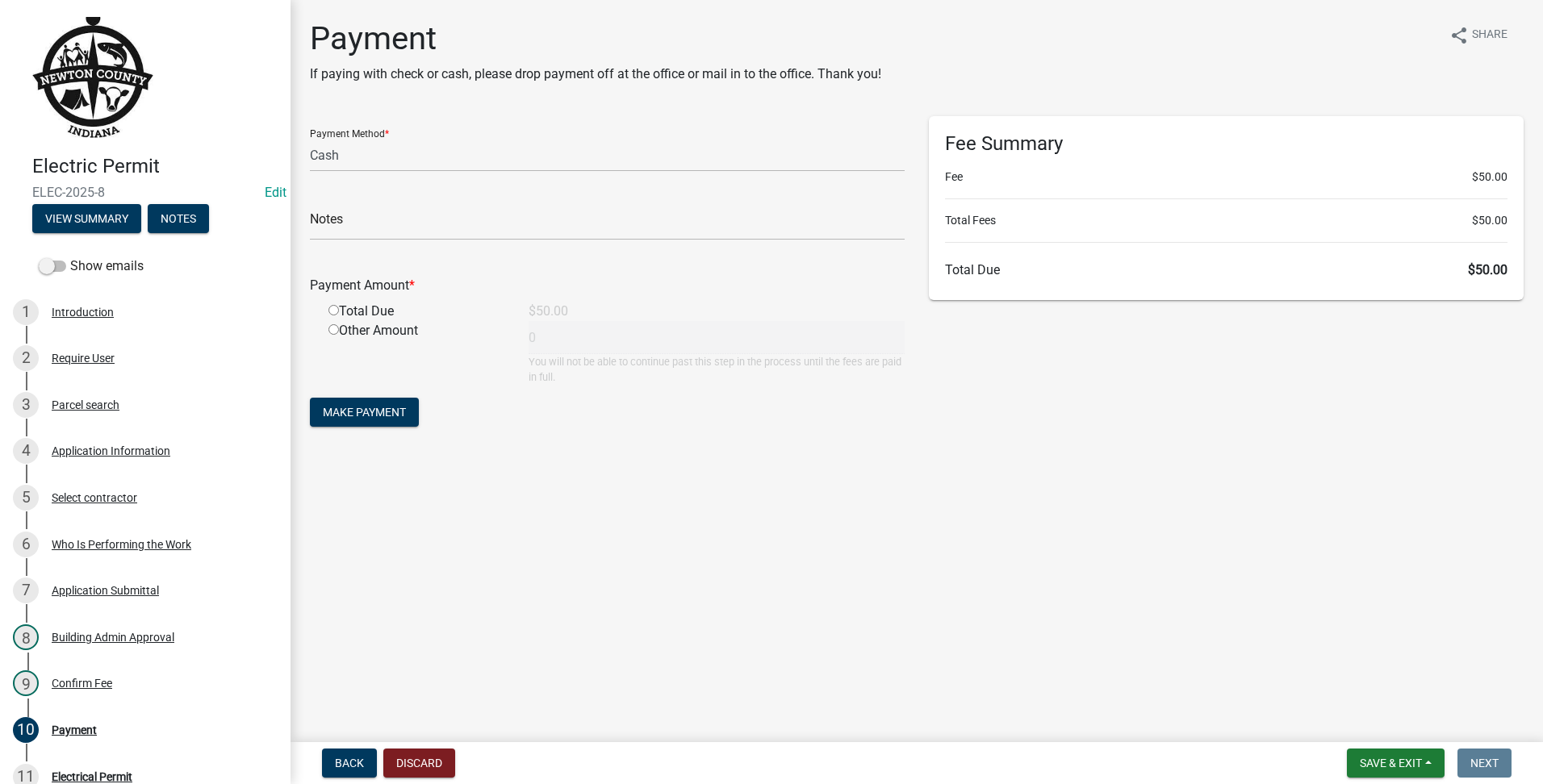
radio input "true"
type input "50"
click at [372, 408] on span "Make Payment" at bounding box center [364, 413] width 83 height 13
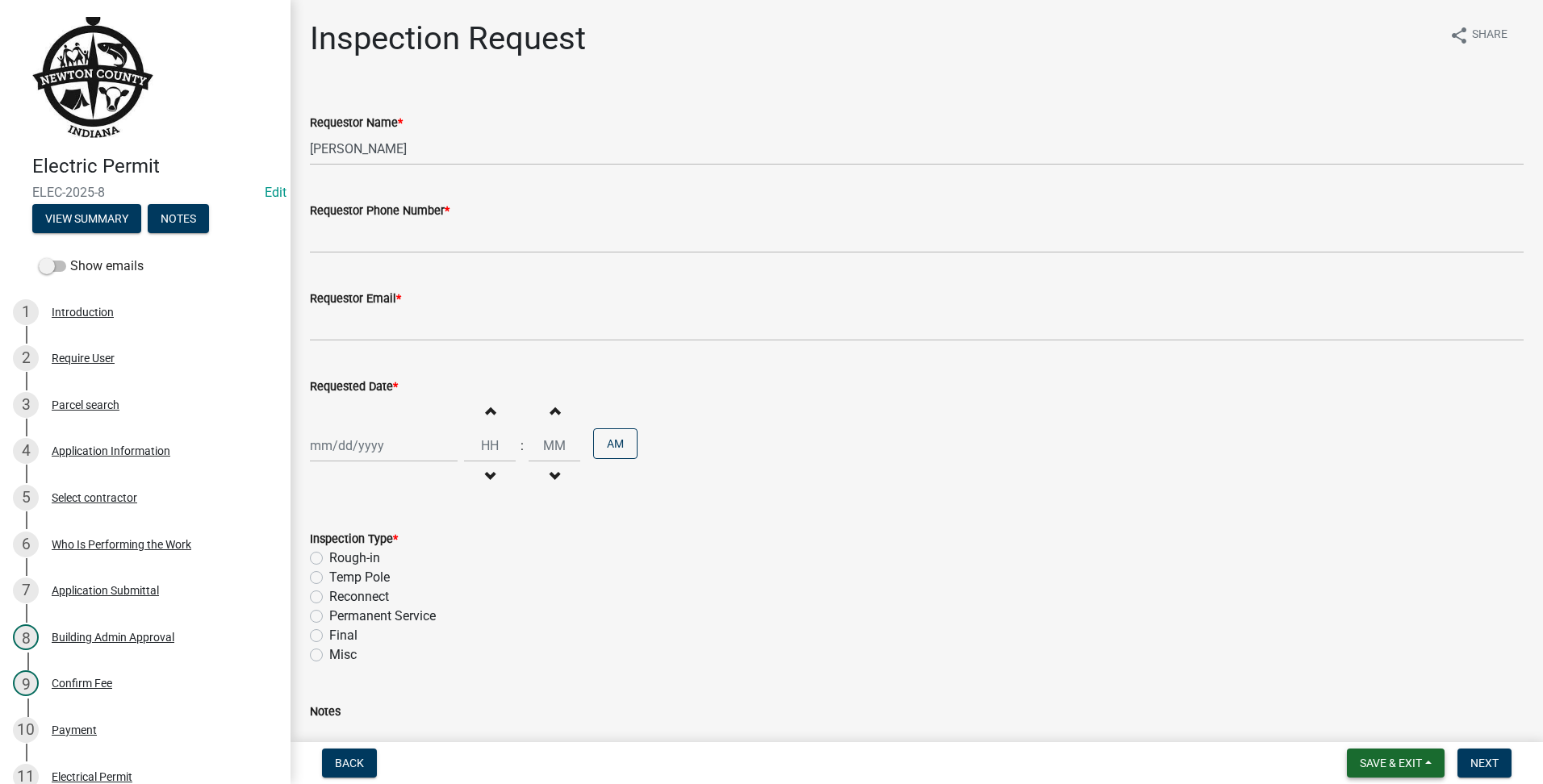
click at [1355, 765] on button "Save & Exit" at bounding box center [1396, 763] width 98 height 29
click at [1371, 731] on button "Save & Exit" at bounding box center [1380, 721] width 129 height 38
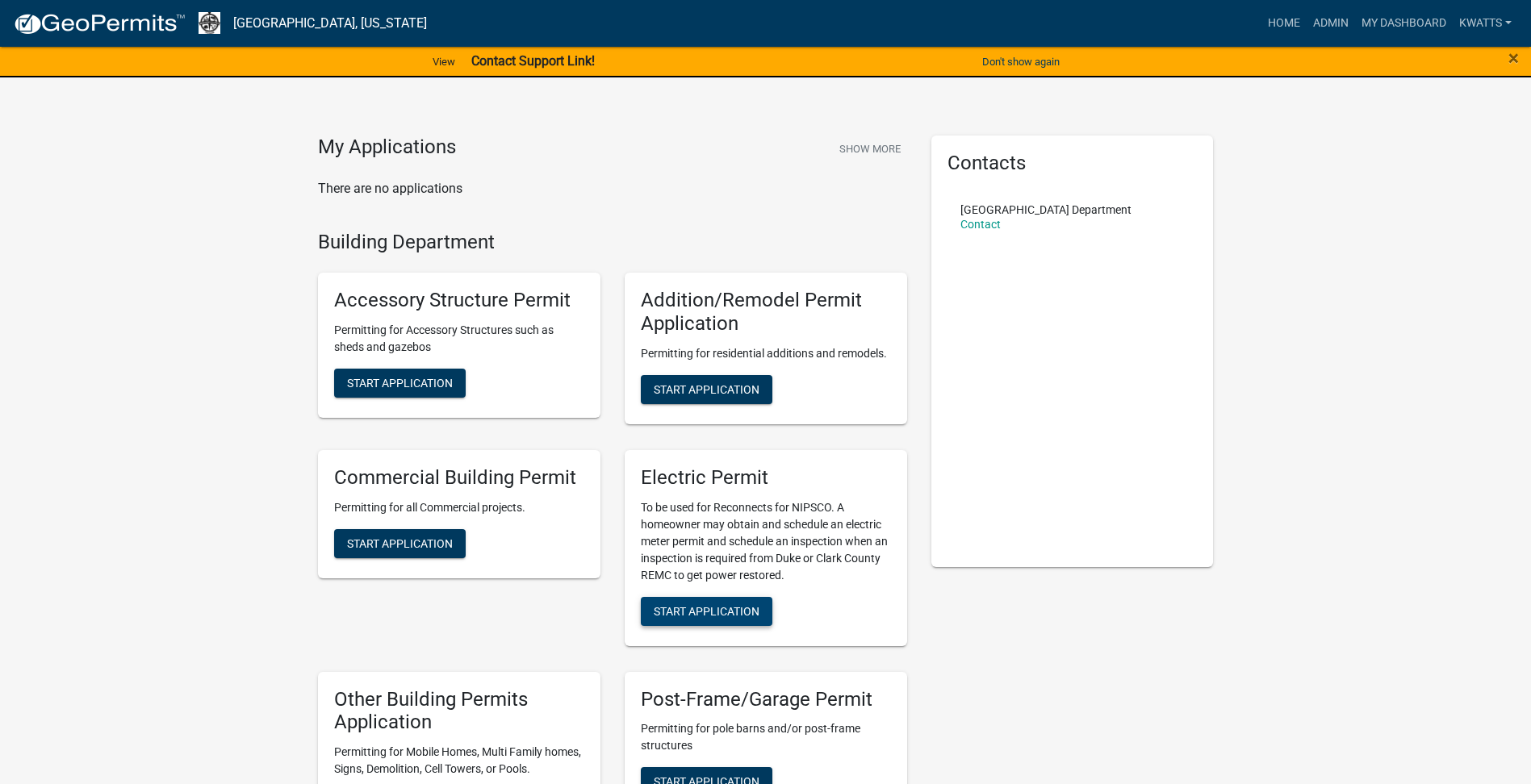
click at [740, 614] on span "Start Application" at bounding box center [706, 611] width 105 height 13
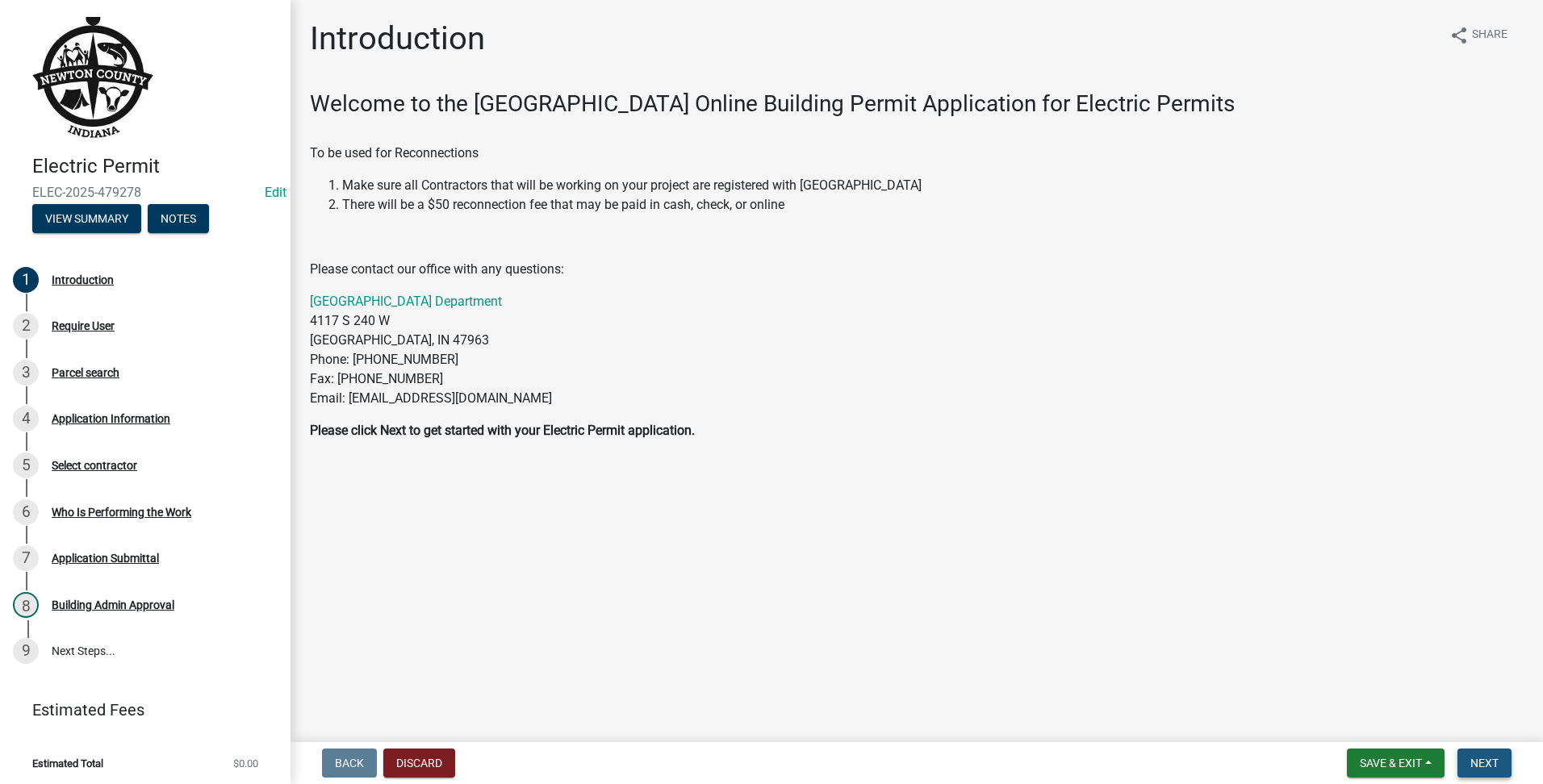
click at [1482, 766] on span "Next" at bounding box center [1484, 763] width 28 height 13
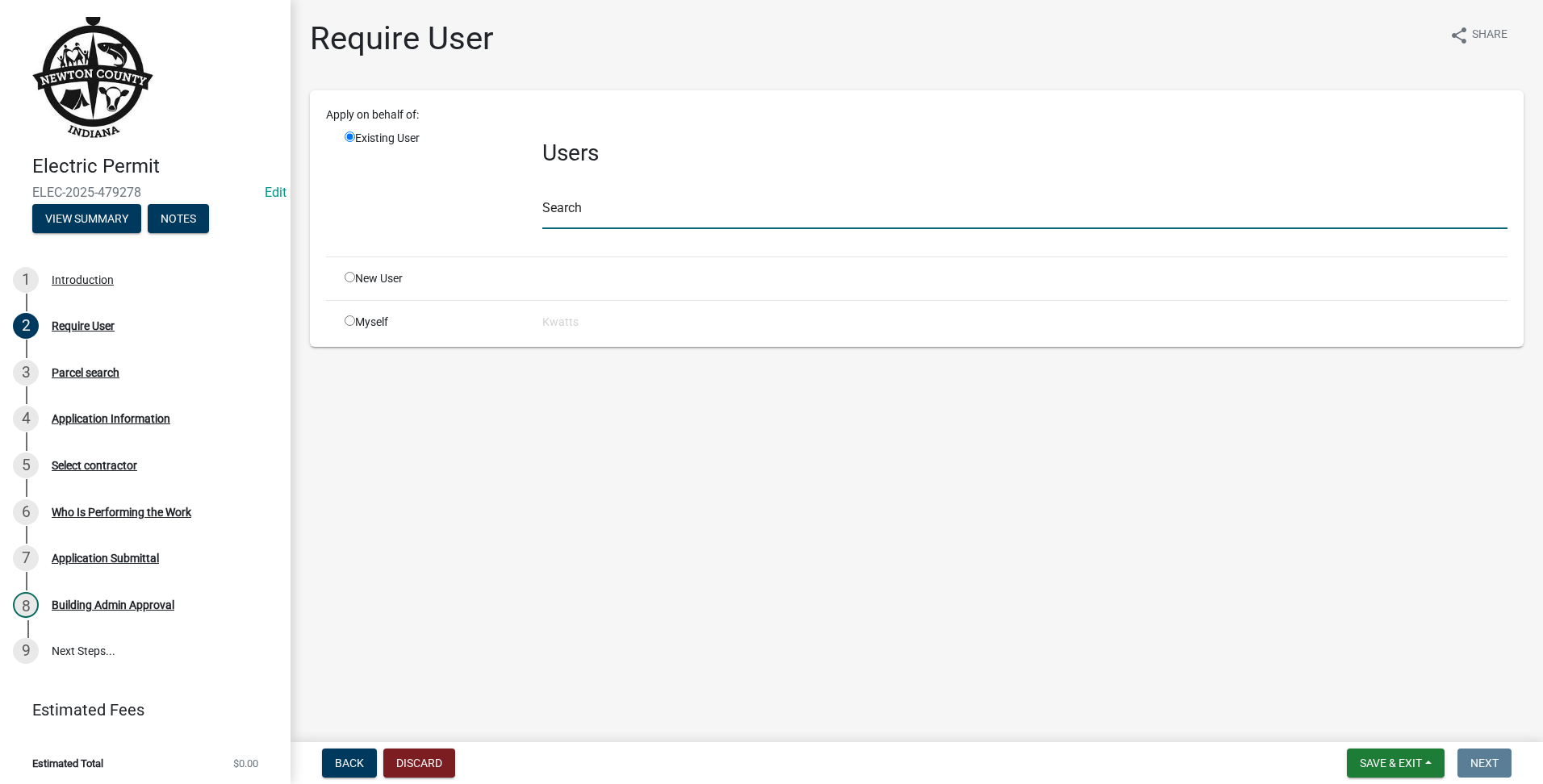
click at [785, 209] on input "text" at bounding box center [1025, 212] width 965 height 33
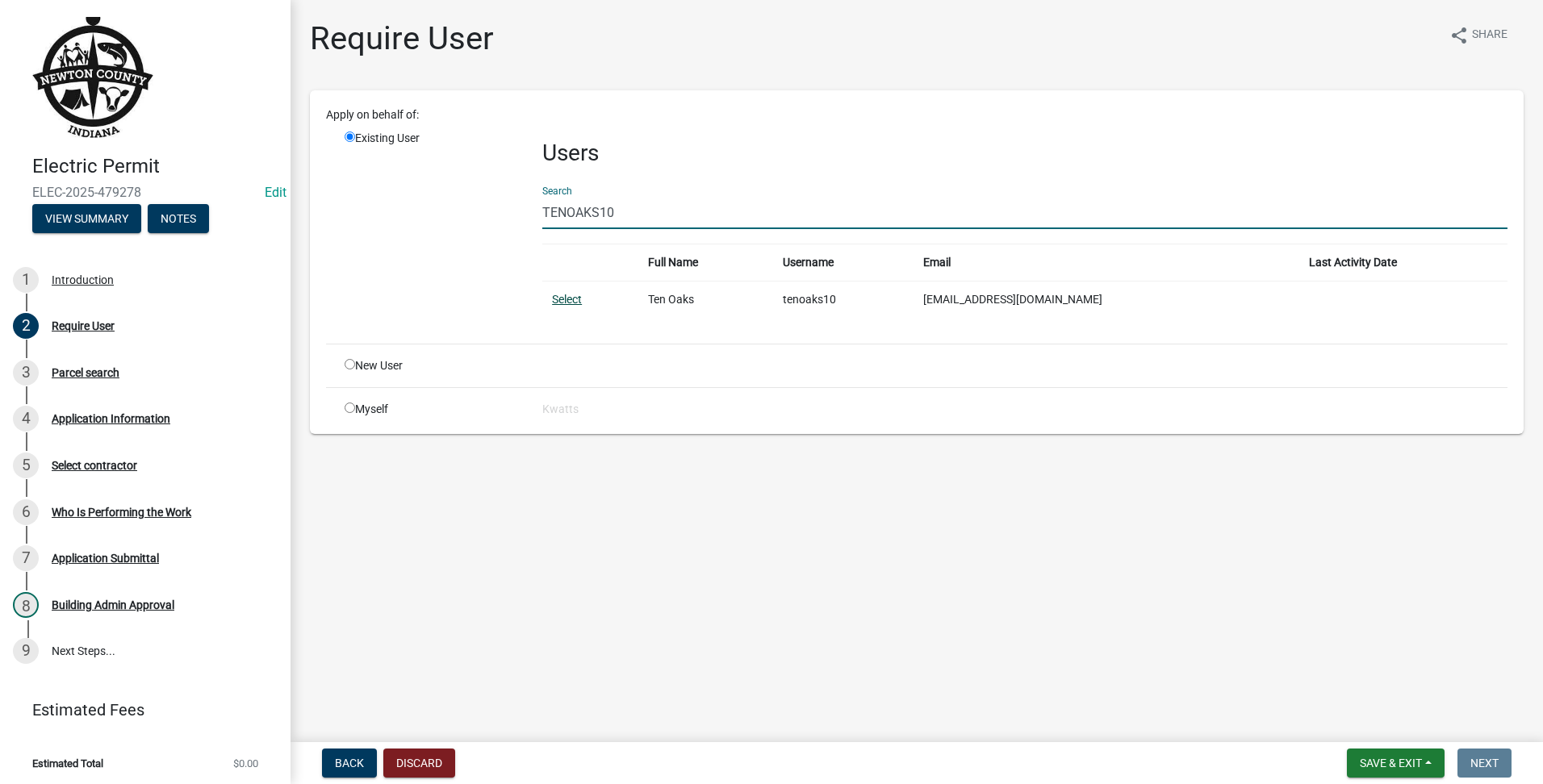
type input "TENOAKS10"
click at [582, 304] on link "Select" at bounding box center [567, 300] width 30 height 13
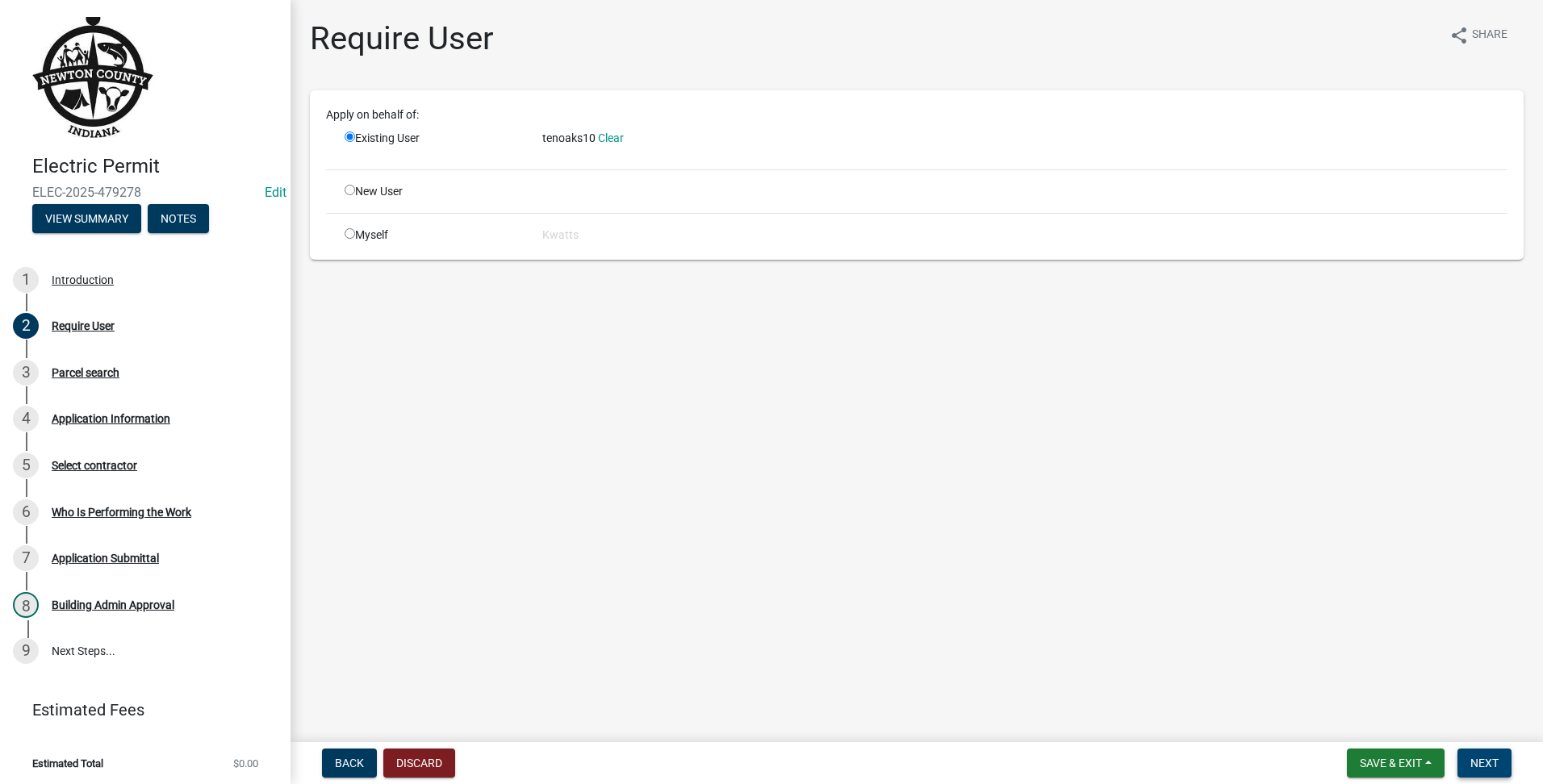
click at [1502, 758] on button "Next" at bounding box center [1484, 763] width 54 height 29
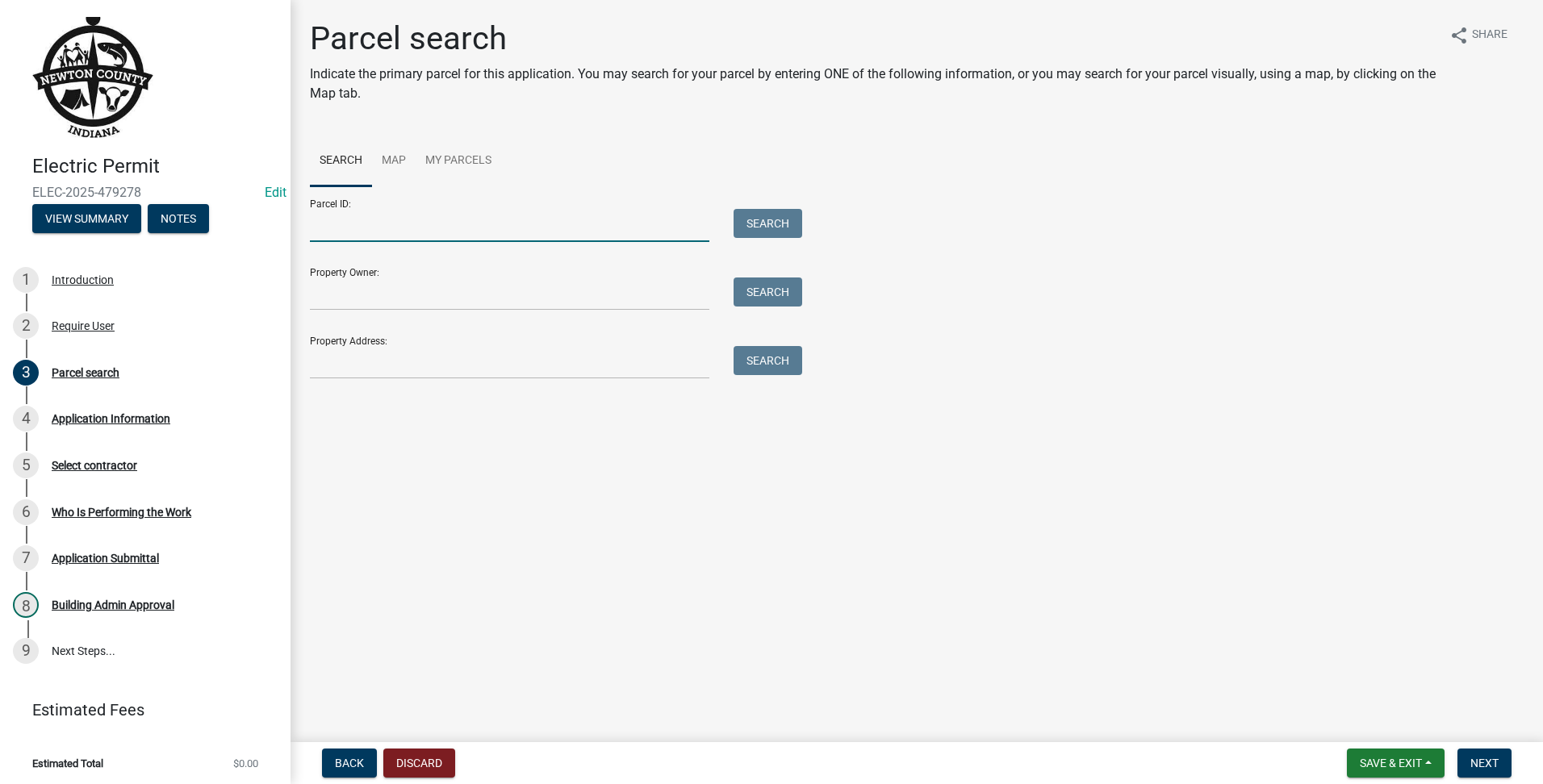
click at [401, 223] on input "Parcel ID:" at bounding box center [510, 225] width 400 height 33
type input "[CREDIT_CARD_NUMBER]"
click at [778, 217] on button "Search" at bounding box center [767, 223] width 68 height 29
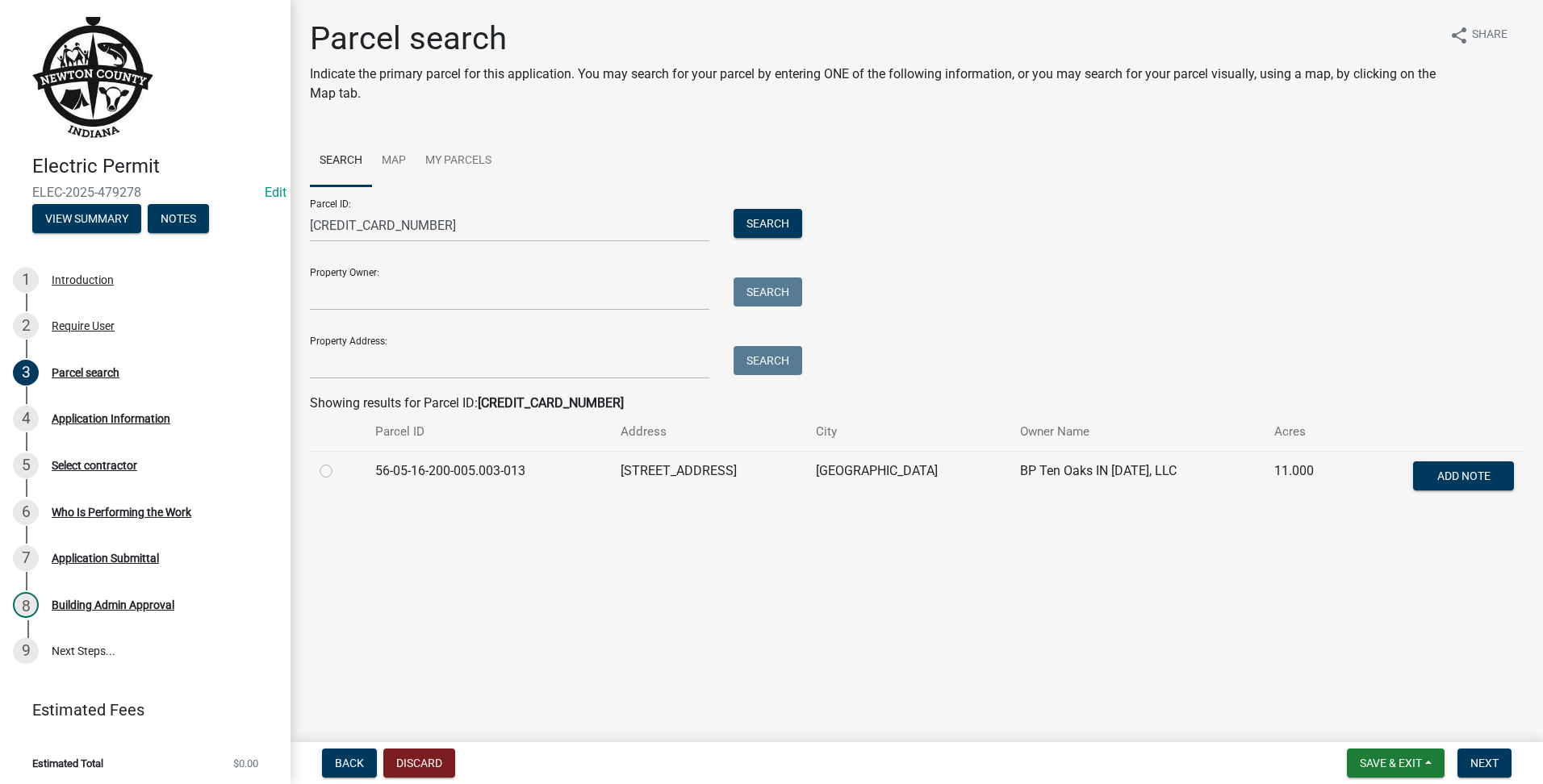
click at [339, 461] on label at bounding box center [339, 461] width 0 height 0
click at [339, 472] on input "radio" at bounding box center [344, 466] width 10 height 10
radio input "true"
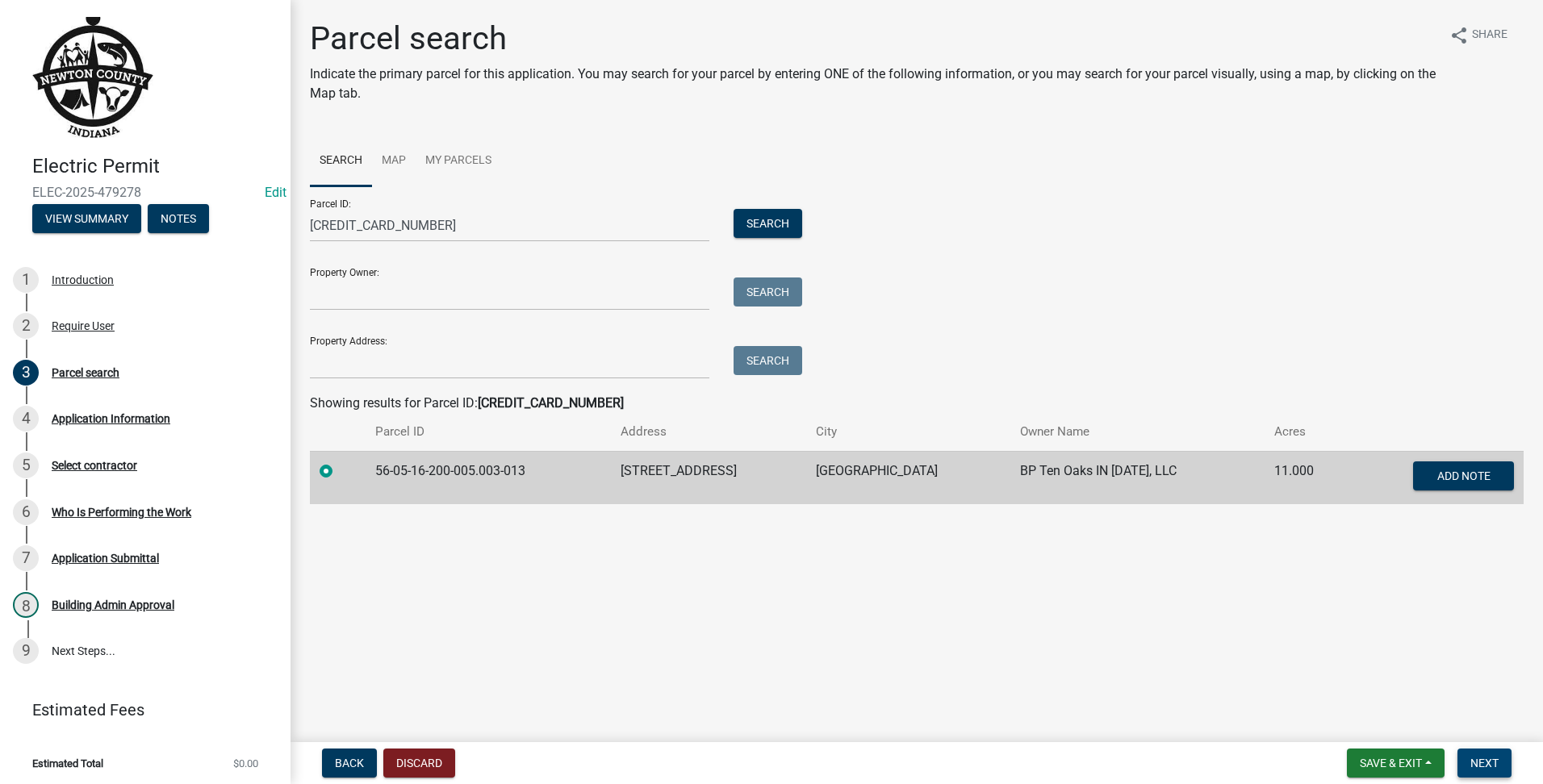
click at [1498, 771] on button "Next" at bounding box center [1484, 763] width 54 height 29
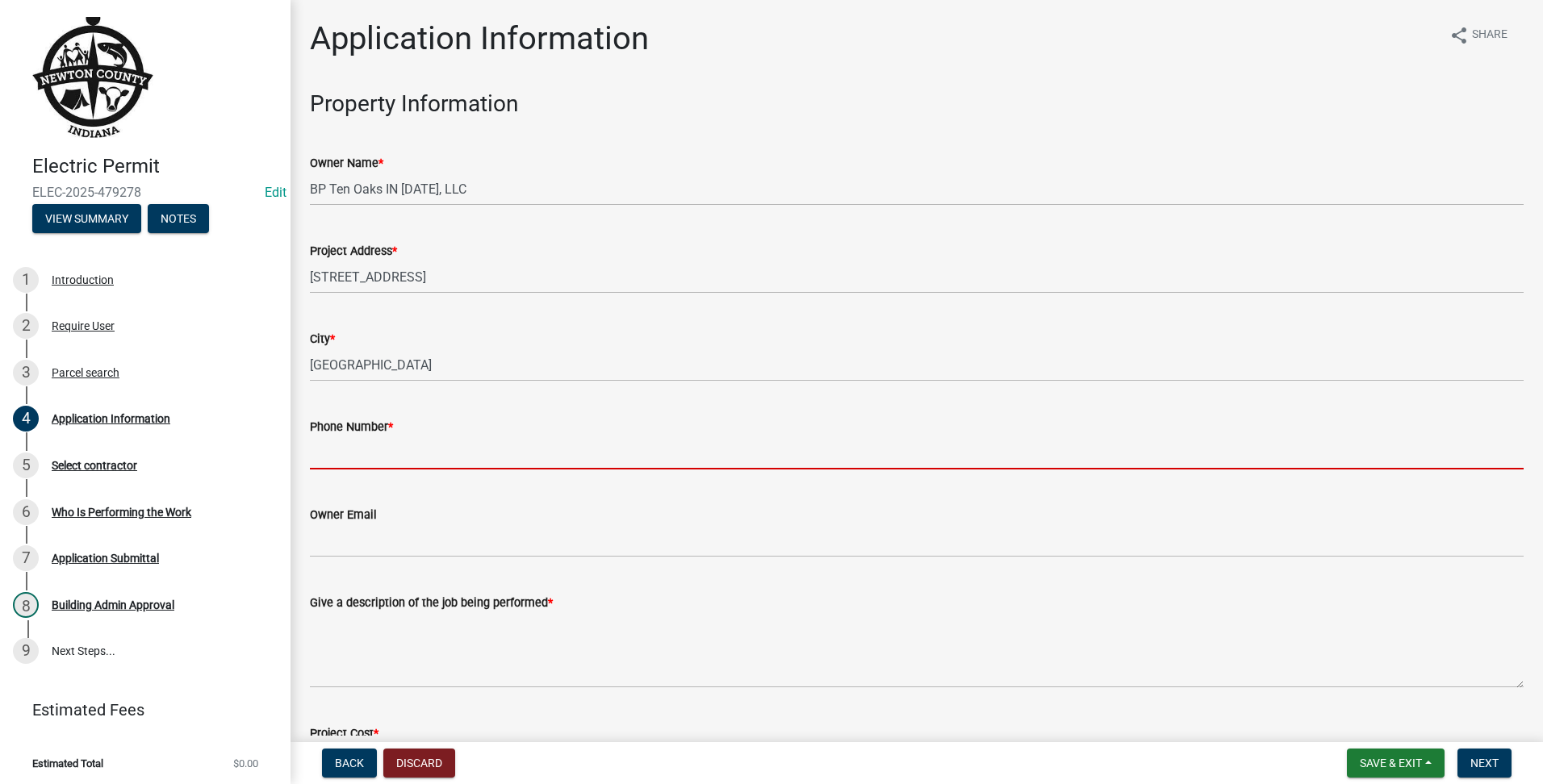
drag, startPoint x: 439, startPoint y: 453, endPoint x: 459, endPoint y: 449, distance: 20.4
click at [439, 453] on input "Phone Number *" at bounding box center [917, 453] width 1213 height 33
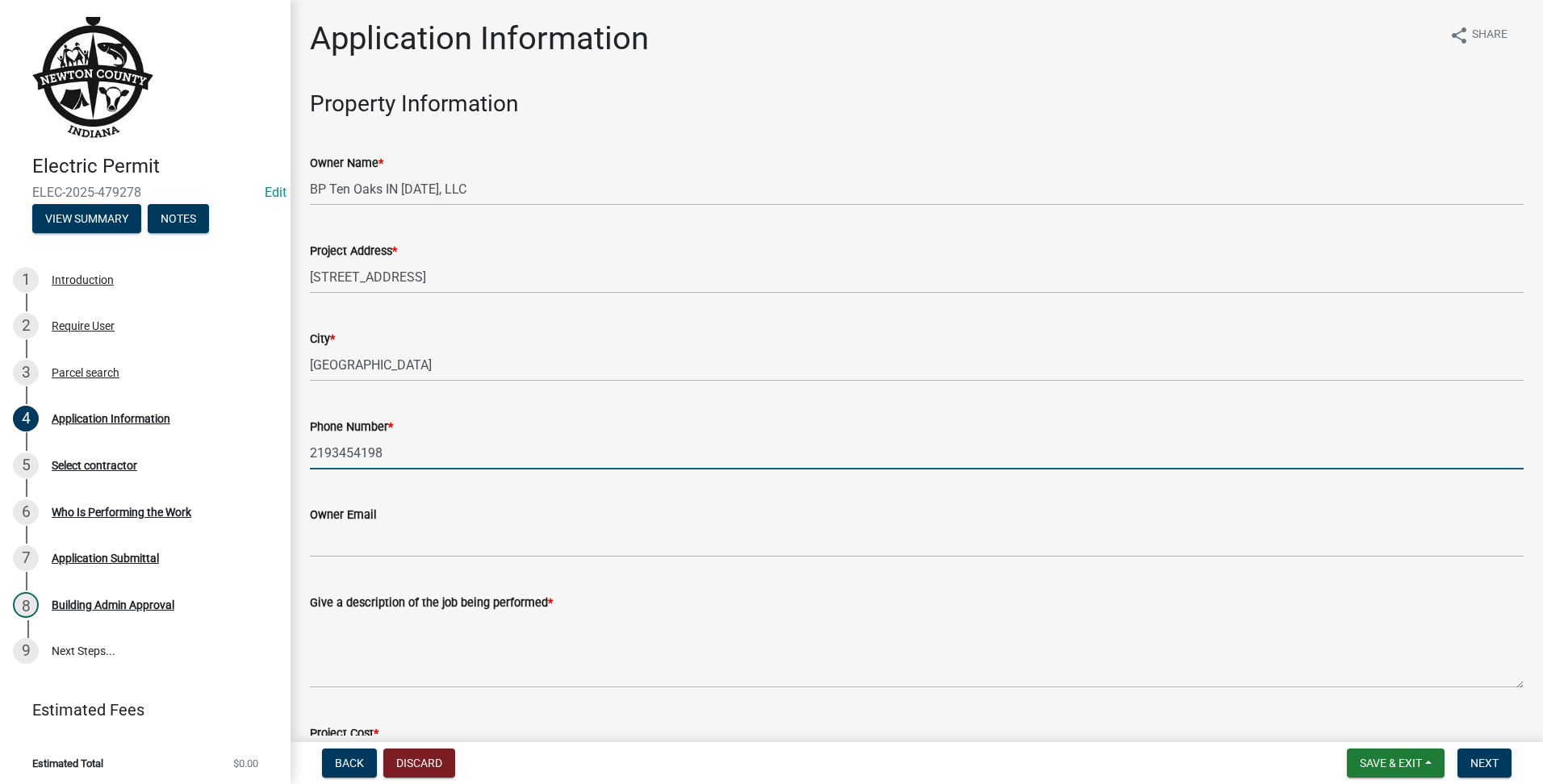
scroll to position [269, 0]
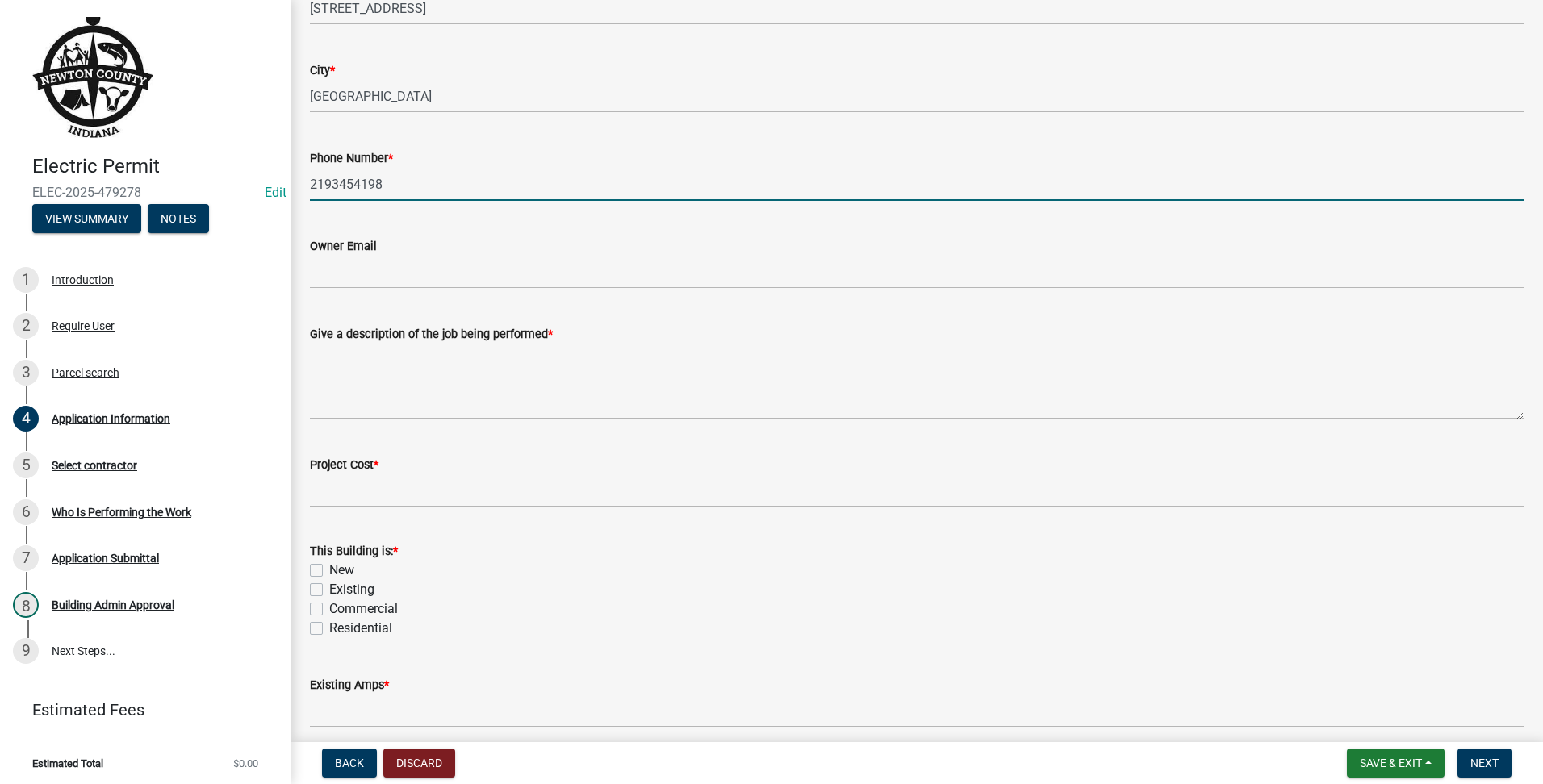
type input "2193454198"
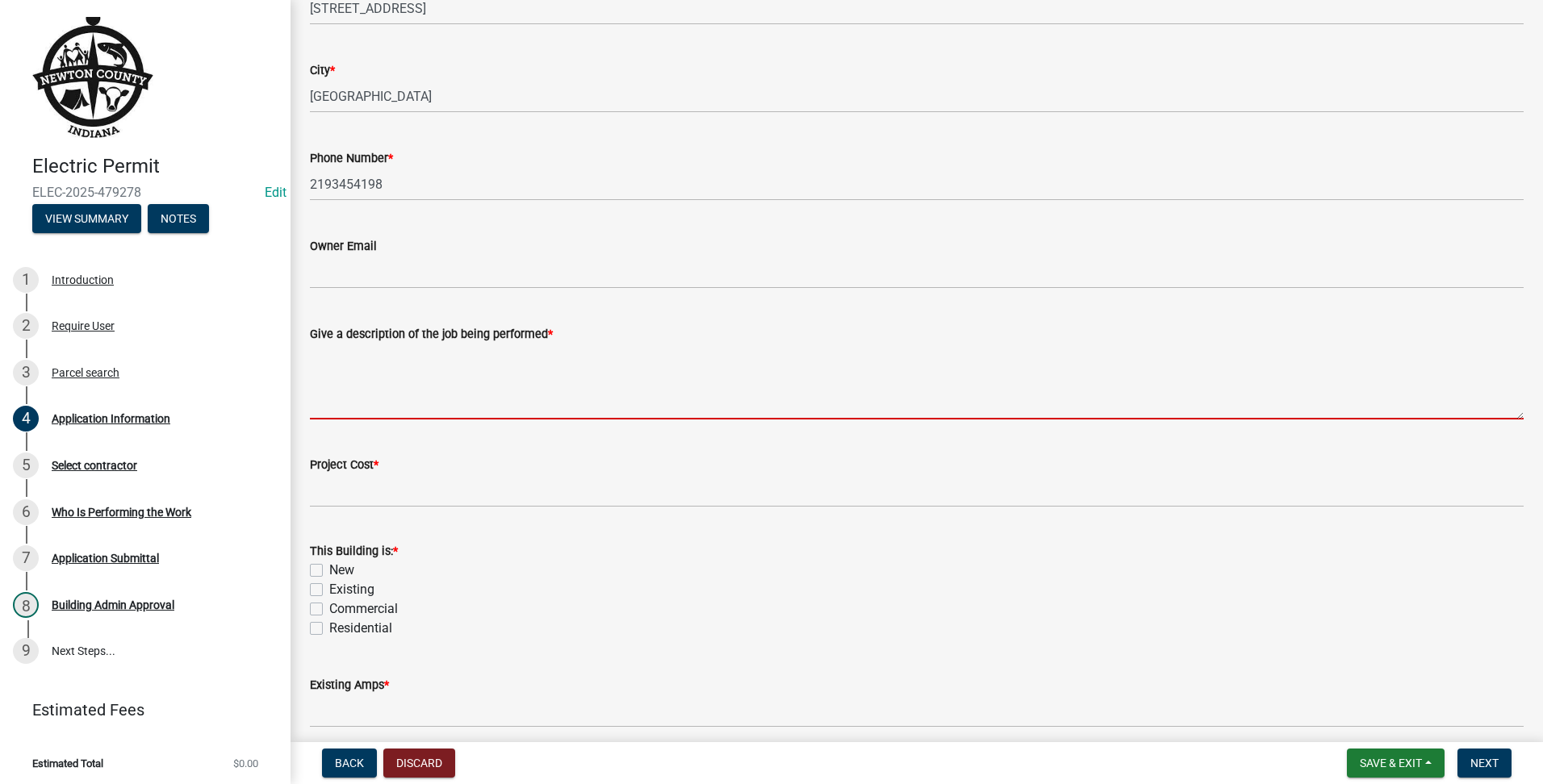
click at [470, 409] on textarea "Give a description of the job being performed *" at bounding box center [917, 381] width 1213 height 76
click at [470, 410] on textarea "Give a description of the job being performed *" at bounding box center [917, 381] width 1213 height 76
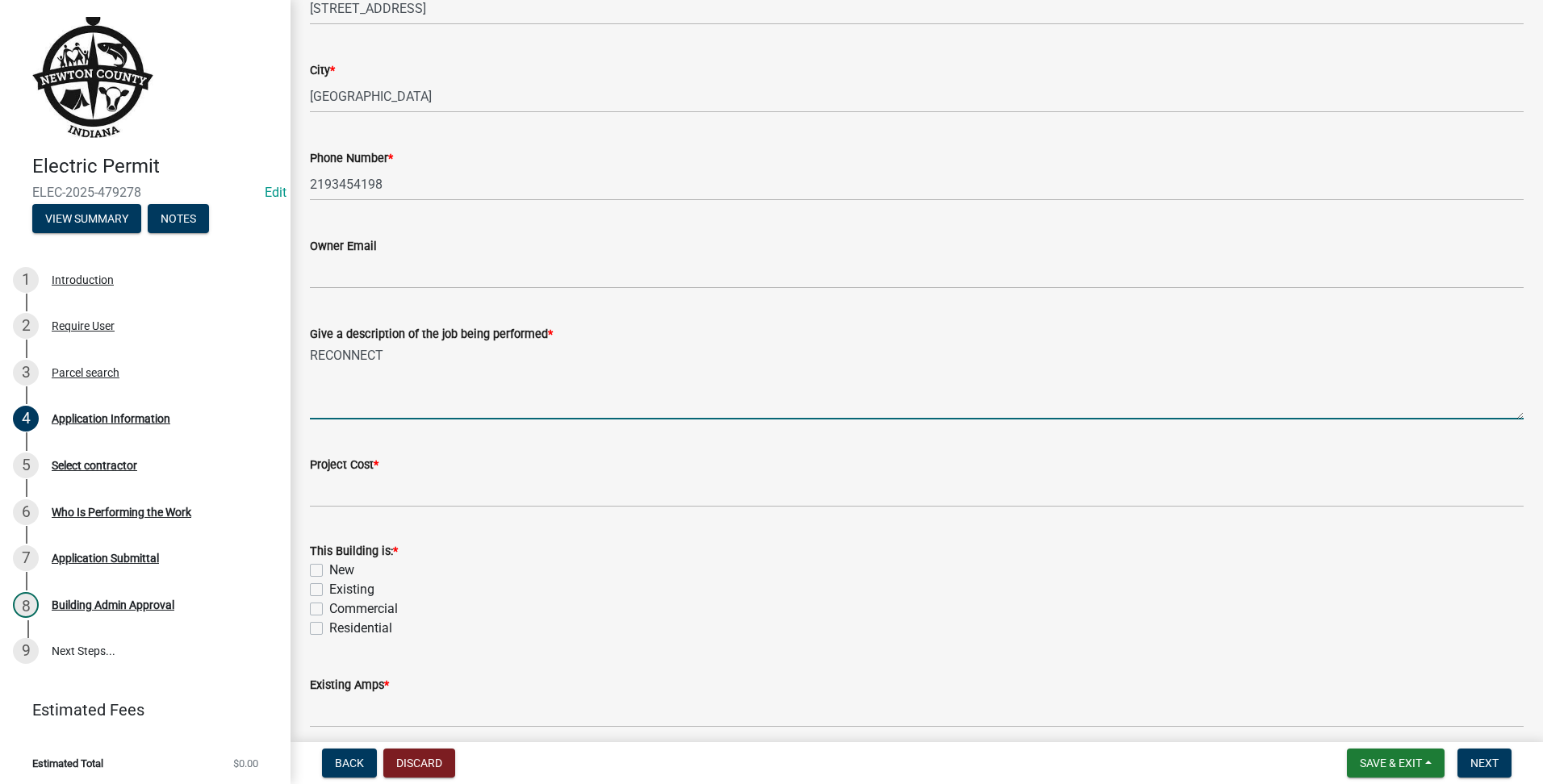
type textarea "RECONNECT"
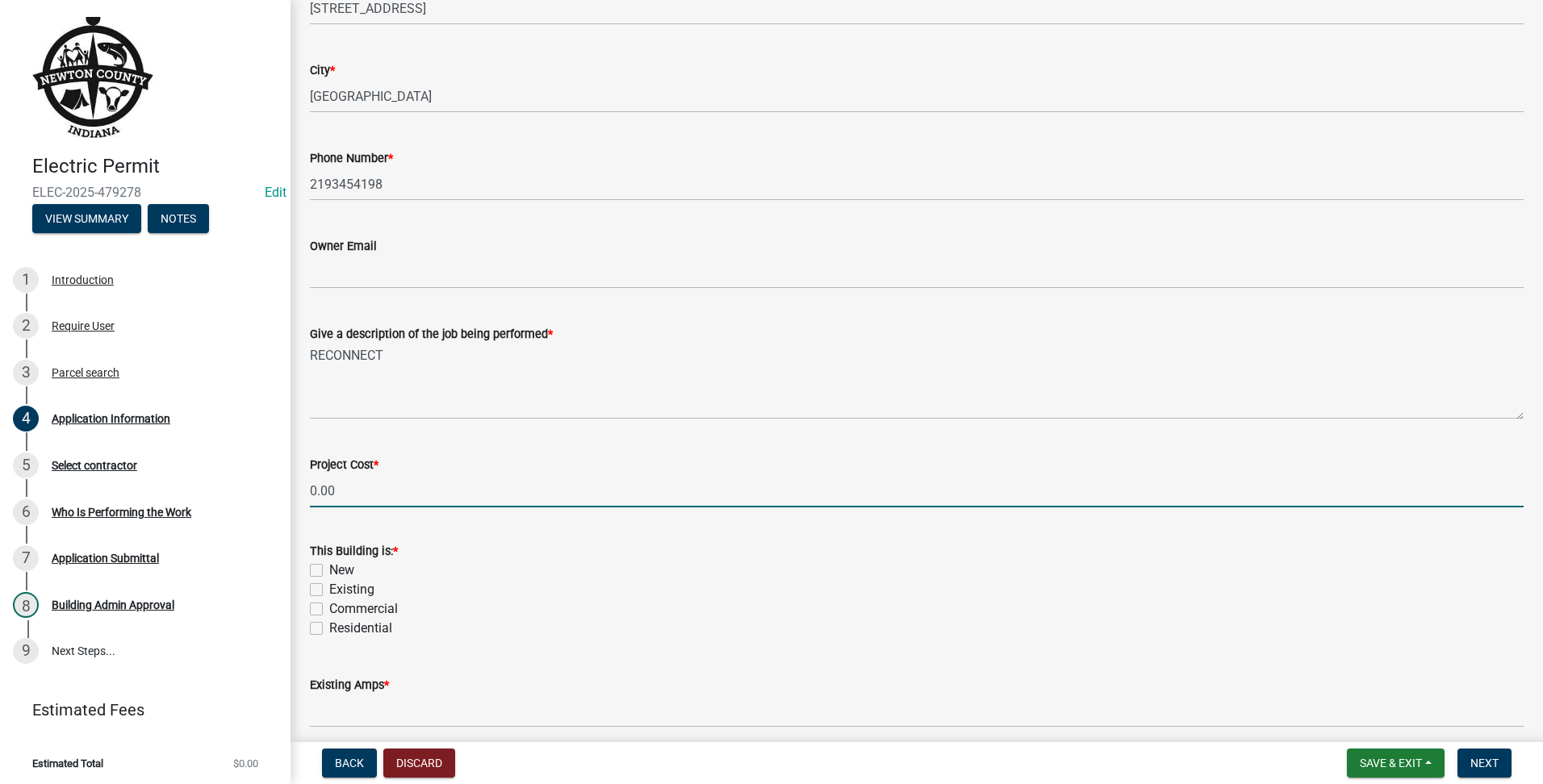
type input "0"
click at [319, 581] on div "Existing" at bounding box center [917, 590] width 1213 height 20
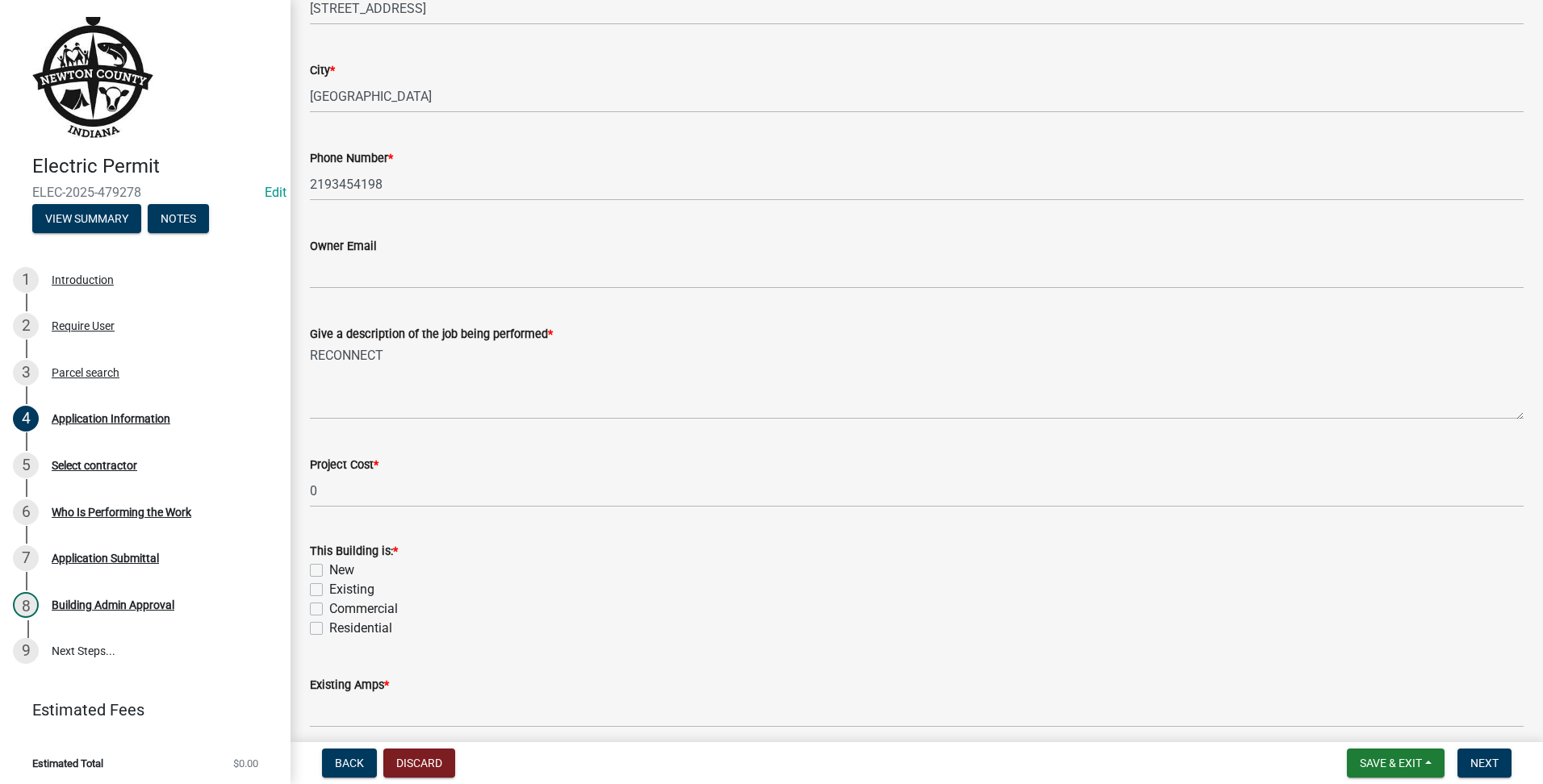
click at [323, 587] on div "Existing" at bounding box center [917, 590] width 1213 height 20
click at [330, 587] on label "Existing" at bounding box center [352, 590] width 45 height 20
click at [330, 587] on input "Existing" at bounding box center [334, 585] width 10 height 10
checkbox input "true"
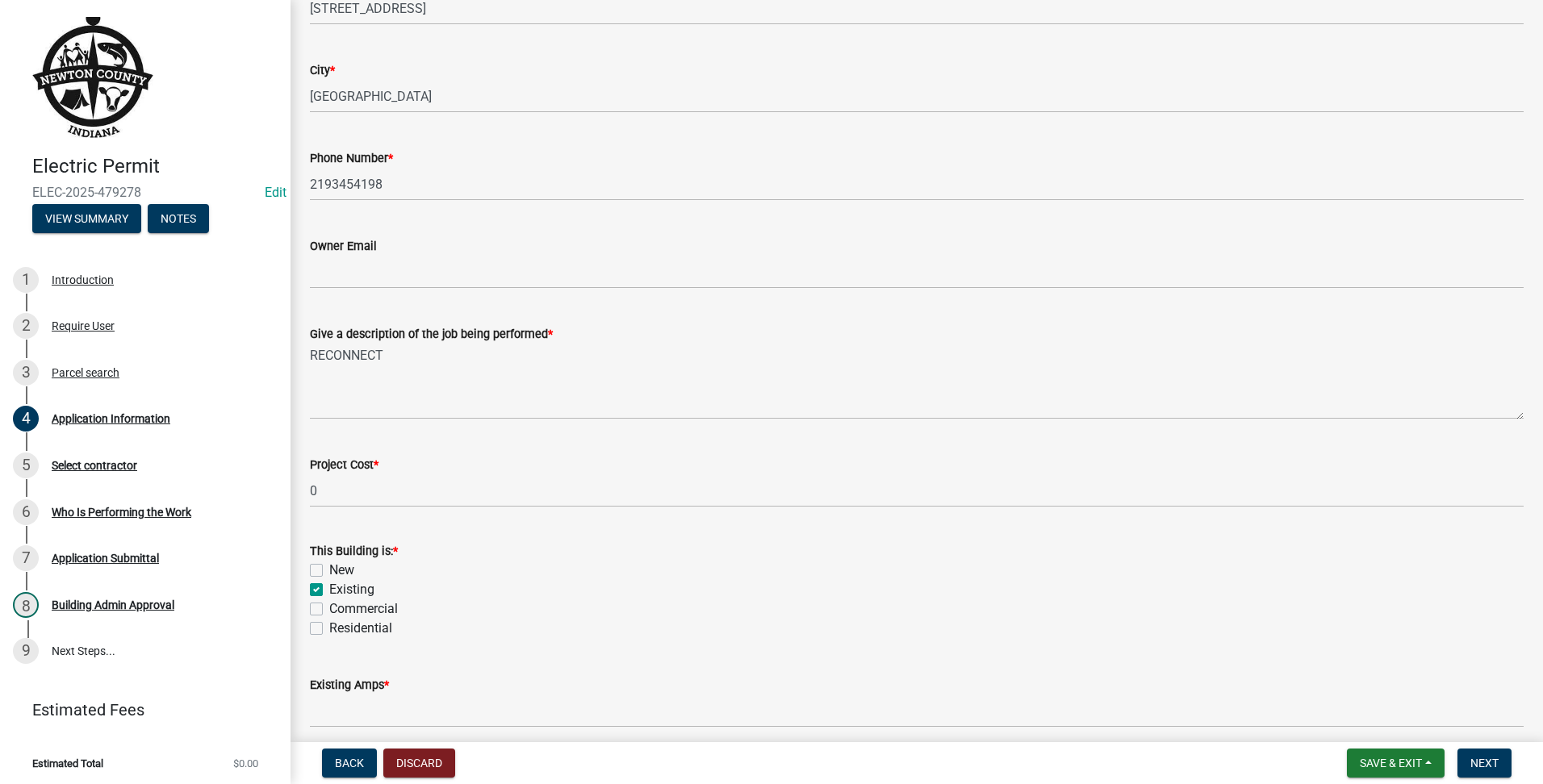
checkbox input "false"
checkbox input "true"
checkbox input "false"
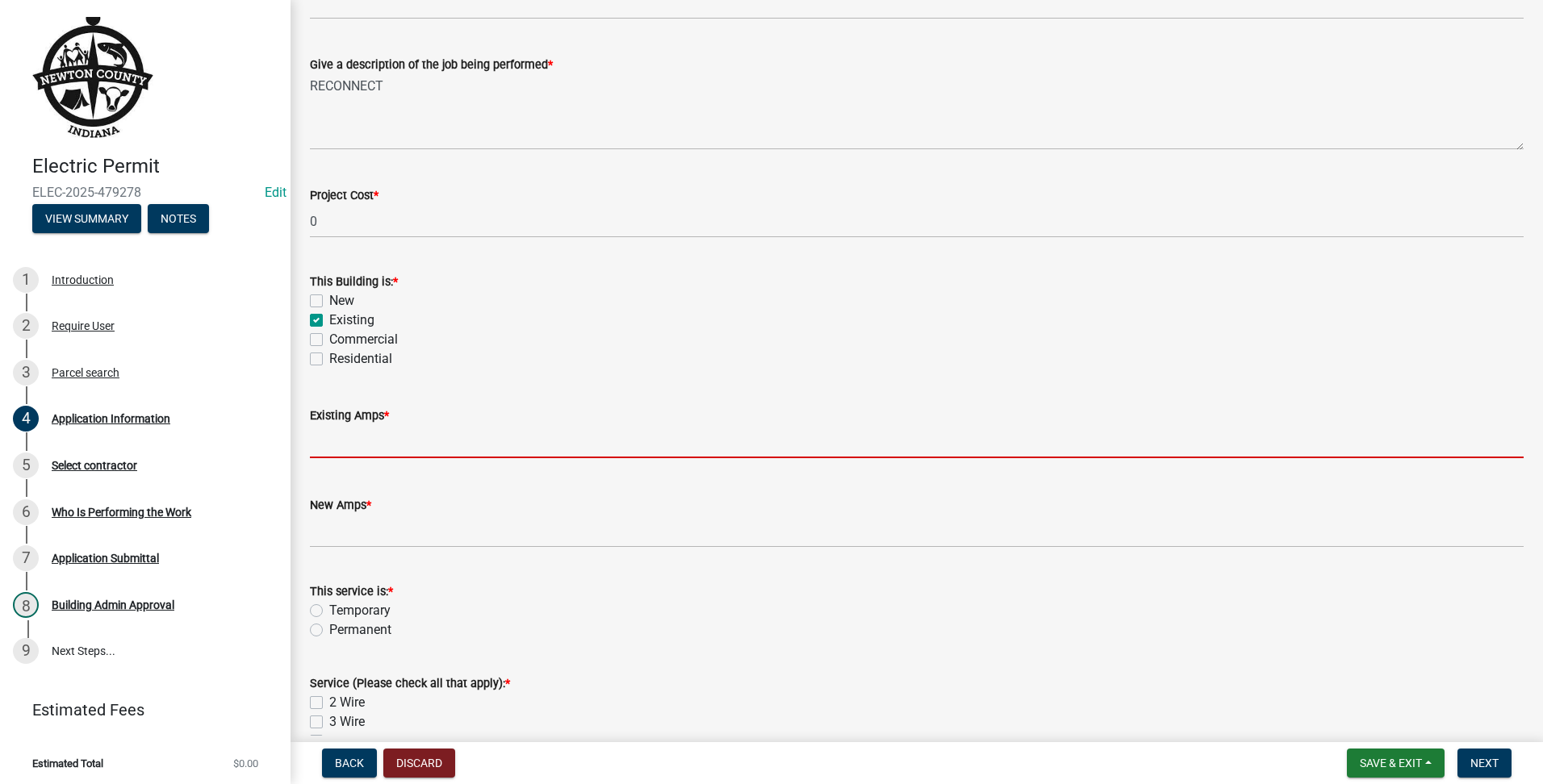
click at [432, 457] on input "text" at bounding box center [917, 441] width 1213 height 33
type input "100"
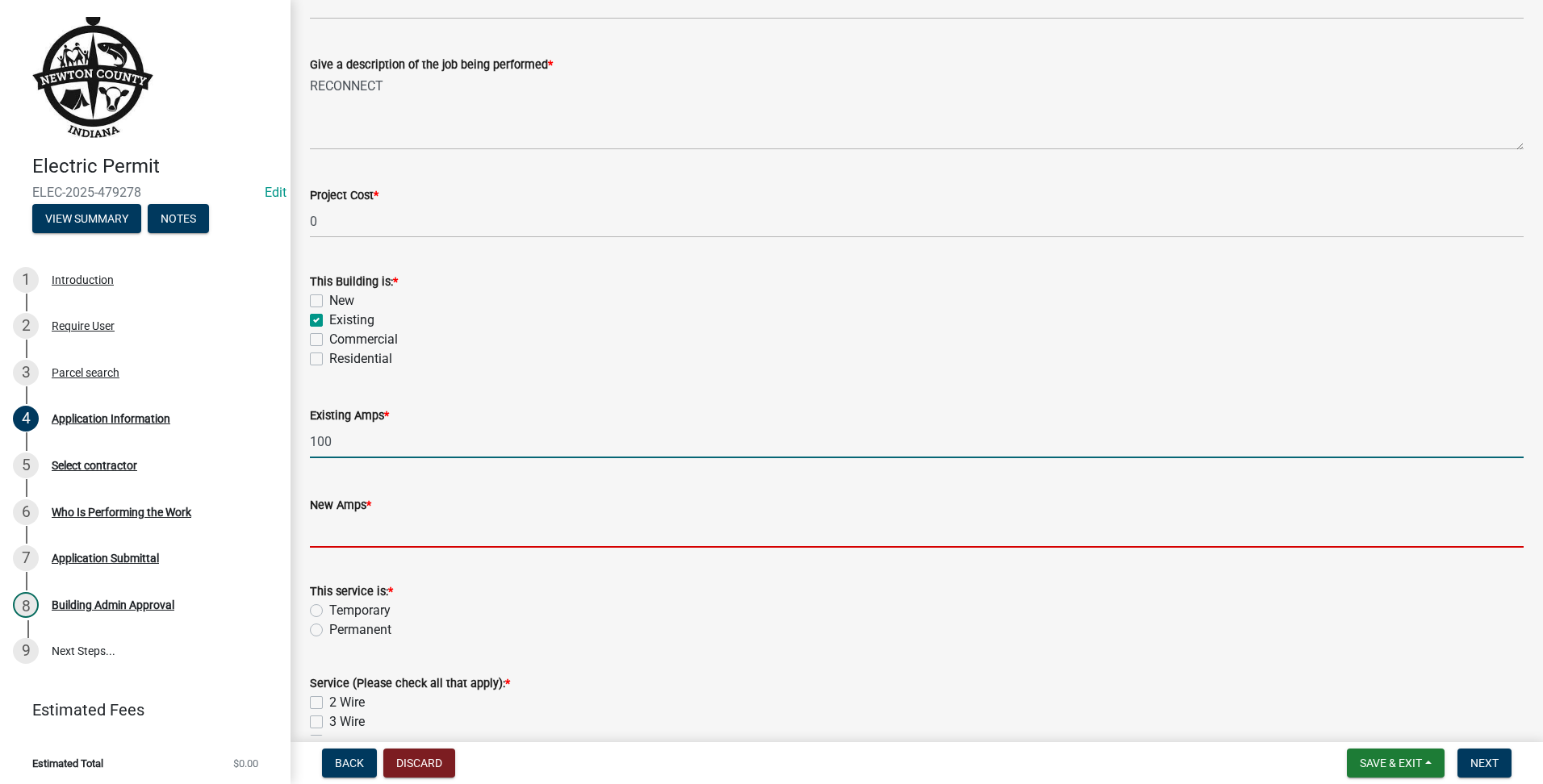
type input "100"
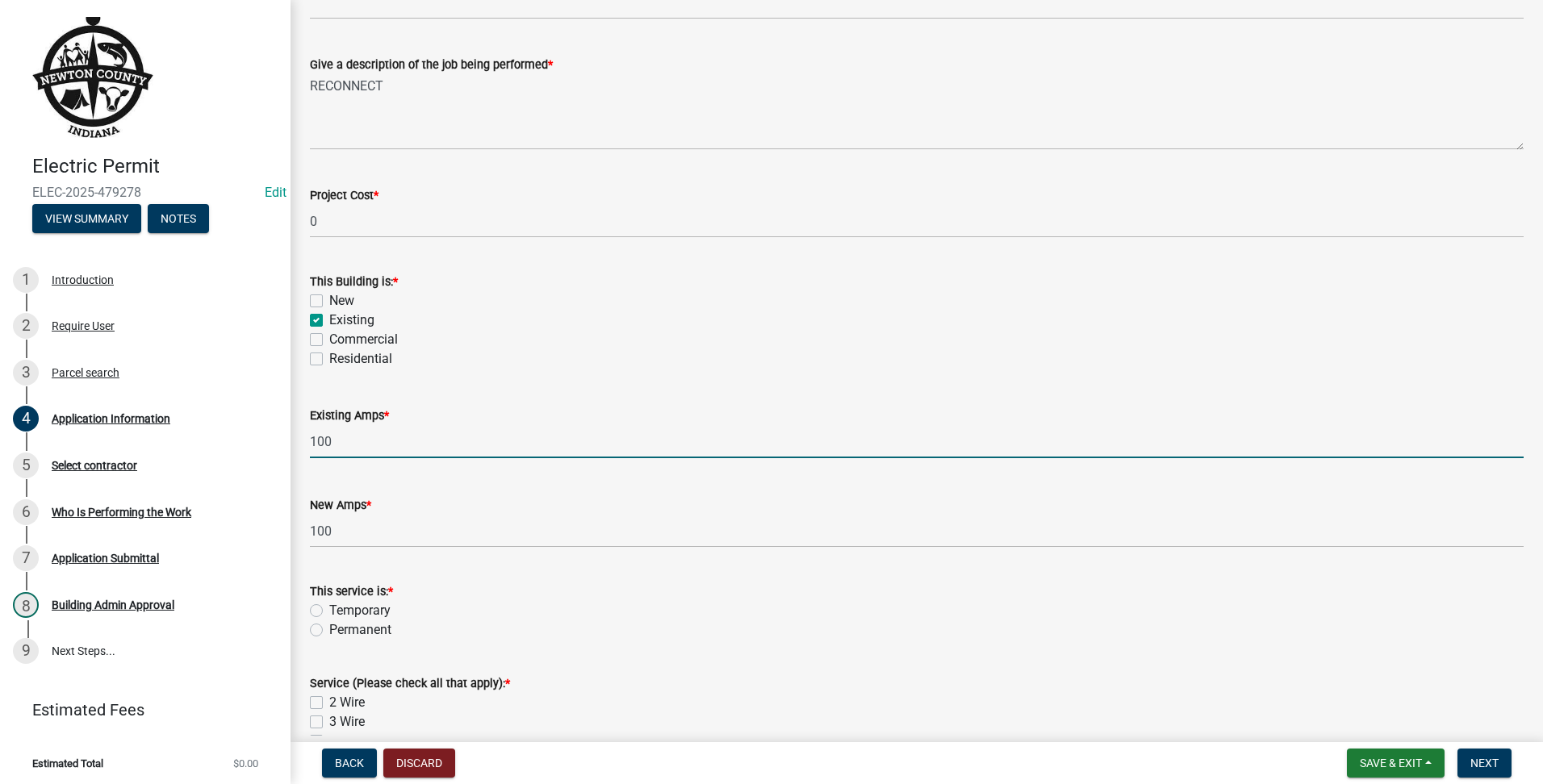
click at [330, 629] on label "Permanent" at bounding box center [360, 630] width 63 height 20
click at [330, 629] on input "Permanent" at bounding box center [334, 625] width 10 height 10
radio input "true"
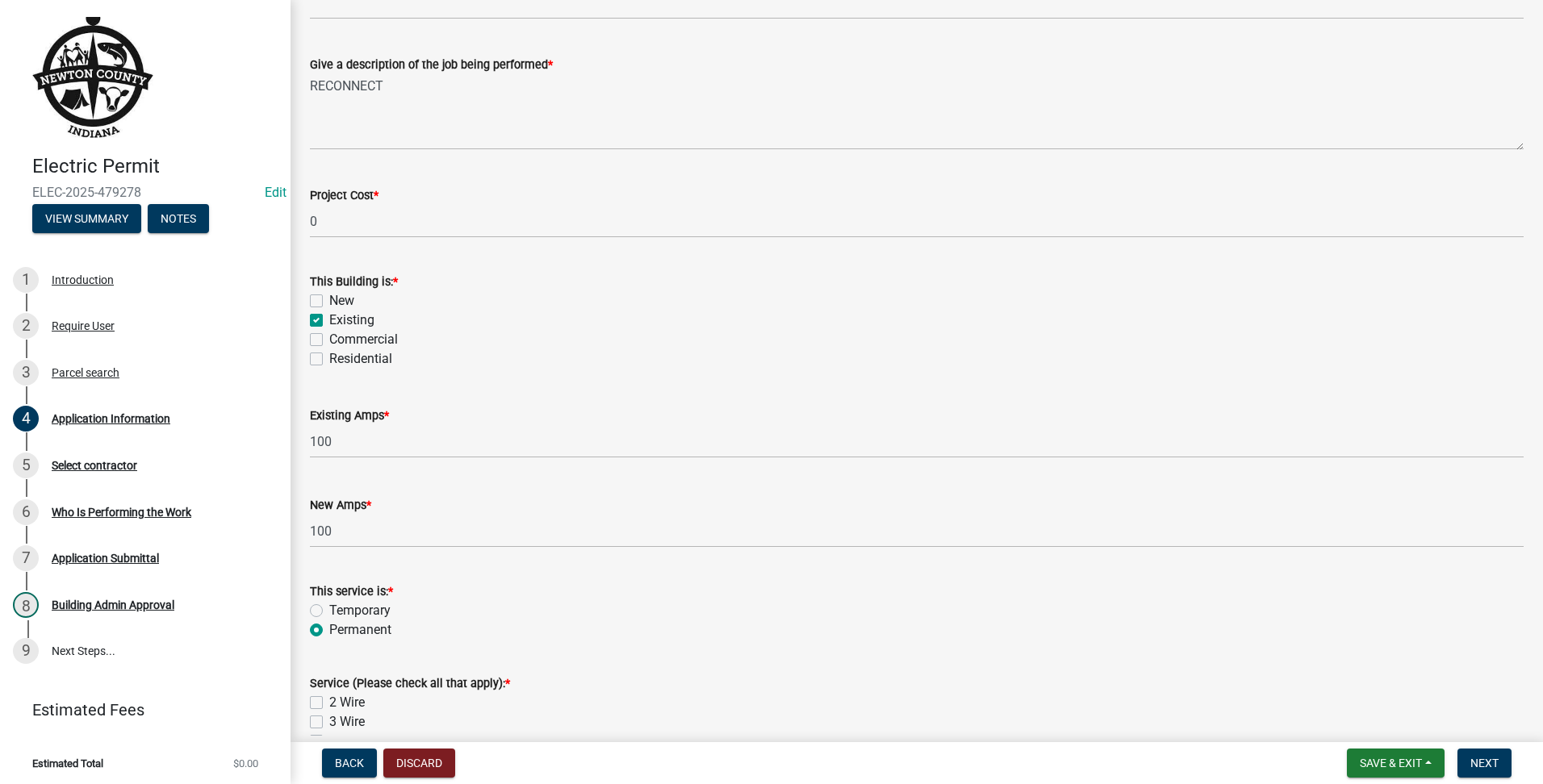
scroll to position [806, 0]
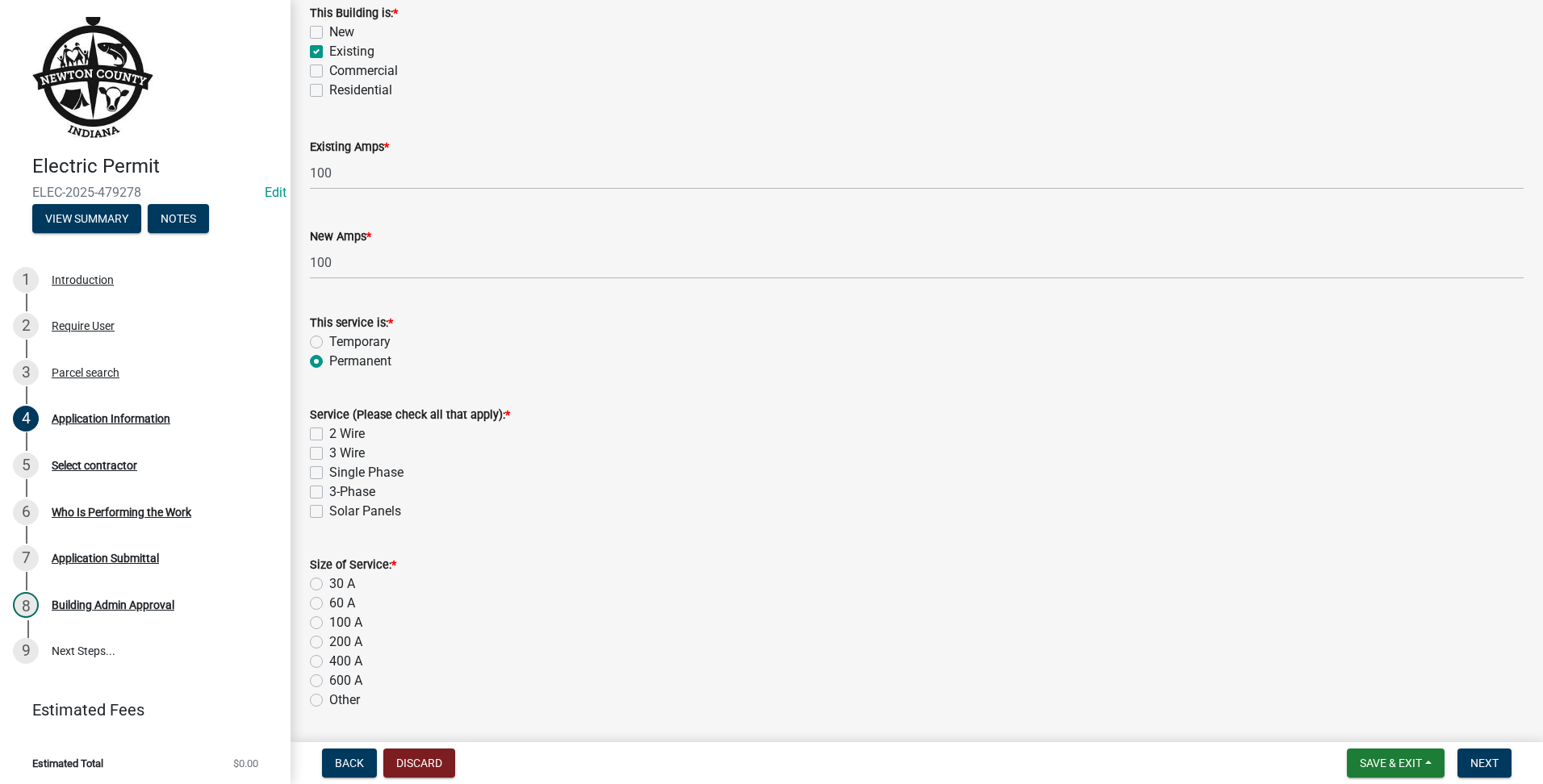
click at [330, 455] on label "3 Wire" at bounding box center [347, 453] width 35 height 20
click at [330, 455] on input "3 Wire" at bounding box center [334, 448] width 10 height 10
checkbox input "true"
checkbox input "false"
checkbox input "true"
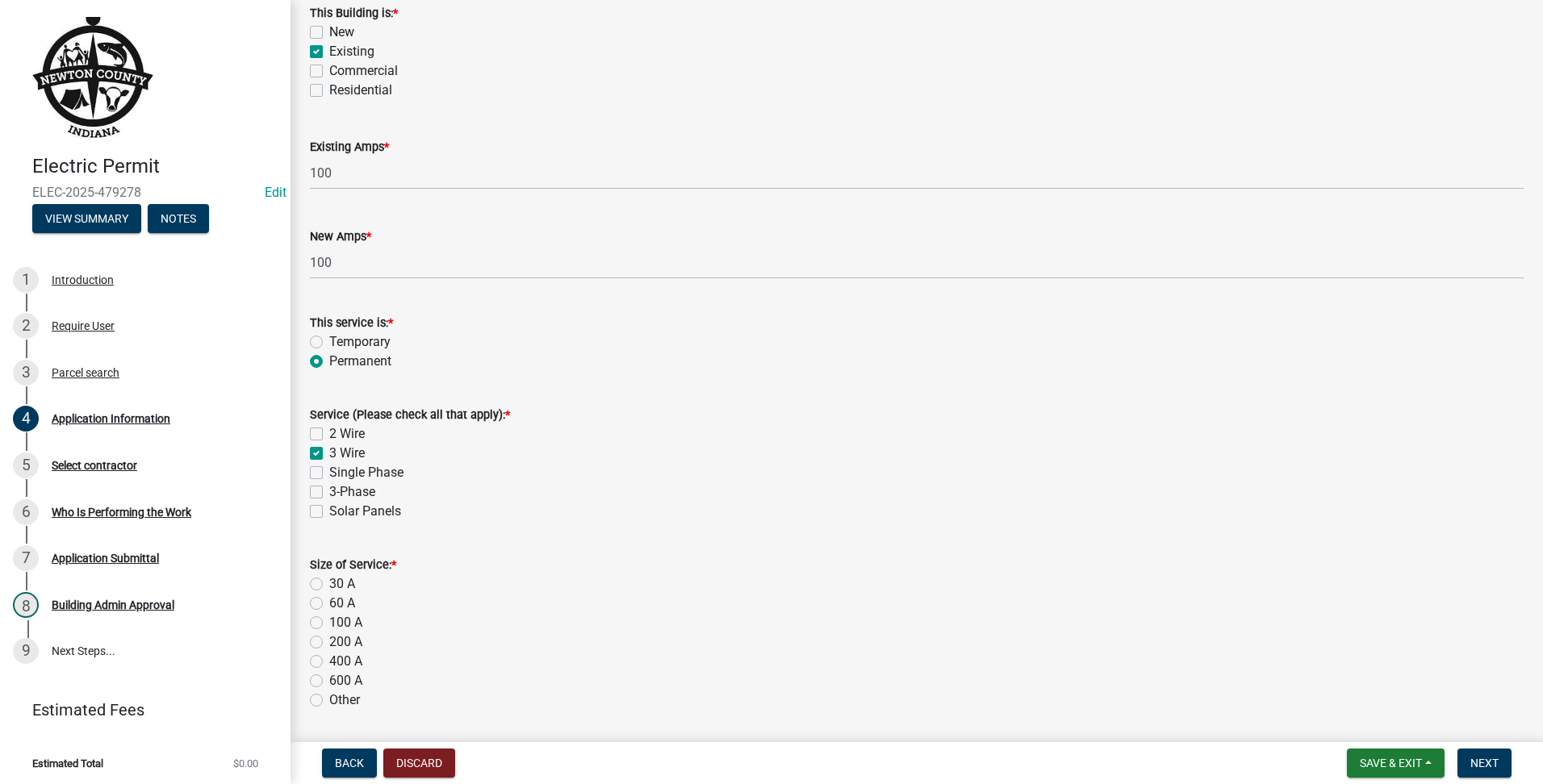
checkbox input "false"
click at [330, 617] on label "100 A" at bounding box center [345, 623] width 33 height 20
click at [330, 617] on input "100 A" at bounding box center [334, 618] width 10 height 10
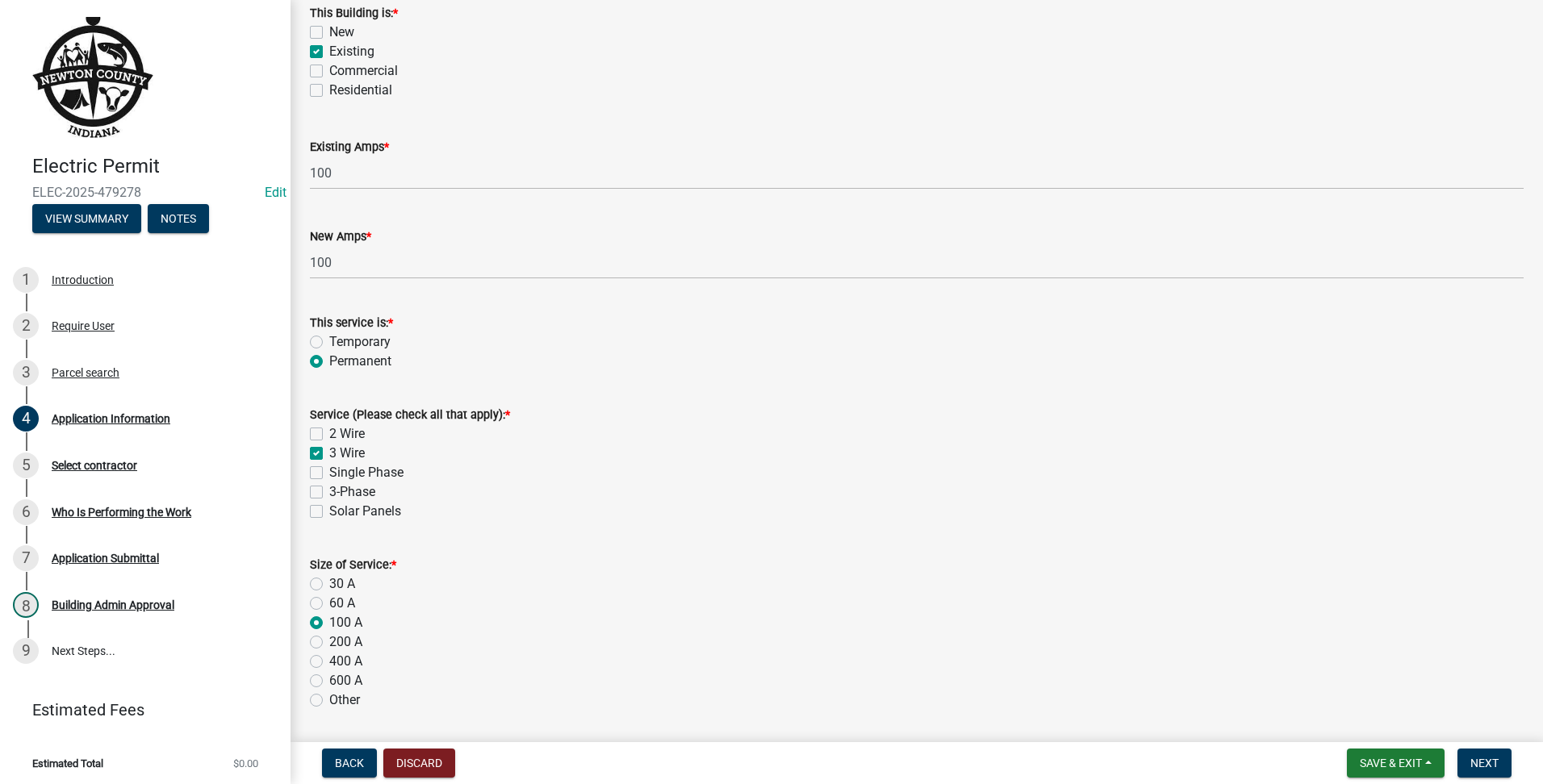
radio input "true"
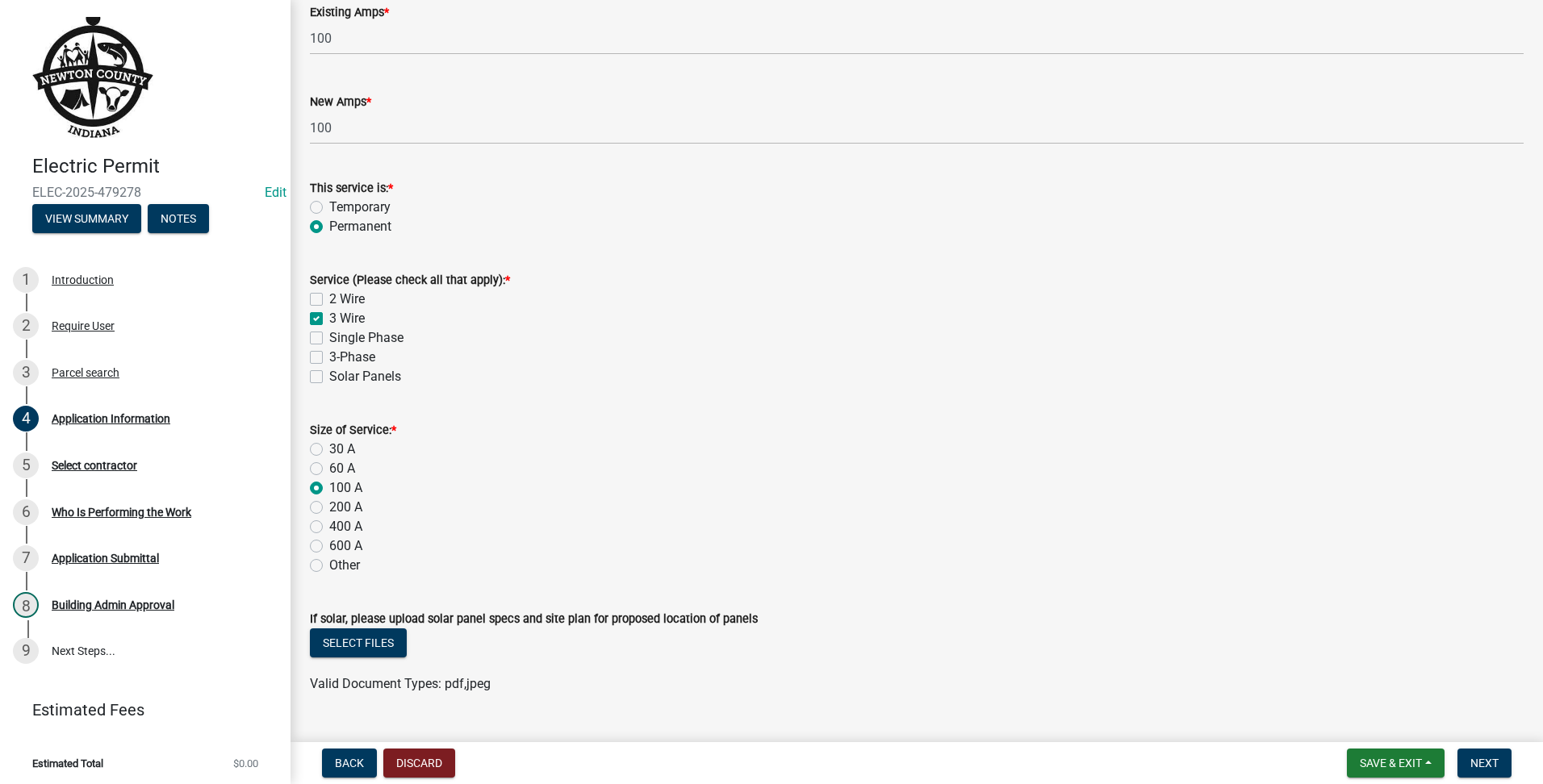
scroll to position [977, 0]
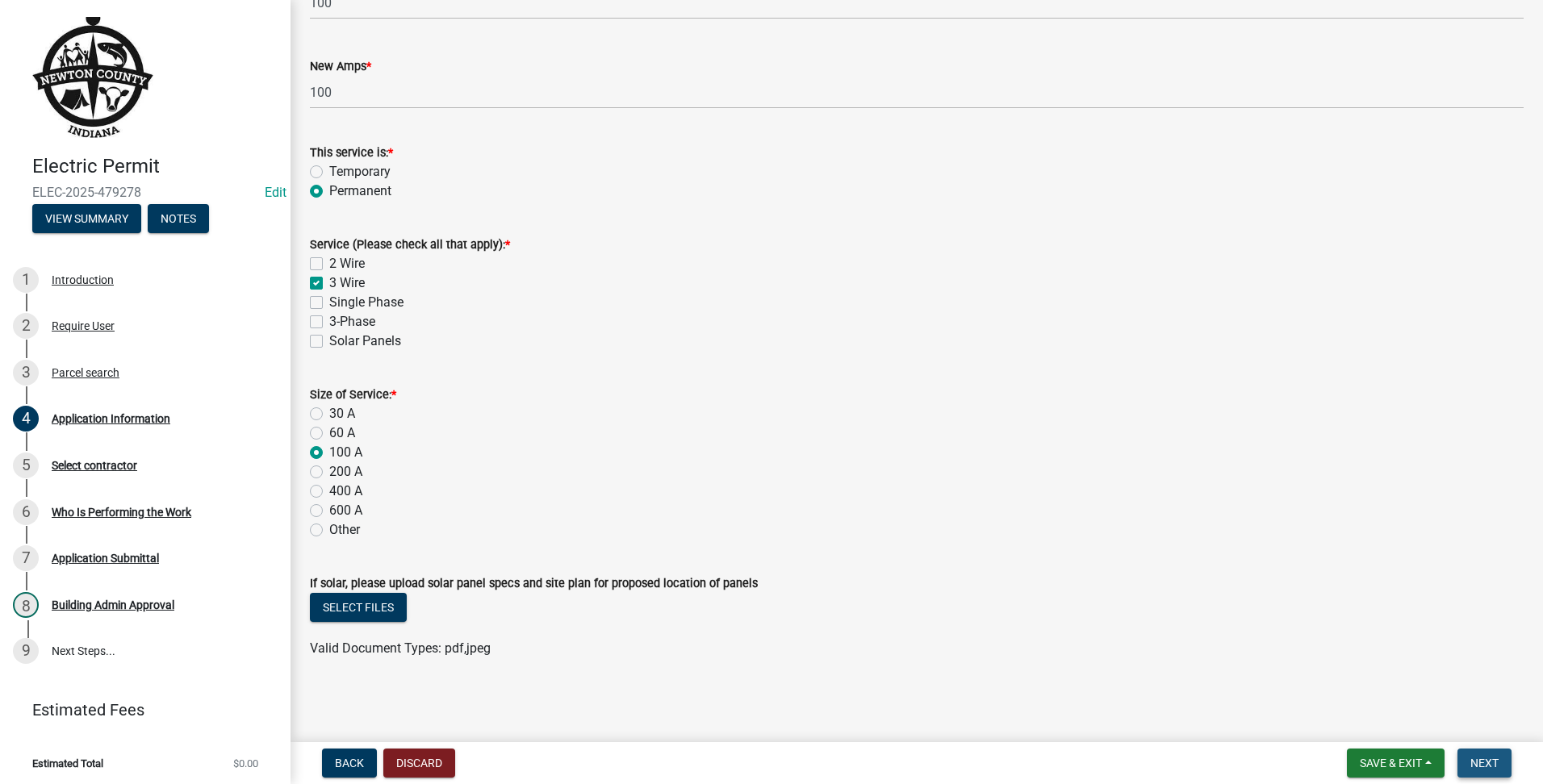
click at [1487, 752] on button "Next" at bounding box center [1484, 763] width 54 height 29
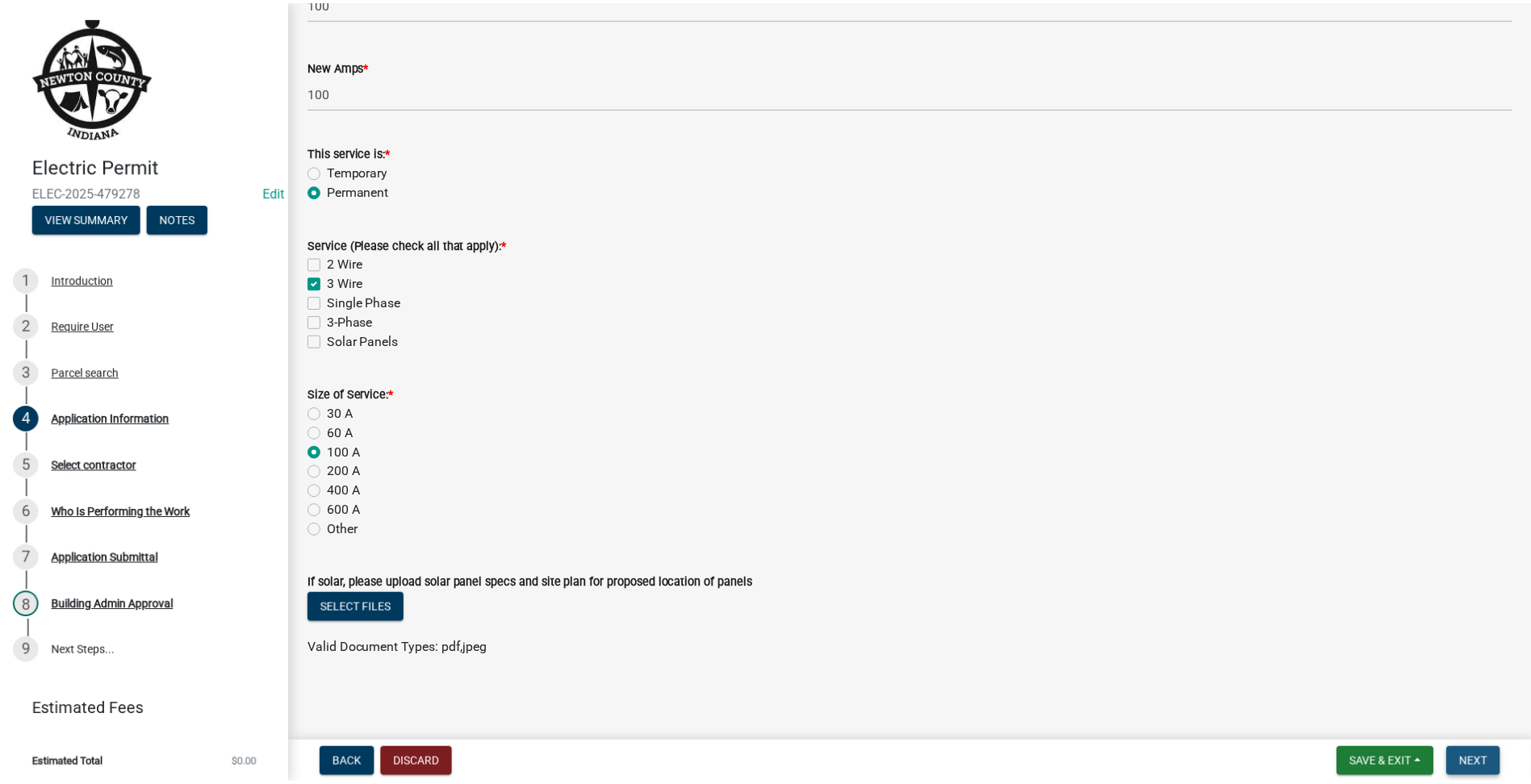
scroll to position [0, 0]
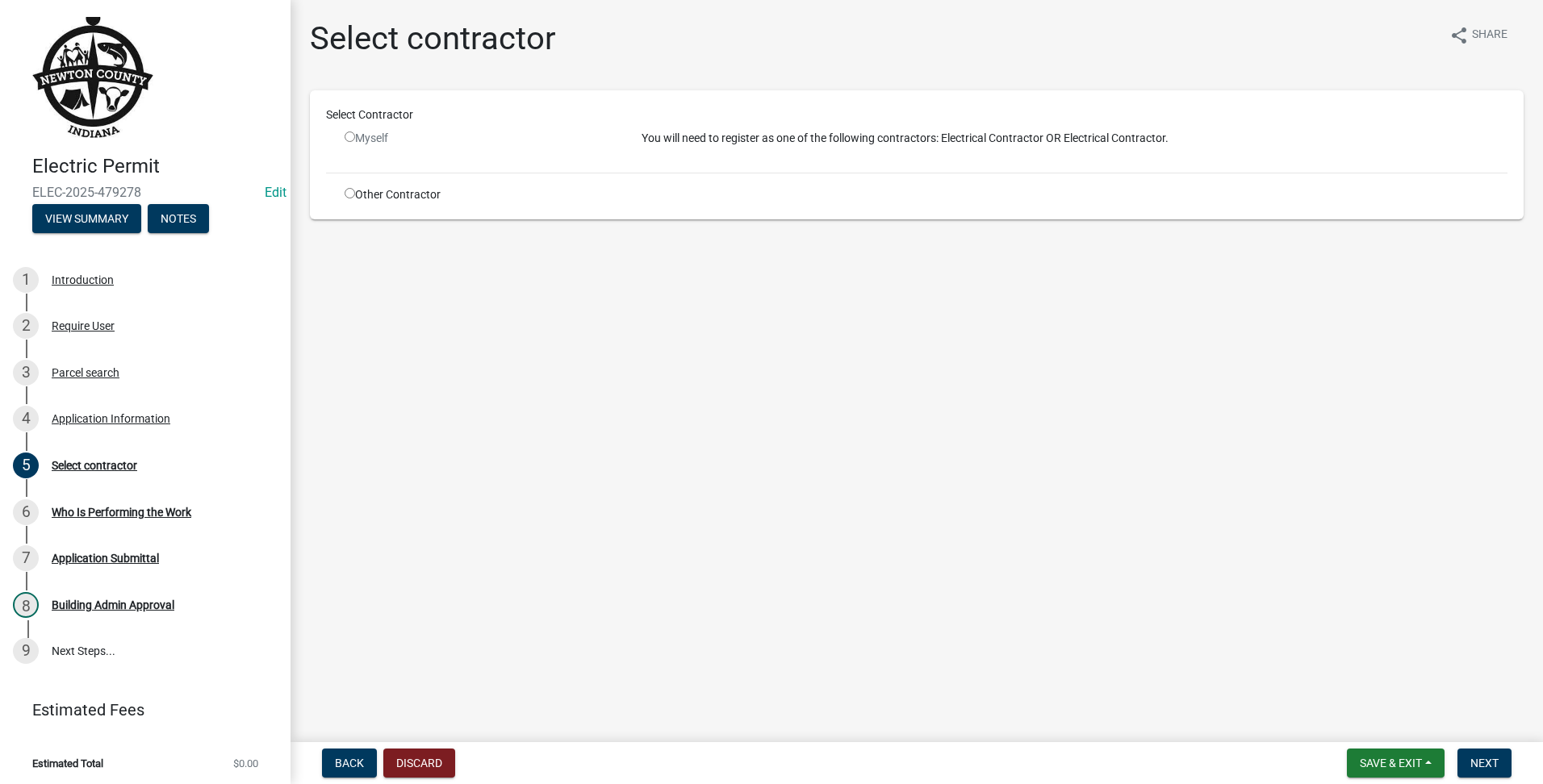
click at [355, 198] on input "radio" at bounding box center [349, 192] width 10 height 10
radio input "true"
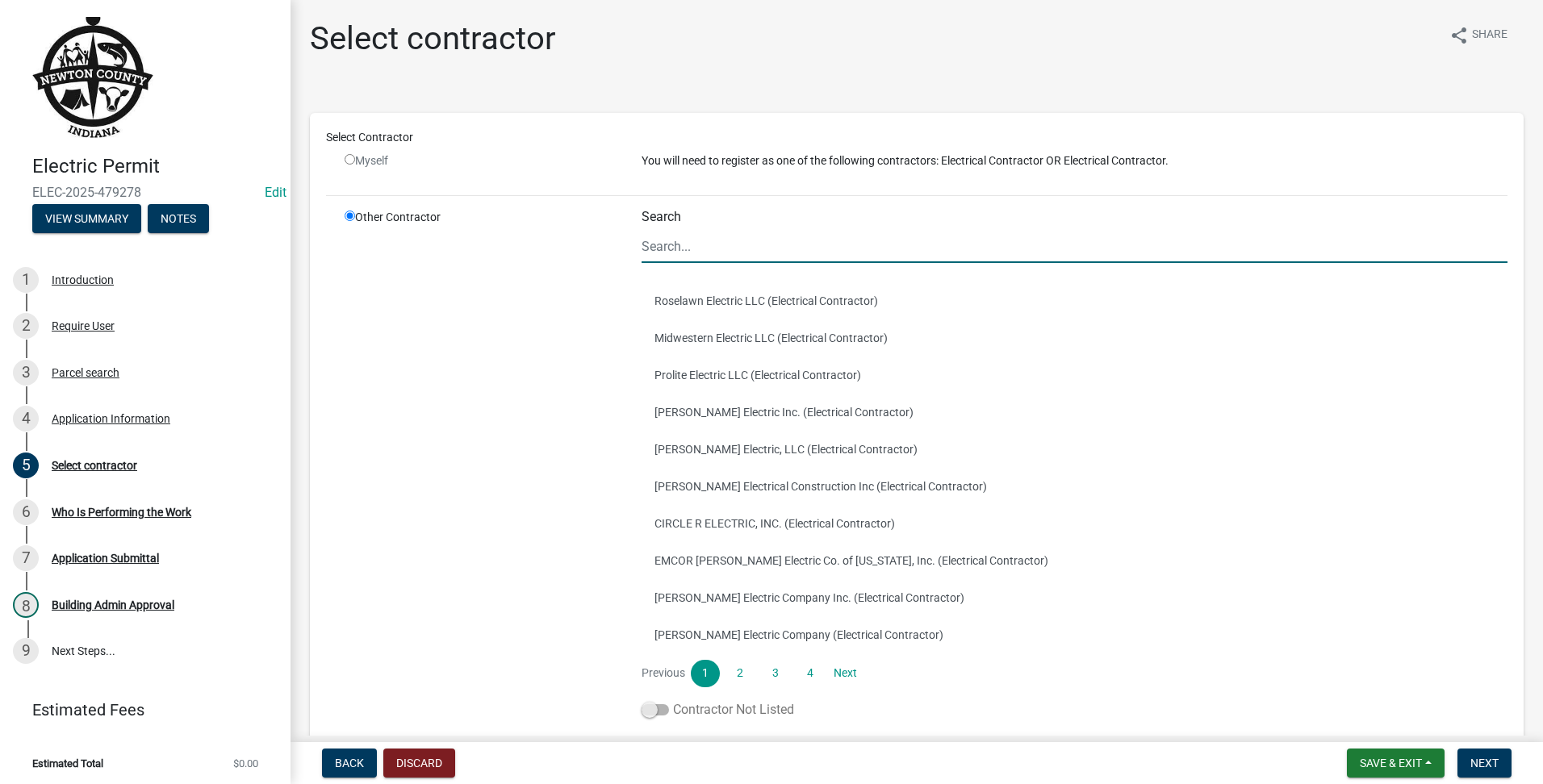
click at [654, 709] on span at bounding box center [654, 710] width 27 height 11
click at [673, 700] on input "Contractor Not Listed" at bounding box center [673, 700] width 0 height 0
click at [1504, 769] on button "Next" at bounding box center [1484, 763] width 54 height 29
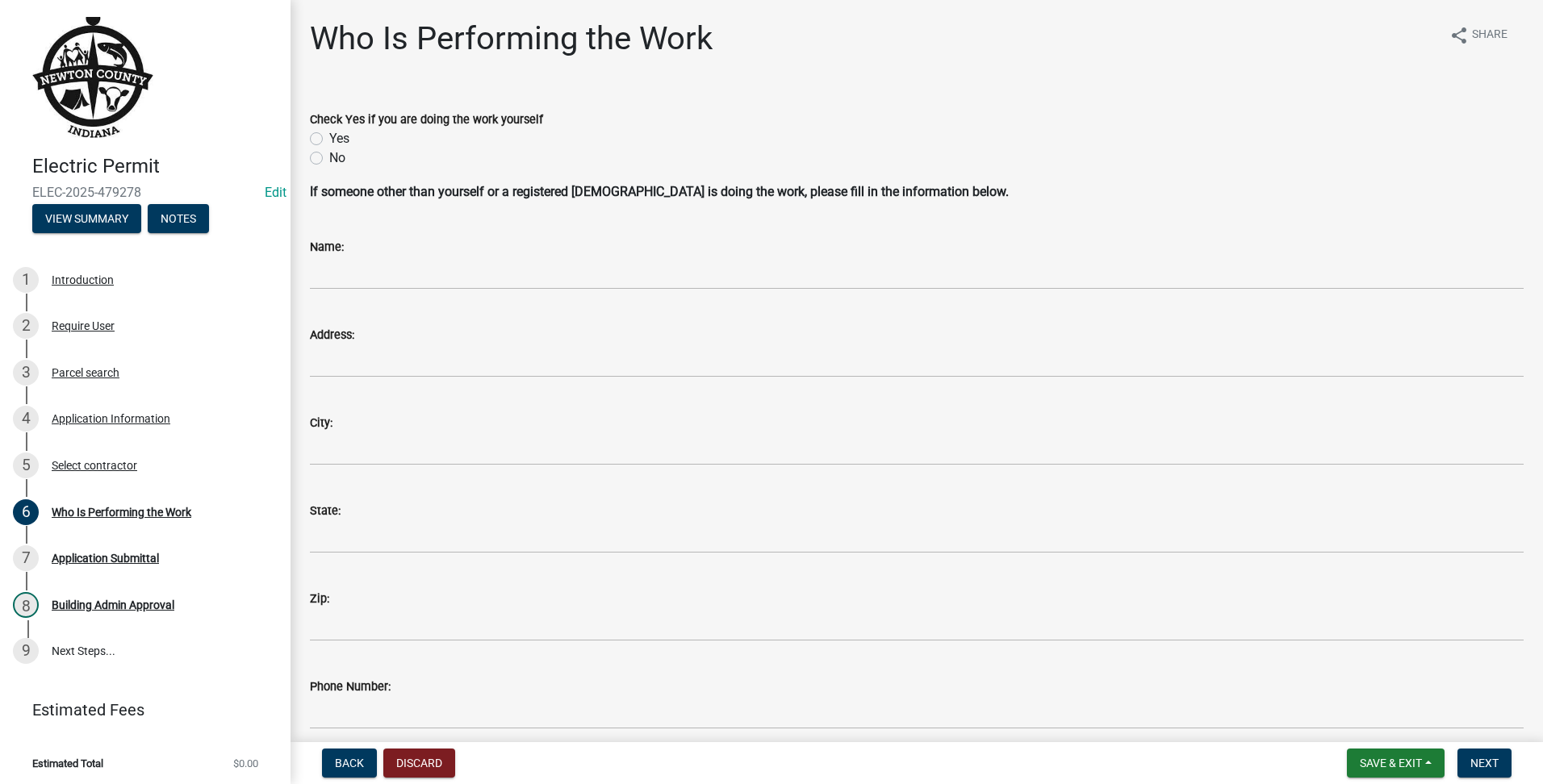
click at [330, 144] on label "Yes" at bounding box center [340, 138] width 21 height 20
click at [330, 140] on input "Yes" at bounding box center [334, 133] width 10 height 10
radio input "true"
click at [1475, 769] on span "Next" at bounding box center [1484, 763] width 28 height 13
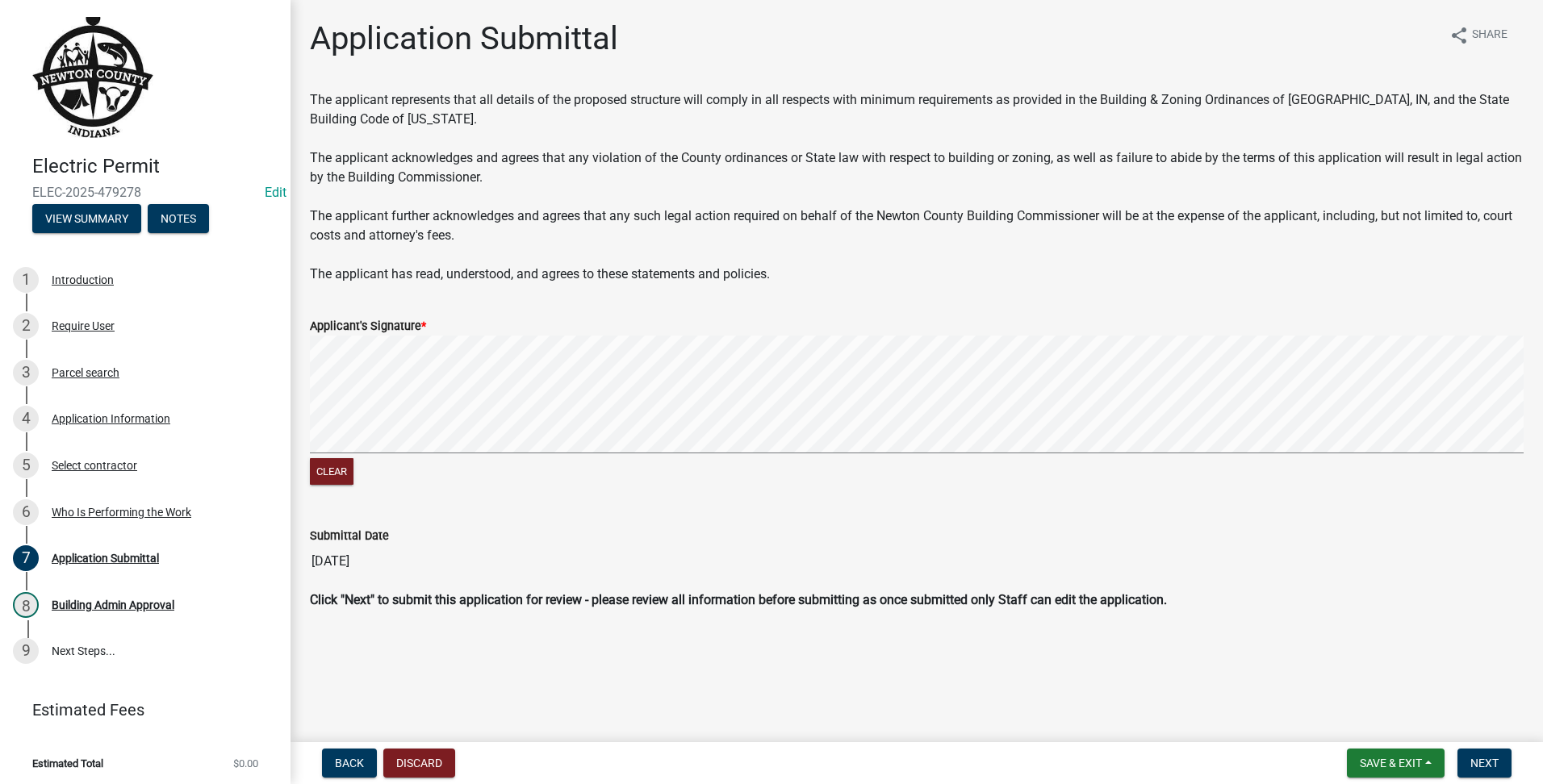
click at [1112, 454] on signature-pad at bounding box center [917, 397] width 1213 height 122
click at [1488, 755] on button "Next" at bounding box center [1484, 763] width 54 height 29
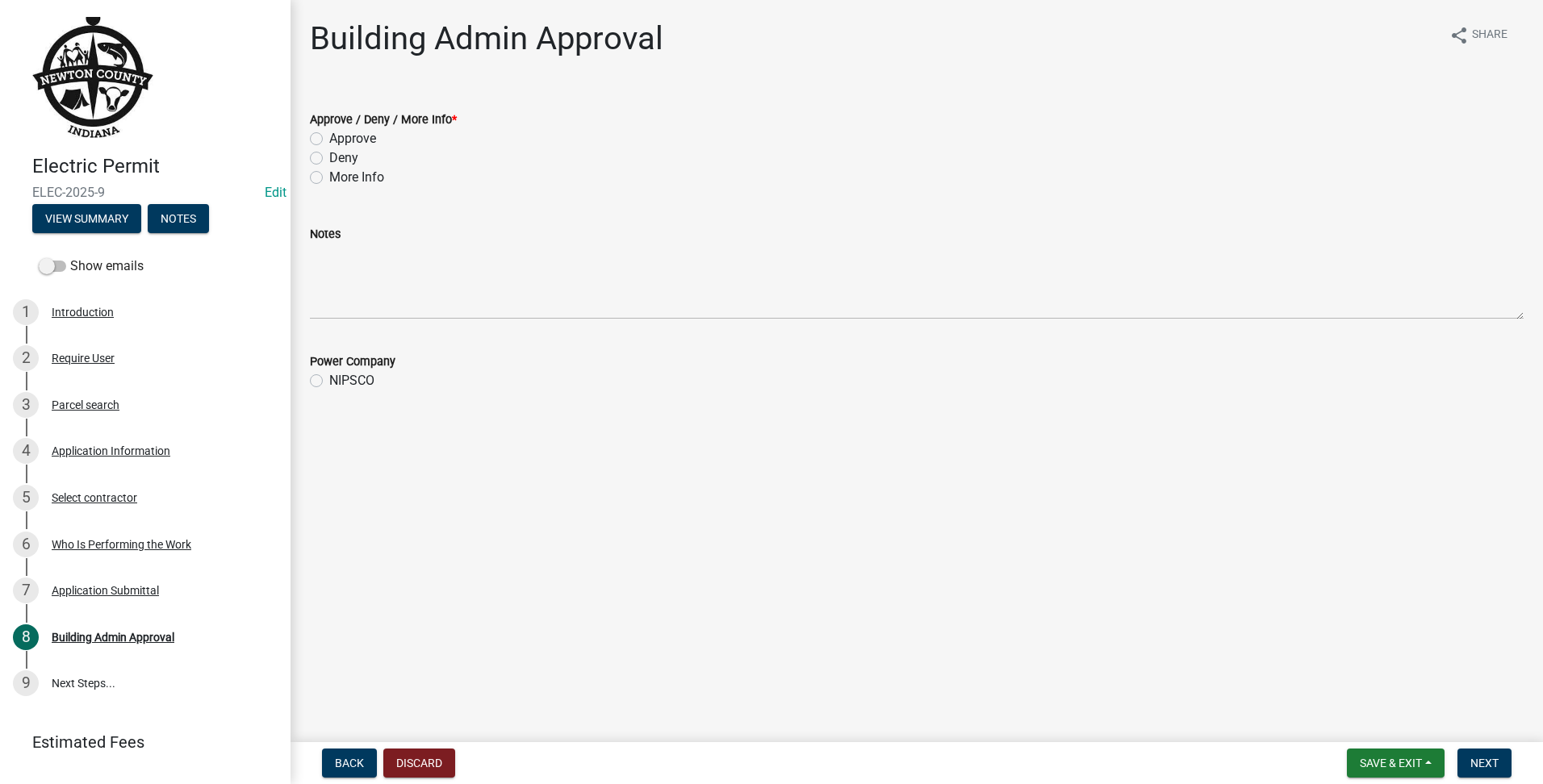
click at [330, 134] on label "Approve" at bounding box center [353, 138] width 47 height 20
click at [330, 134] on input "Approve" at bounding box center [334, 133] width 10 height 10
radio input "true"
click at [330, 384] on label "NIPSCO" at bounding box center [352, 381] width 45 height 20
click at [330, 382] on input "NIPSCO" at bounding box center [334, 376] width 10 height 10
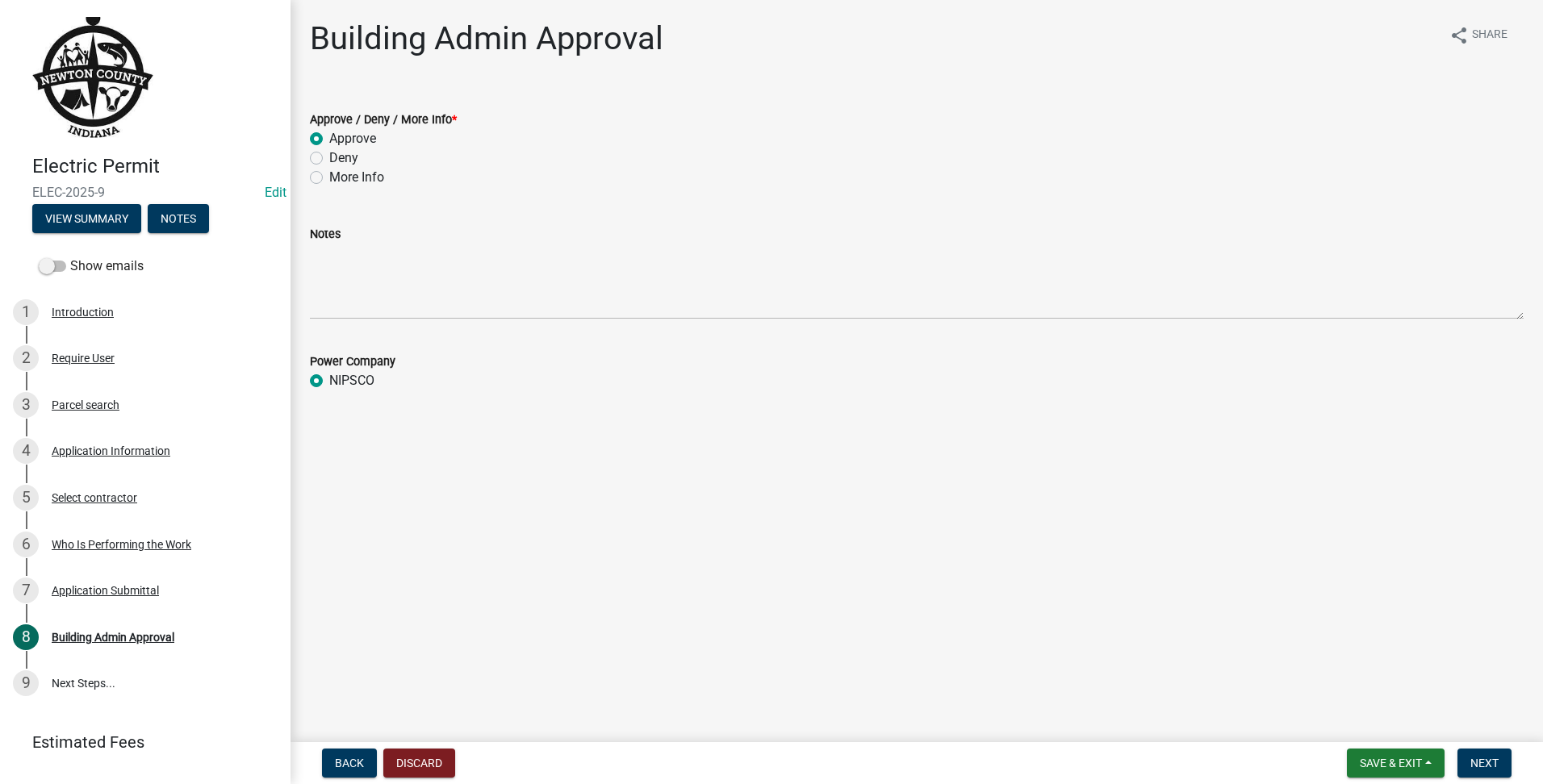
radio input "true"
click at [1472, 751] on button "Next" at bounding box center [1484, 763] width 54 height 29
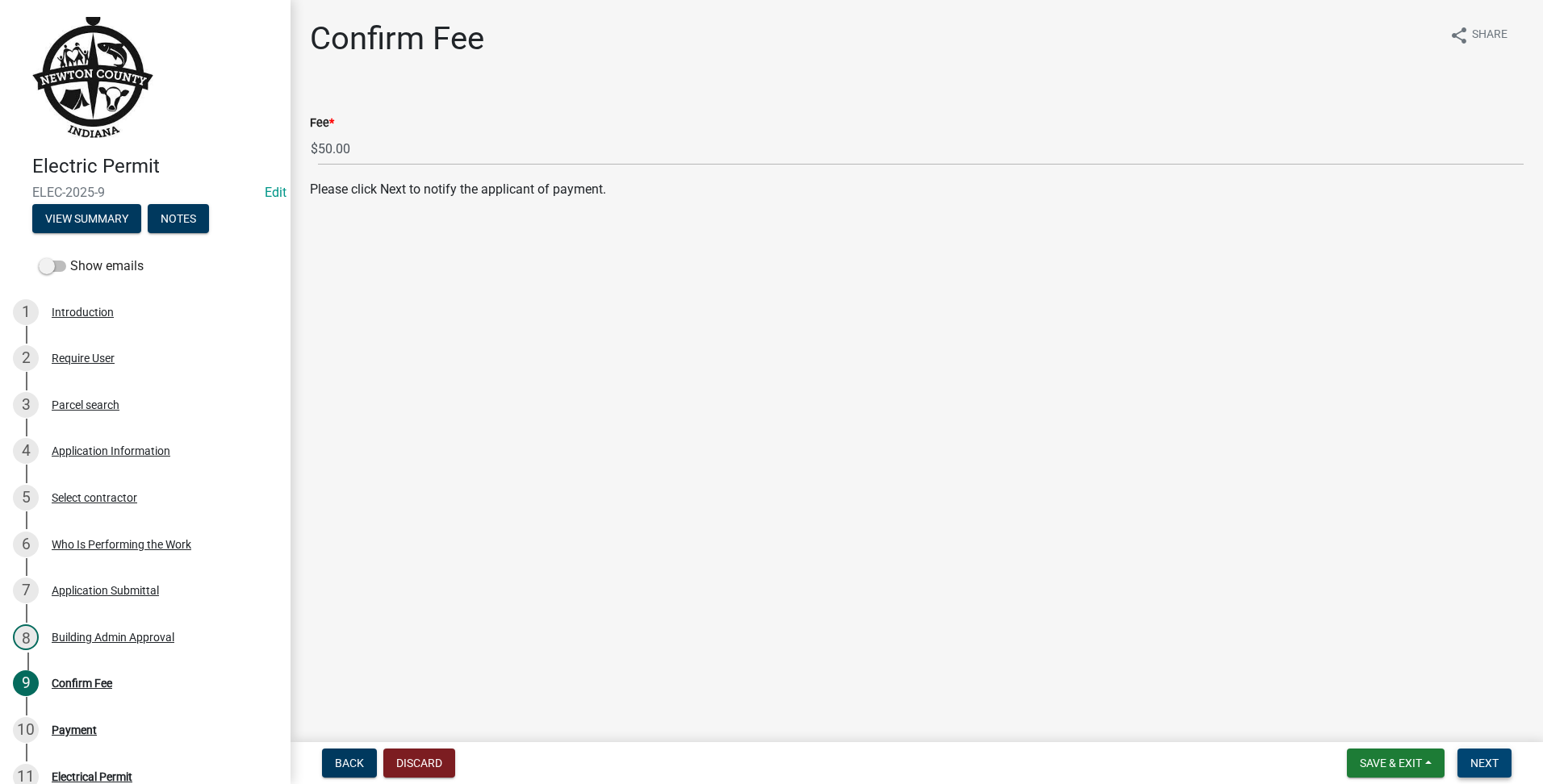
click at [1487, 757] on span "Next" at bounding box center [1484, 763] width 28 height 13
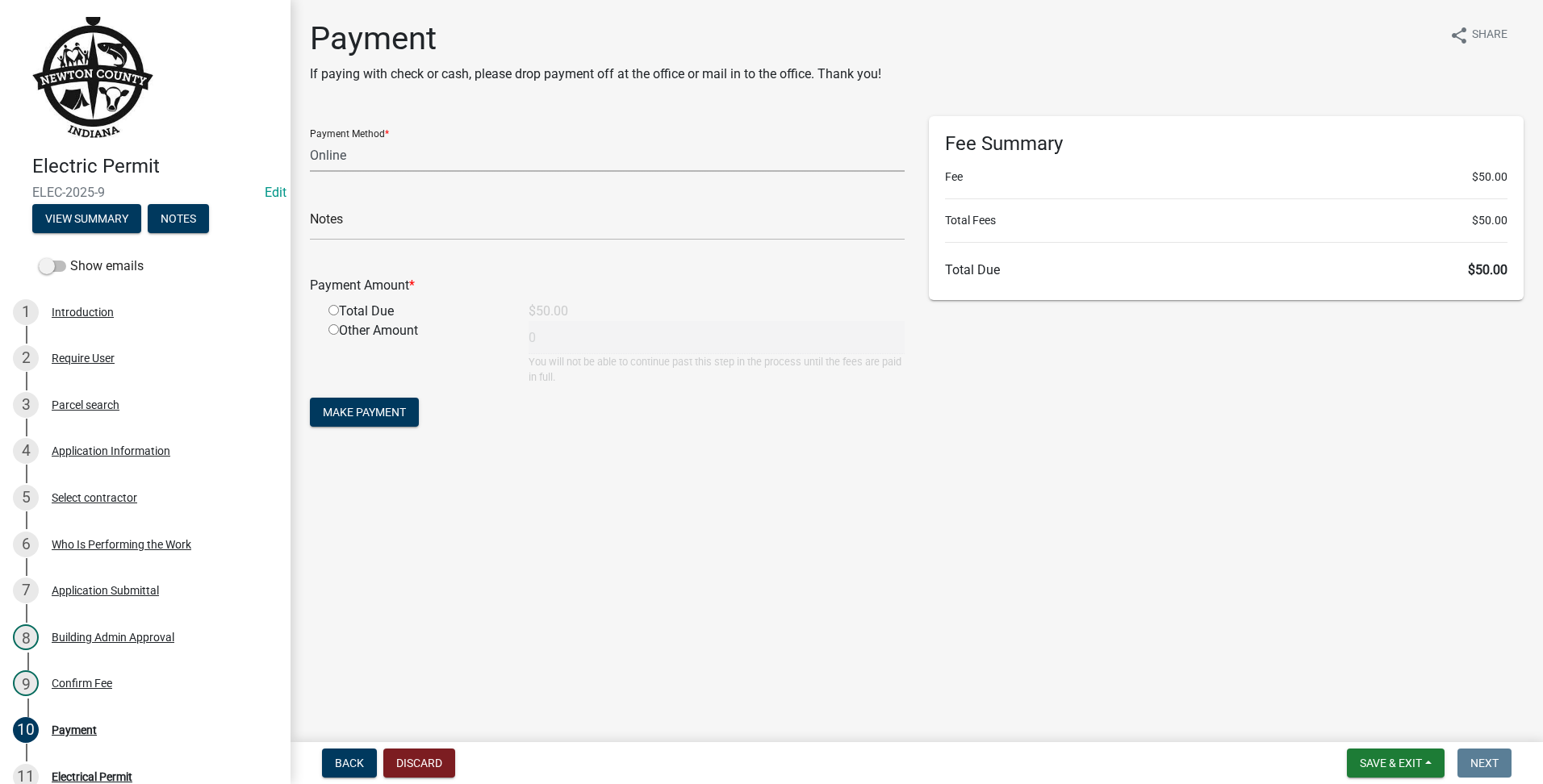
click at [372, 160] on select "Credit Card POS Check Cash Online" at bounding box center [607, 155] width 595 height 33
click at [310, 139] on select "Credit Card POS Check Cash Online" at bounding box center [607, 155] width 595 height 33
click at [394, 166] on select "Credit Card POS Check Cash Online" at bounding box center [607, 155] width 595 height 33
select select "2: 1"
click at [310, 139] on select "Credit Card POS Check Cash Online" at bounding box center [607, 155] width 595 height 33
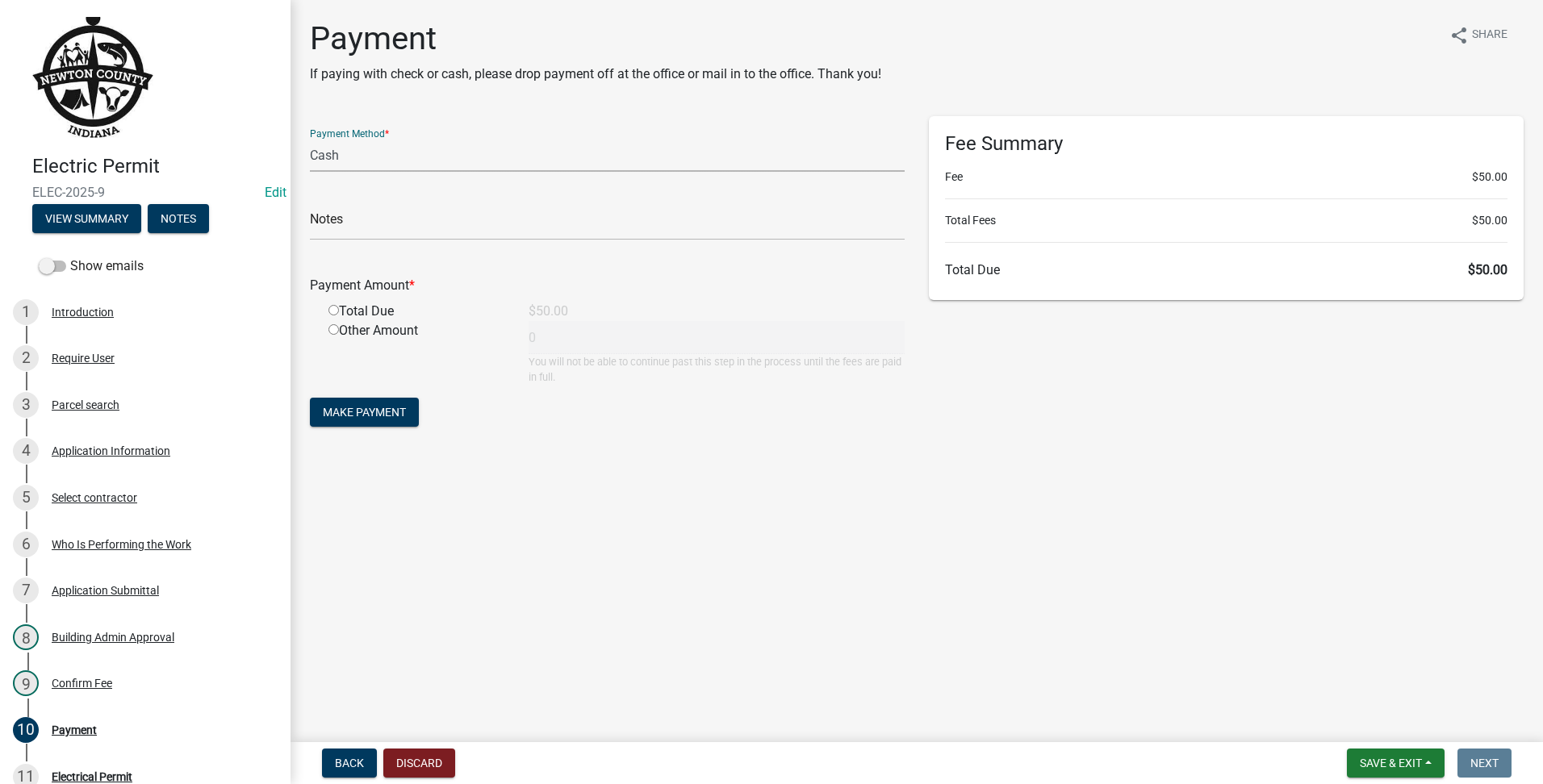
click at [331, 315] on input "radio" at bounding box center [333, 310] width 10 height 10
radio input "true"
type input "50"
click at [363, 394] on form "Payment Method * Credit Card POS Check Cash Online Notes Payment Amount * Total…" at bounding box center [607, 273] width 595 height 315
click at [359, 420] on button "Make Payment" at bounding box center [364, 412] width 109 height 29
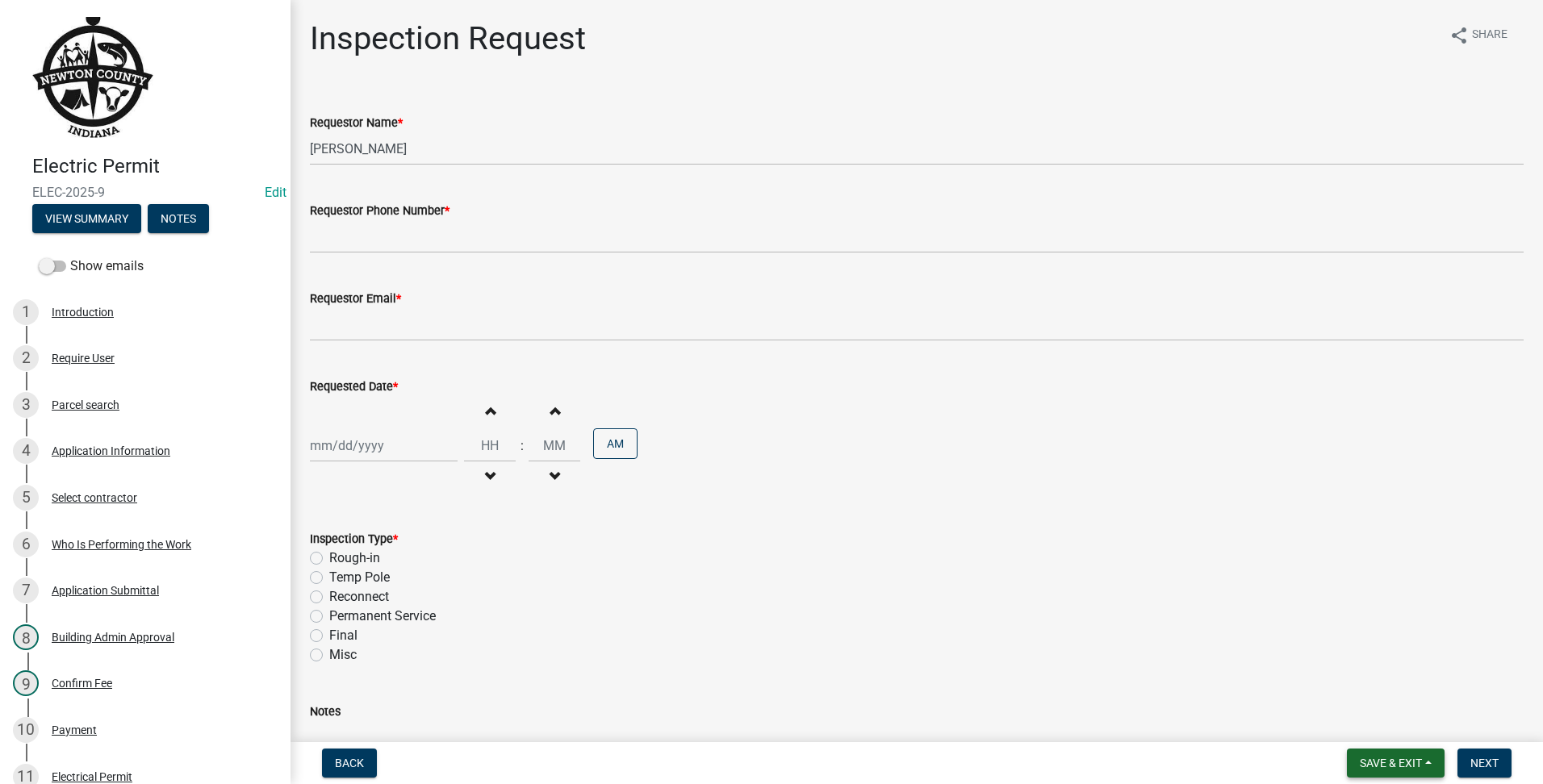
click at [1381, 757] on span "Save & Exit" at bounding box center [1391, 763] width 63 height 13
click at [1382, 731] on button "Save & Exit" at bounding box center [1380, 721] width 129 height 38
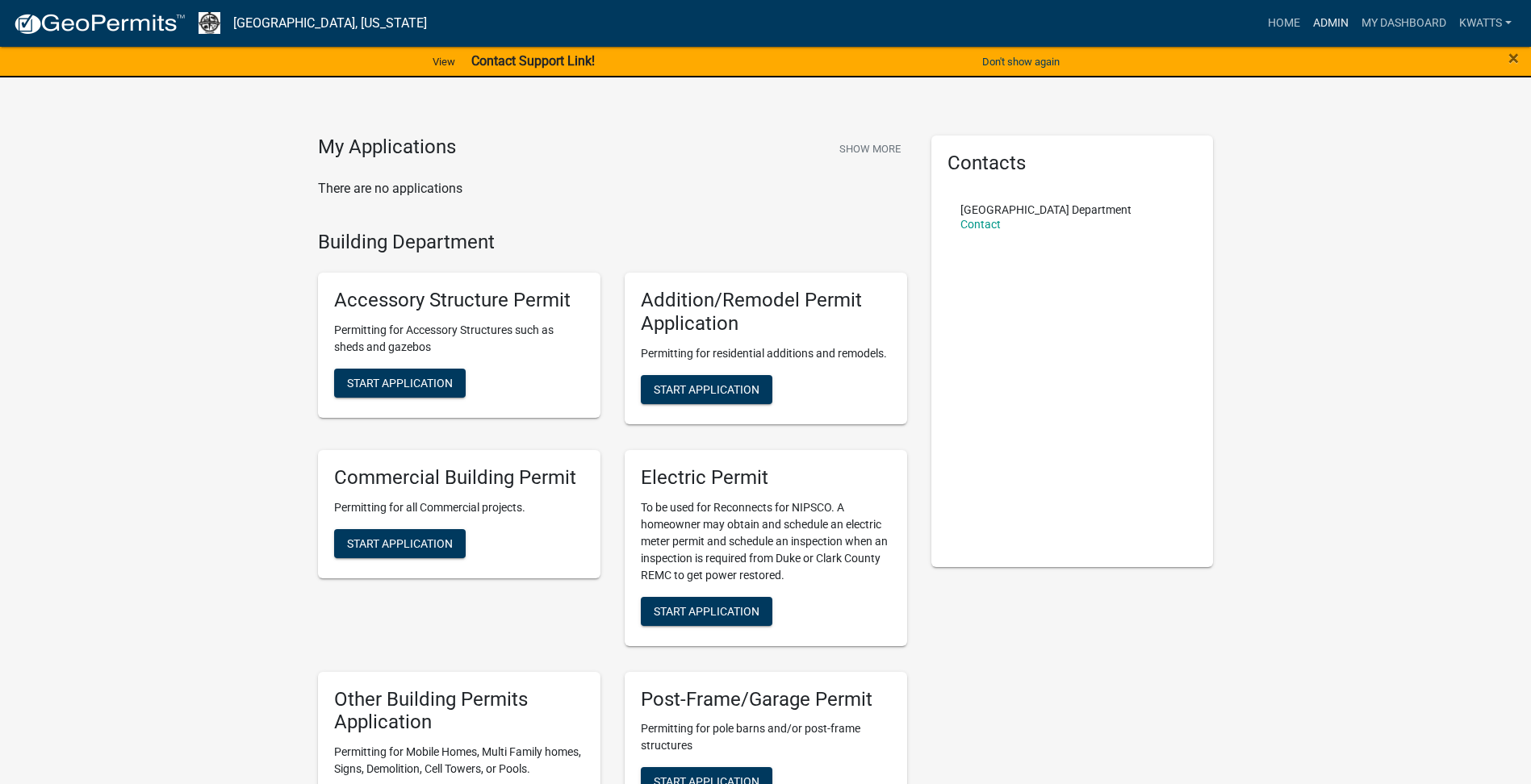
click at [1330, 21] on link "Admin" at bounding box center [1331, 23] width 49 height 31
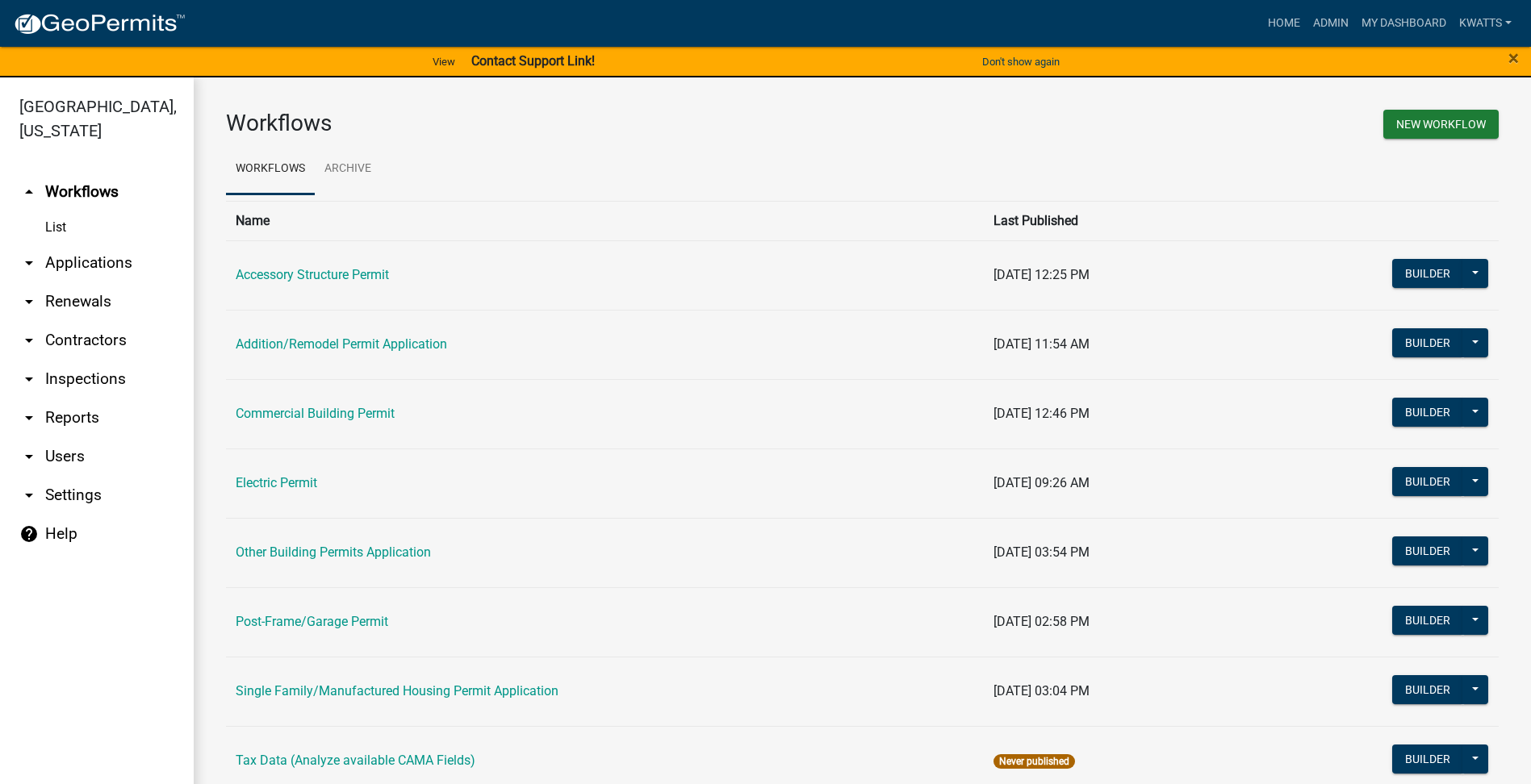
click at [80, 360] on link "arrow_drop_down Inspections" at bounding box center [96, 379] width 193 height 38
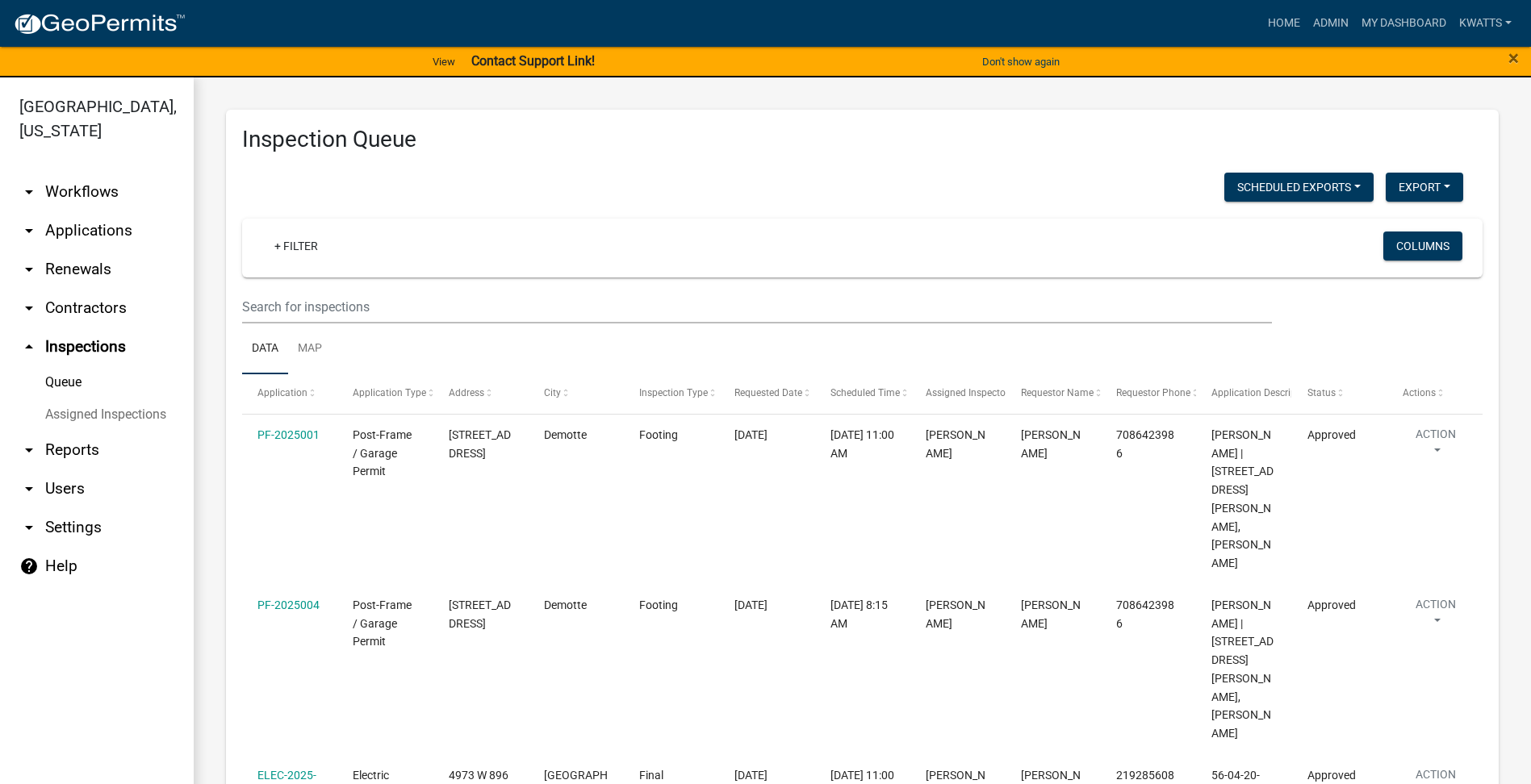
click at [63, 301] on link "arrow_drop_down Contractors" at bounding box center [96, 307] width 193 height 38
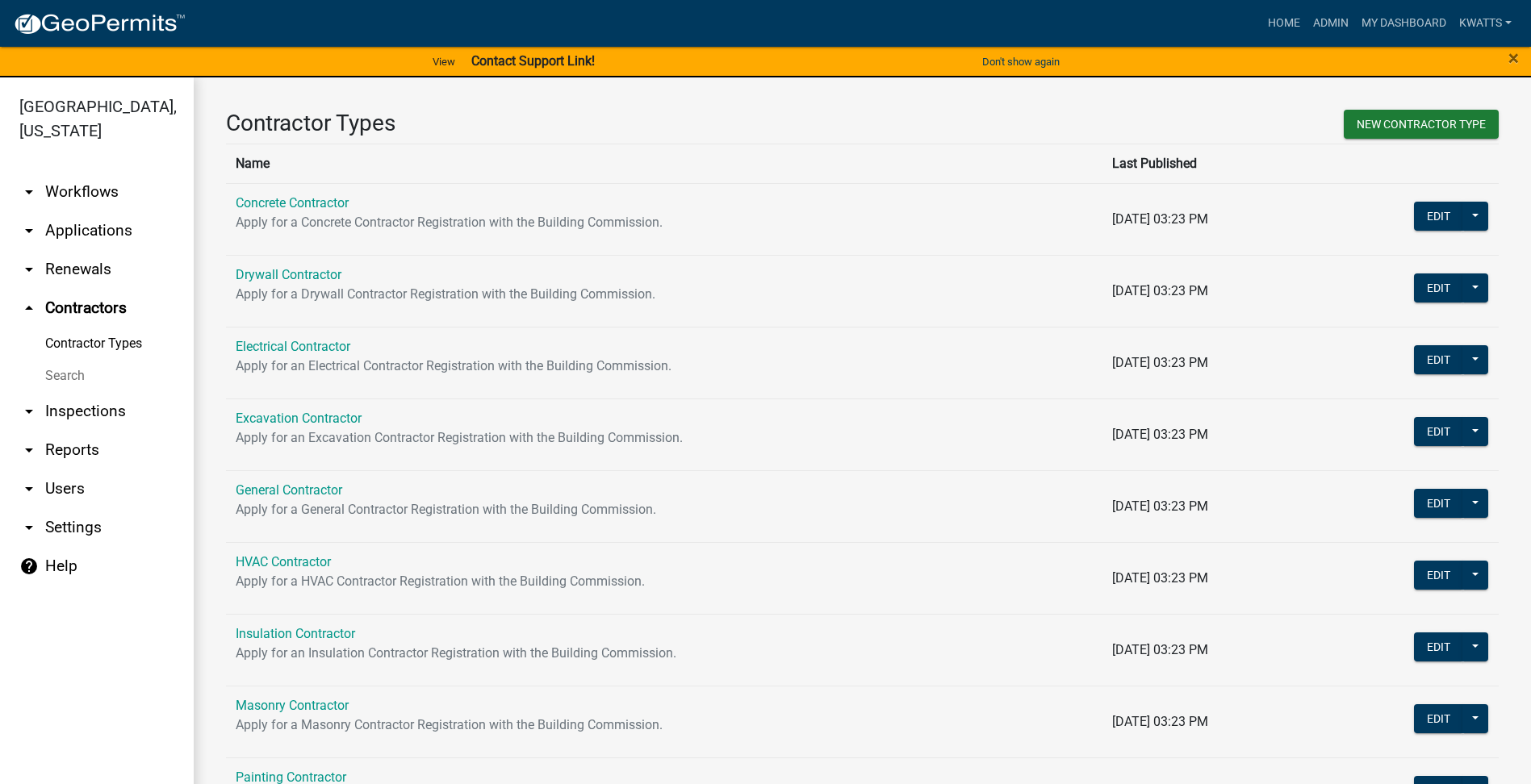
click at [63, 368] on link "Search" at bounding box center [96, 376] width 193 height 33
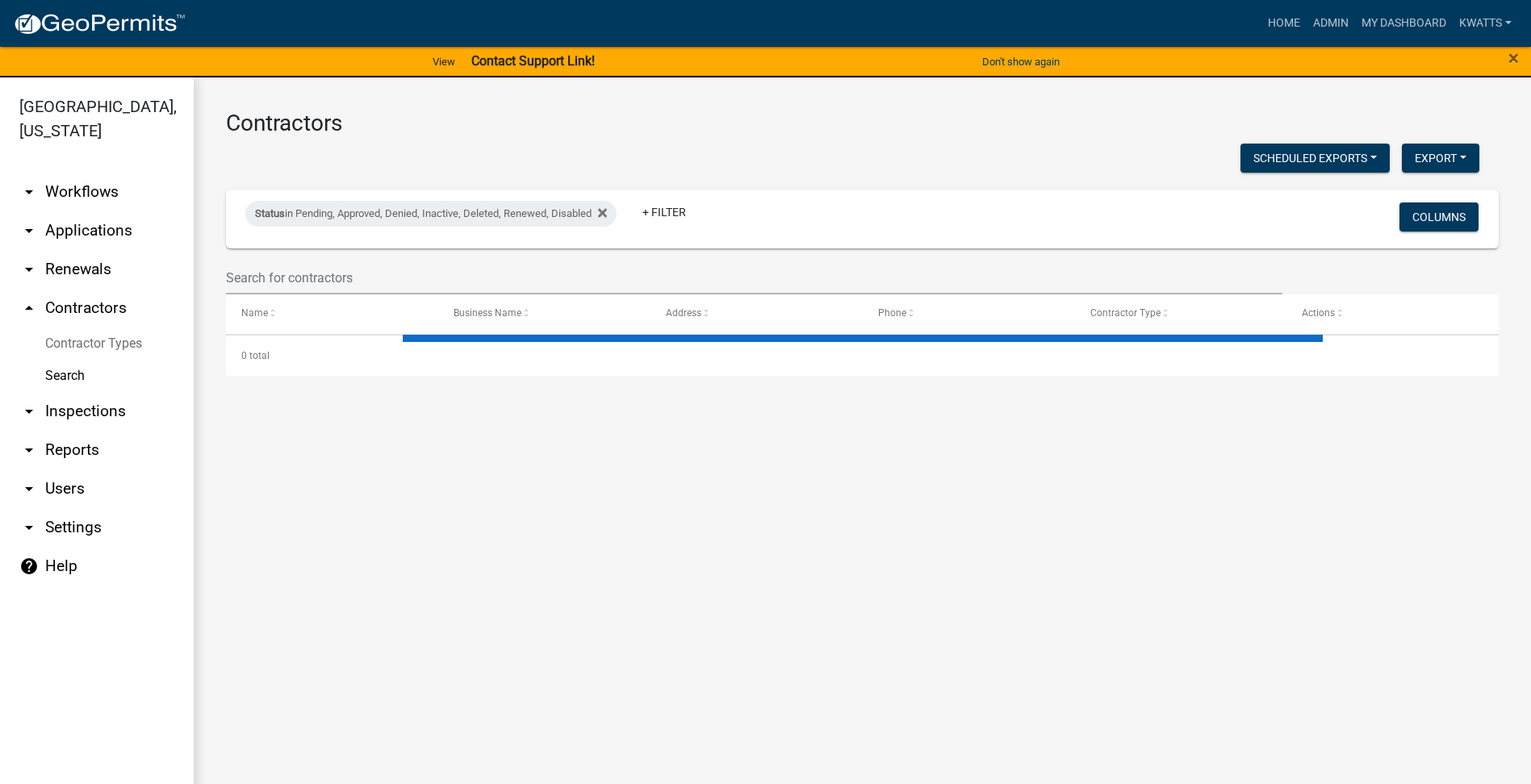
select select "3: 100"
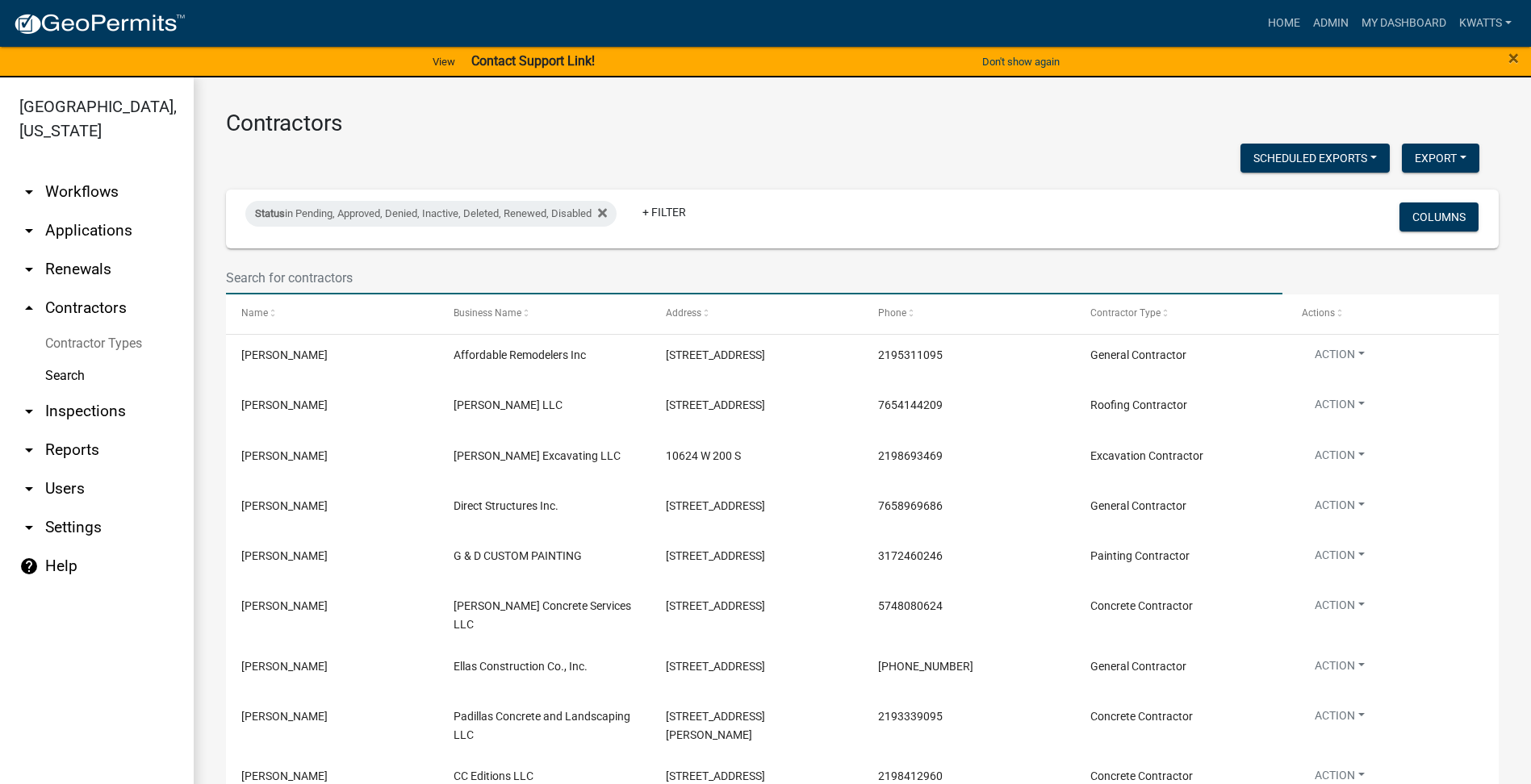
click at [283, 267] on input "text" at bounding box center [754, 277] width 1057 height 33
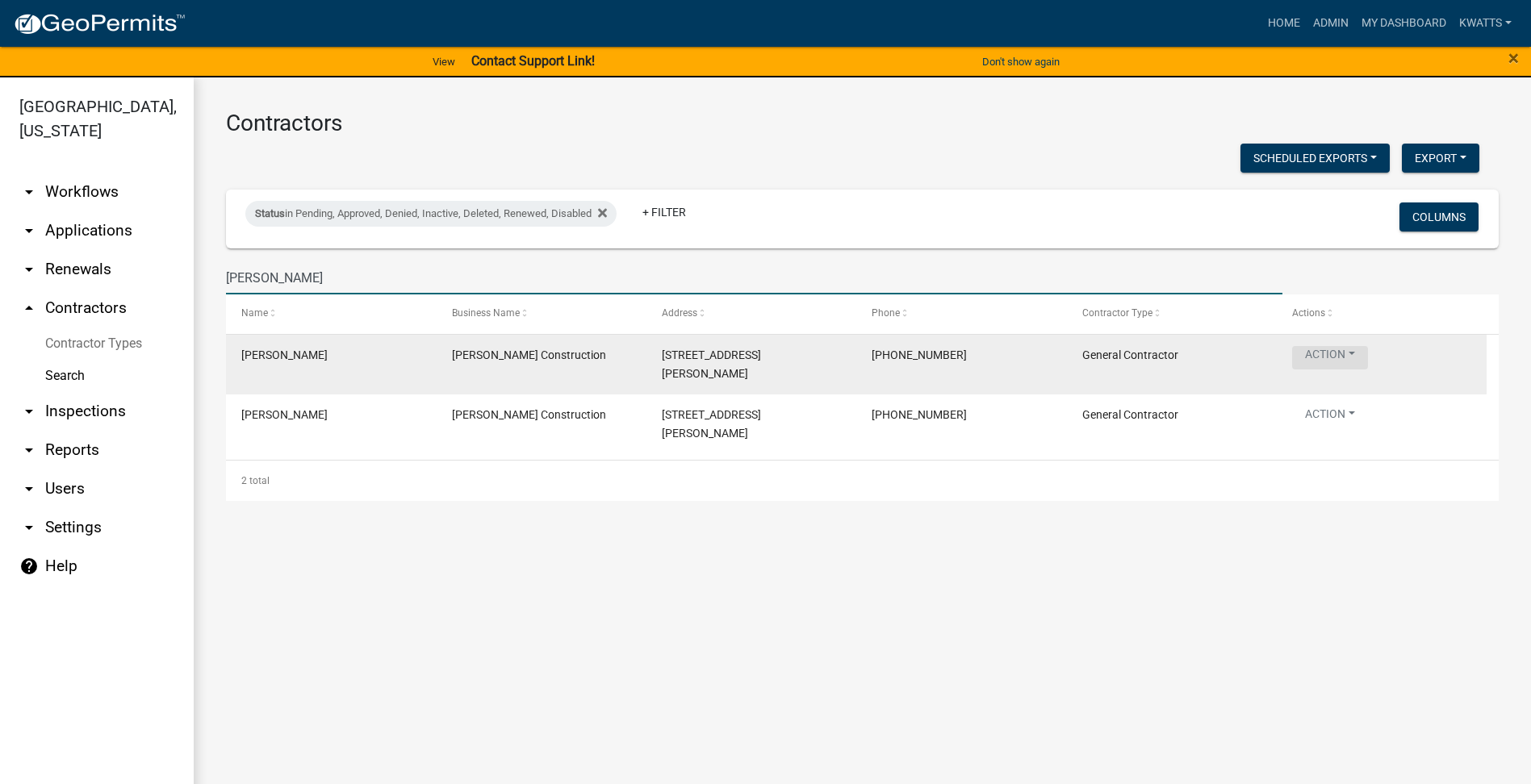
type input "[PERSON_NAME]"
click at [1316, 353] on button "Action" at bounding box center [1329, 357] width 76 height 23
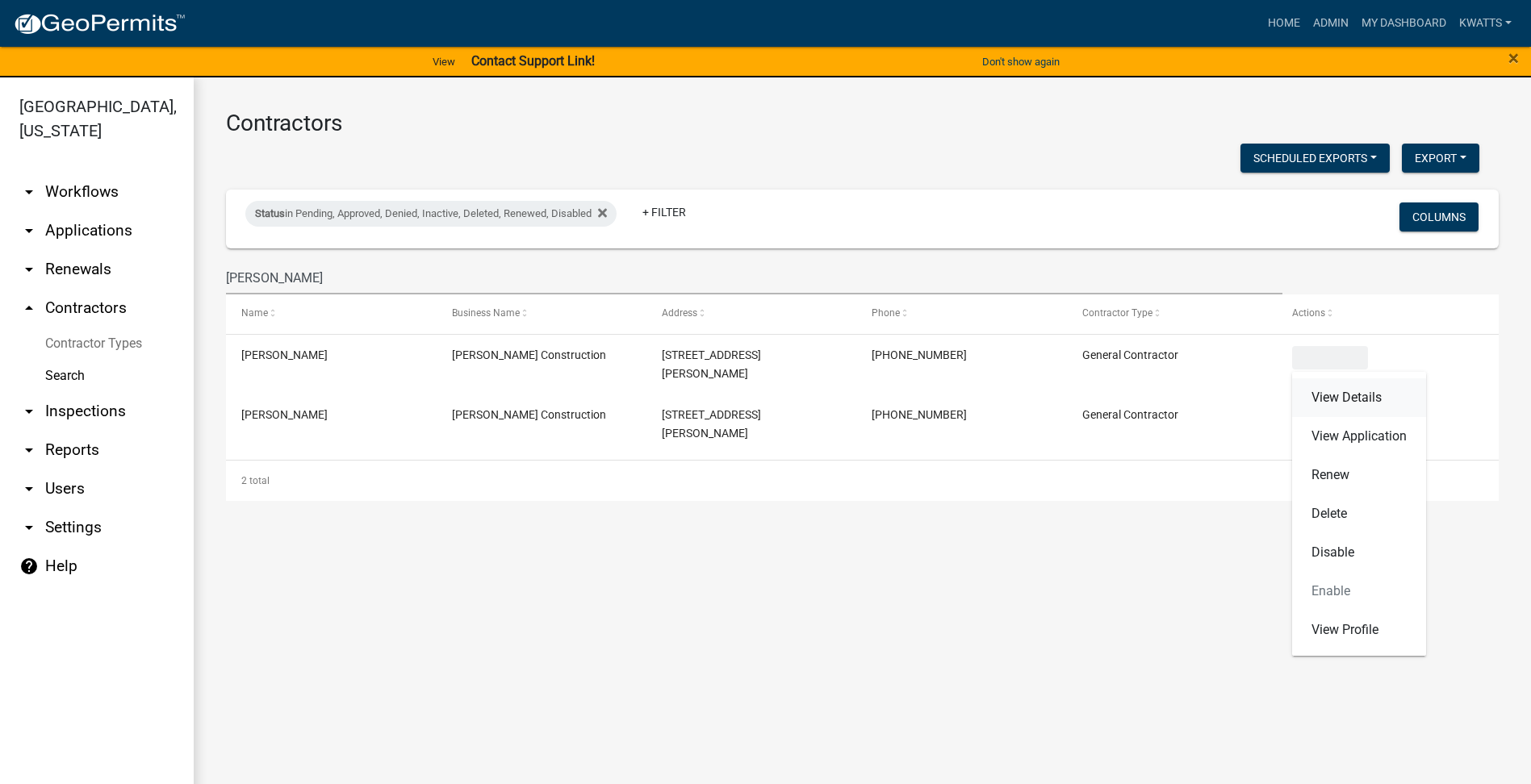
click at [1318, 384] on link "View Details" at bounding box center [1359, 397] width 134 height 38
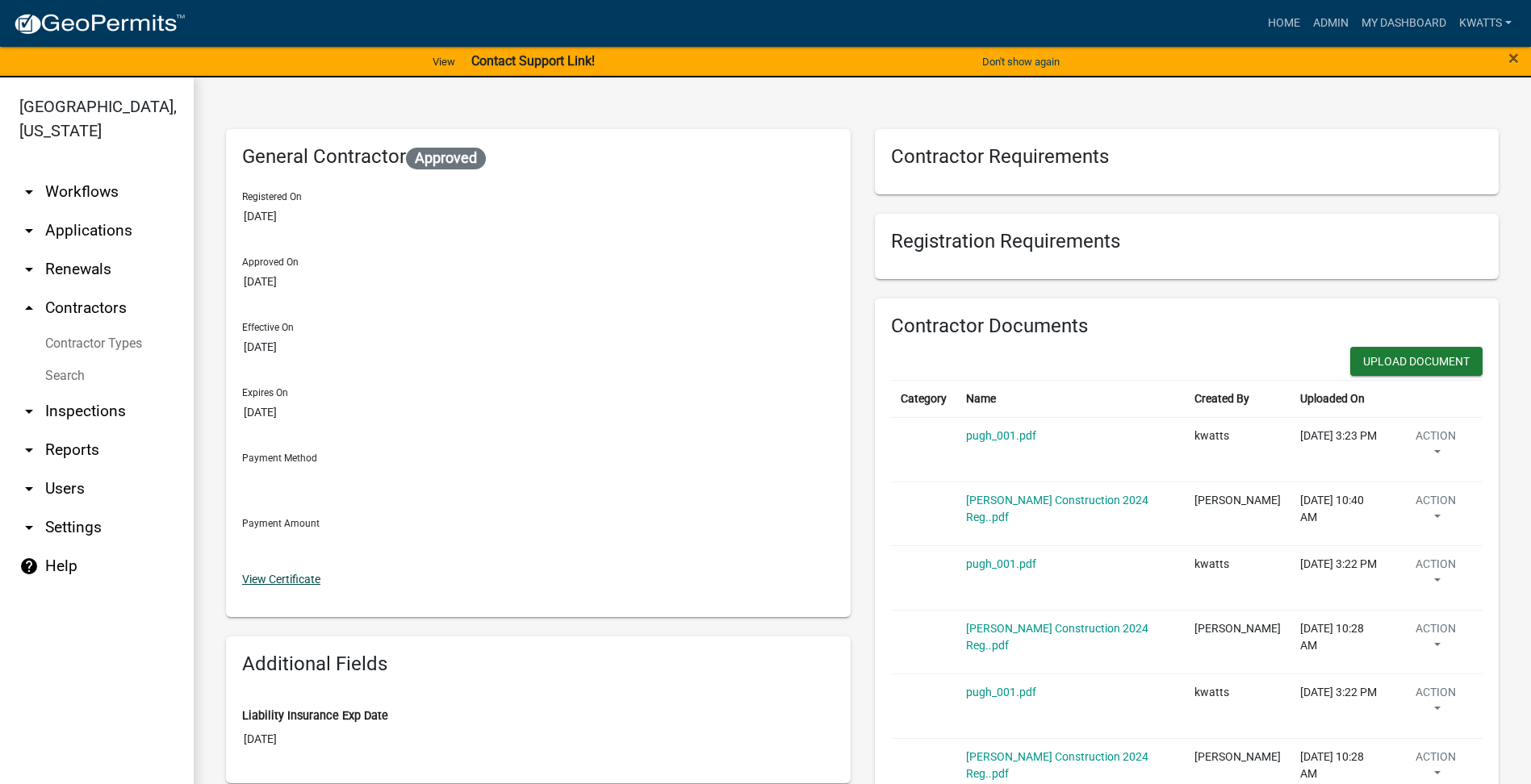
click at [290, 573] on link "View Certificate" at bounding box center [281, 580] width 78 height 13
click at [131, 202] on link "arrow_drop_down Workflows" at bounding box center [96, 191] width 193 height 38
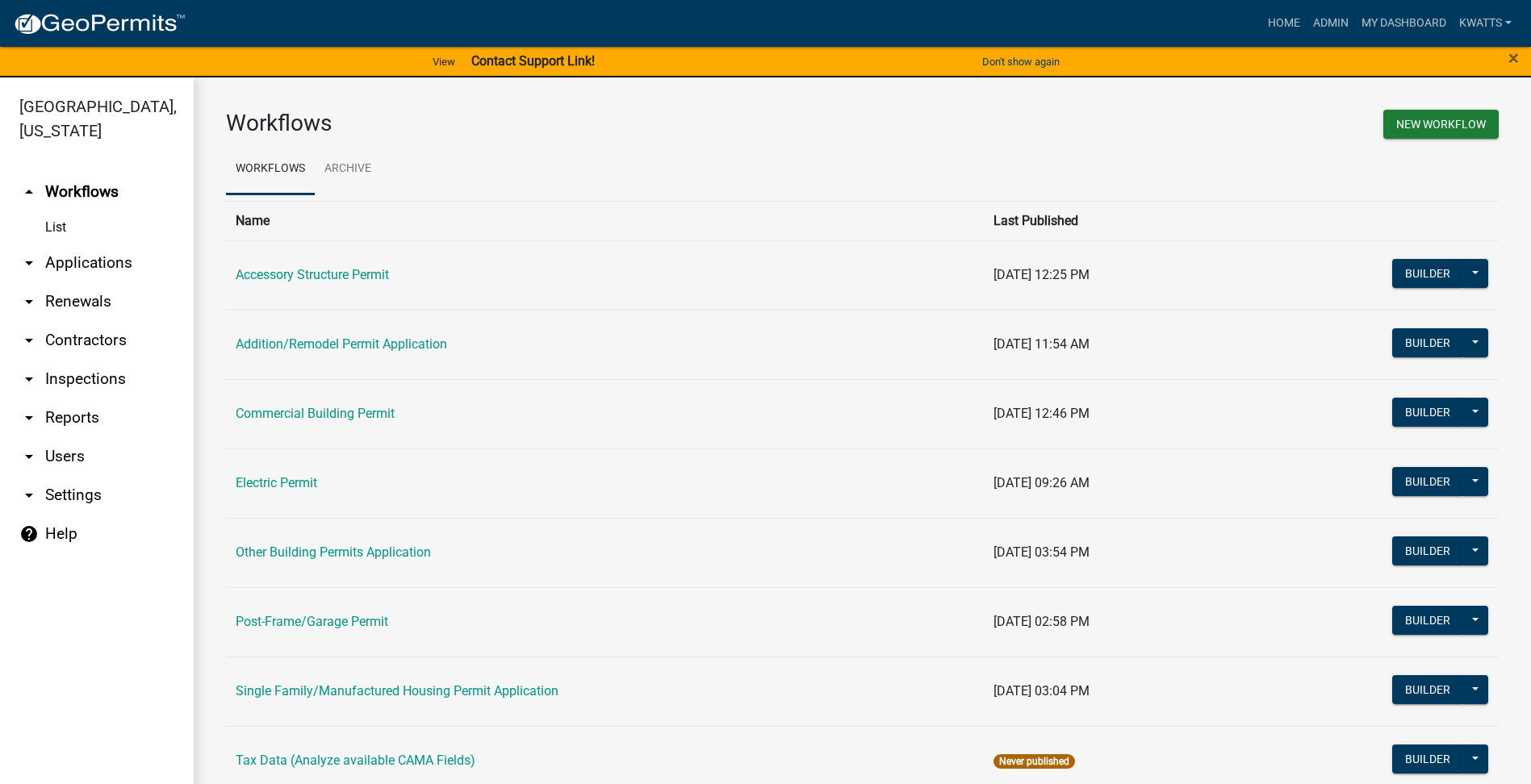
click at [122, 268] on link "arrow_drop_down Applications" at bounding box center [96, 262] width 193 height 38
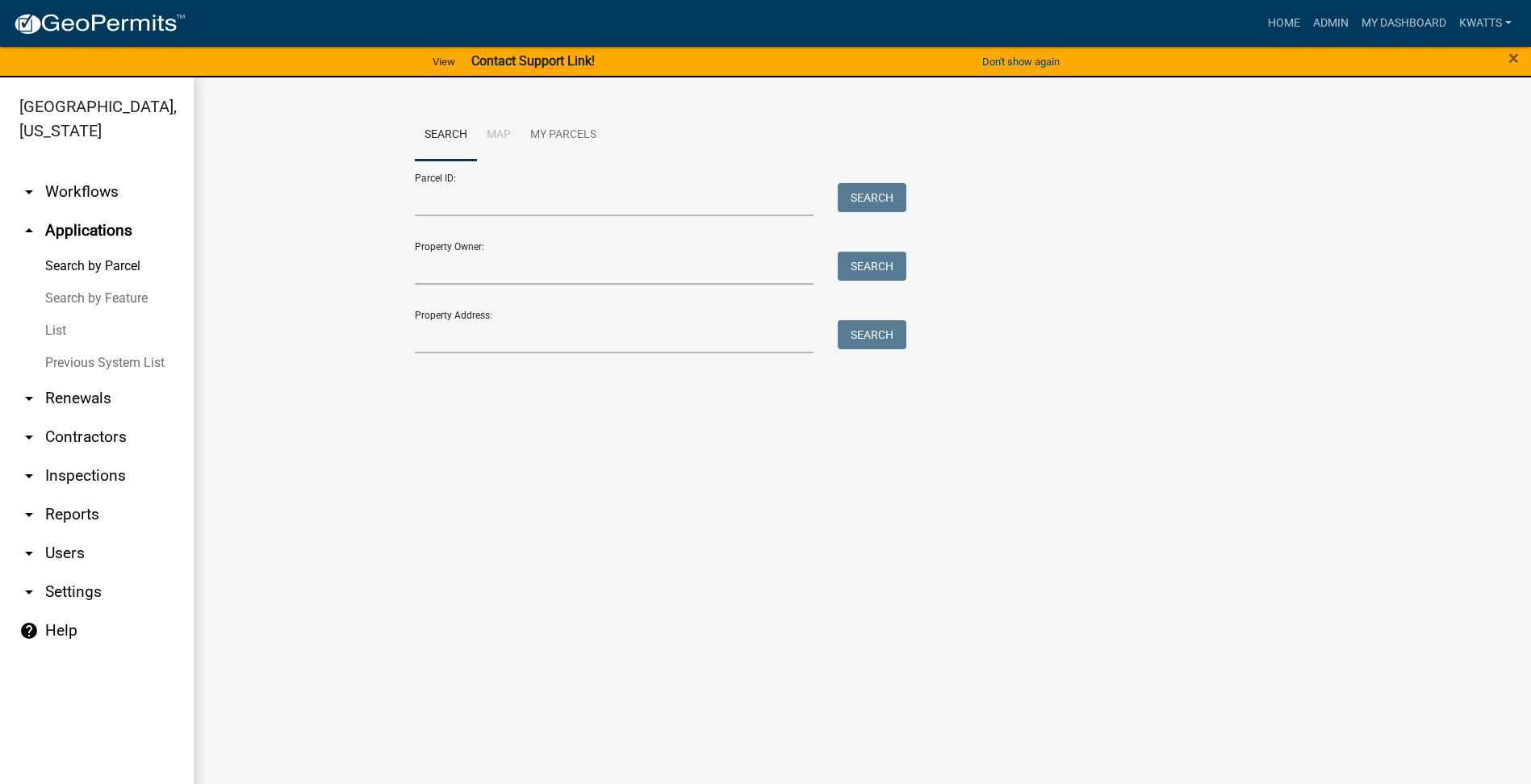
click at [29, 406] on icon "arrow_drop_down" at bounding box center [29, 399] width 20 height 20
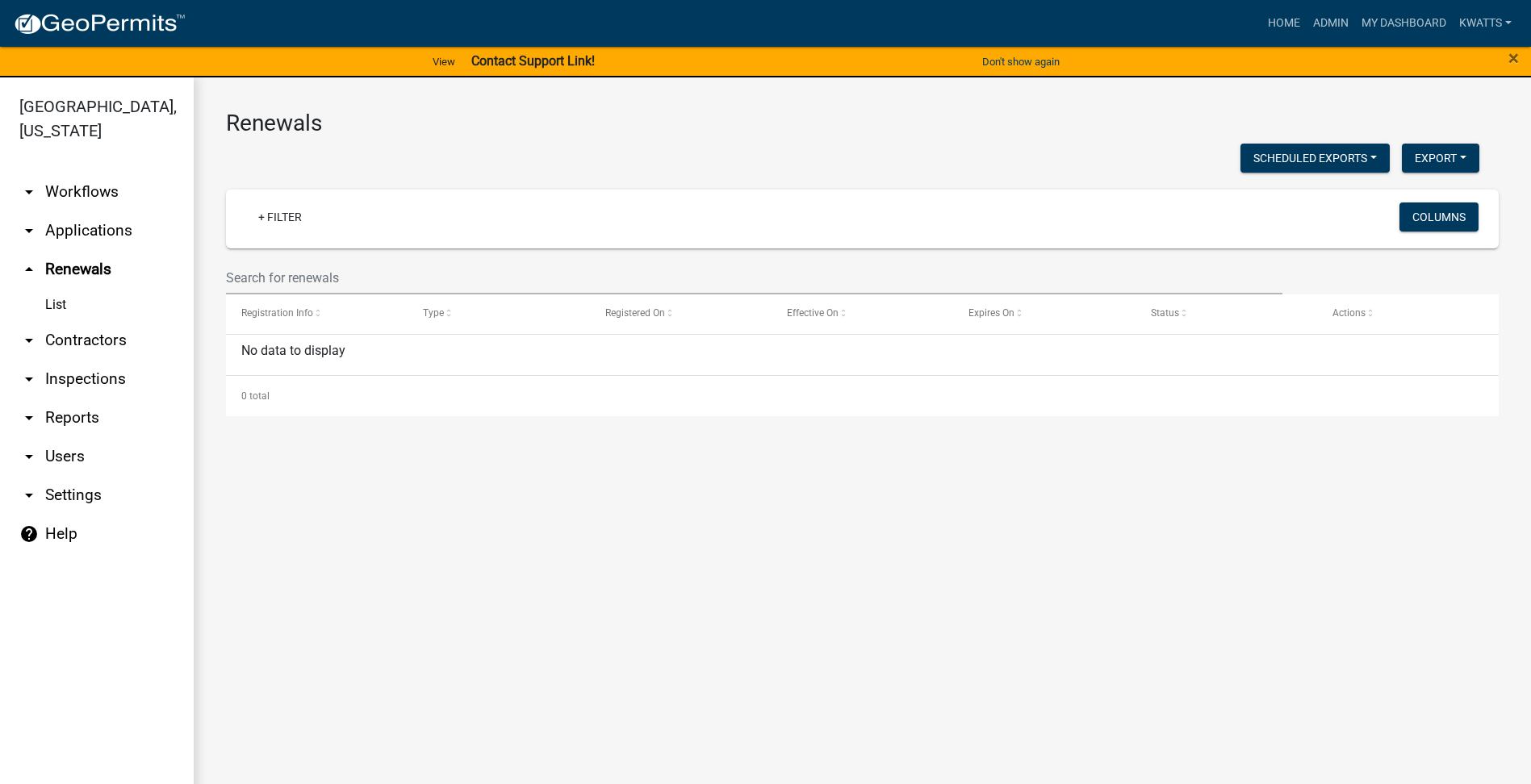
click at [69, 339] on link "arrow_drop_down Contractors" at bounding box center [96, 340] width 193 height 38
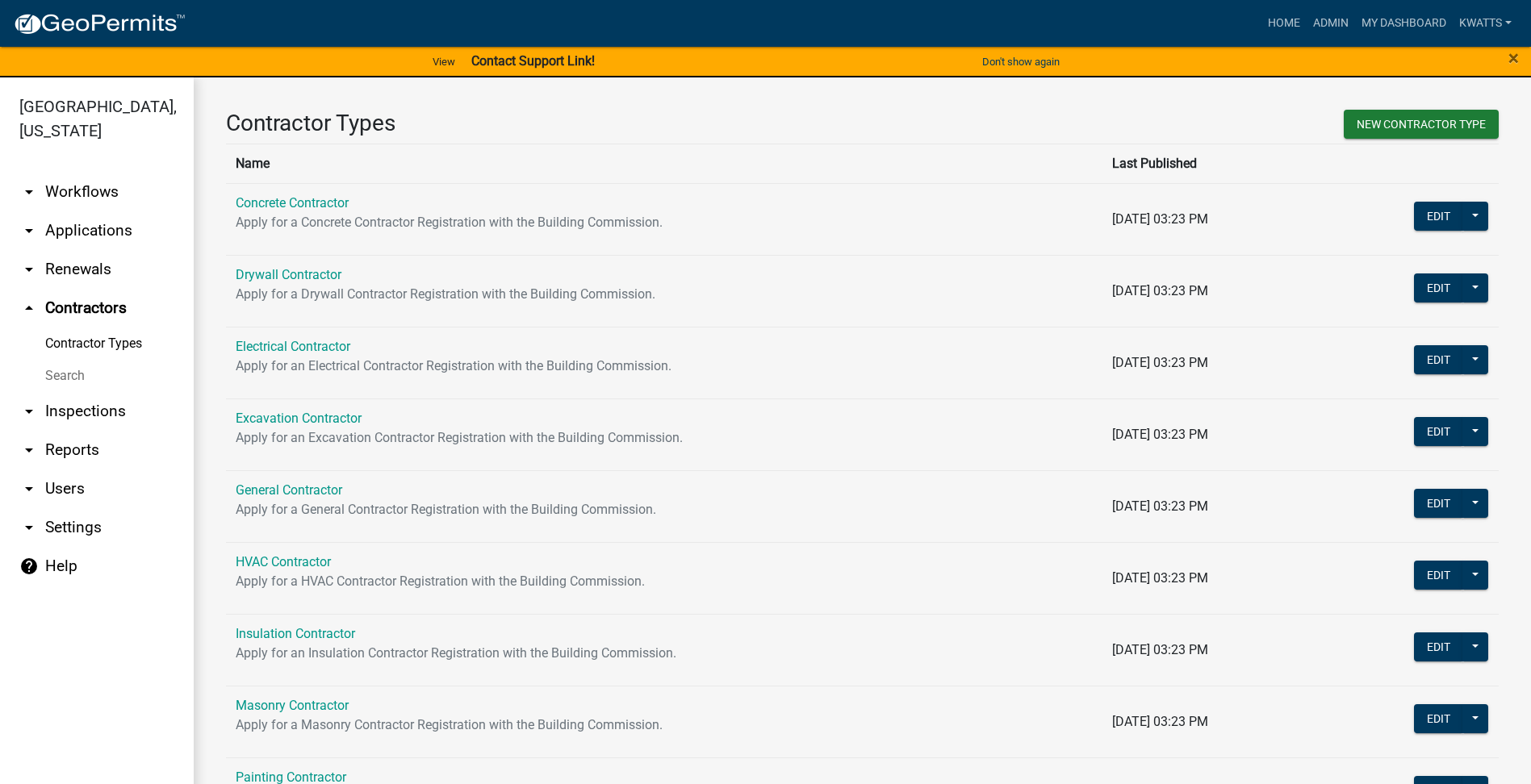
click at [59, 372] on link "Search" at bounding box center [96, 376] width 193 height 33
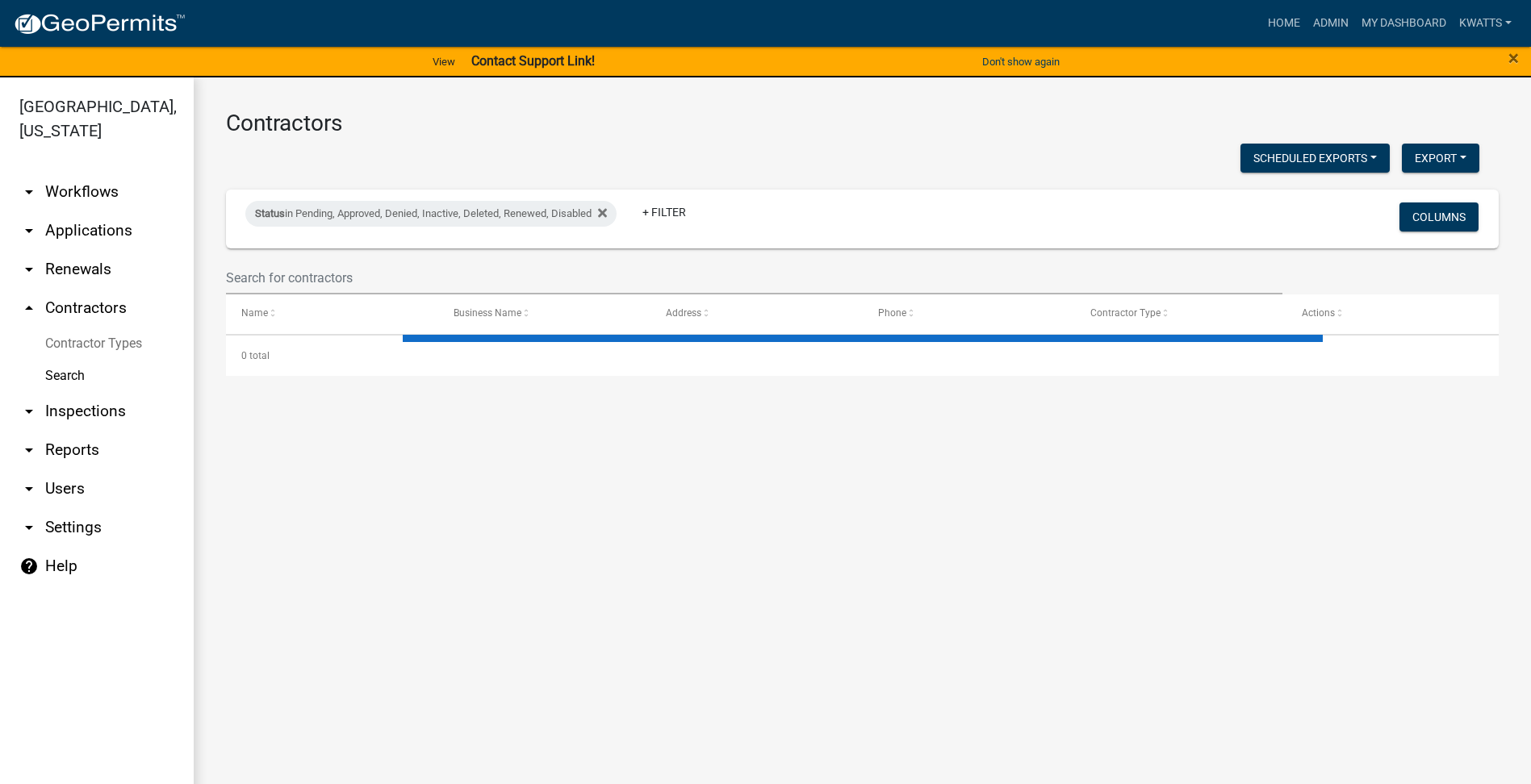
select select "3: 100"
